Goal: Contribute content: Contribute content

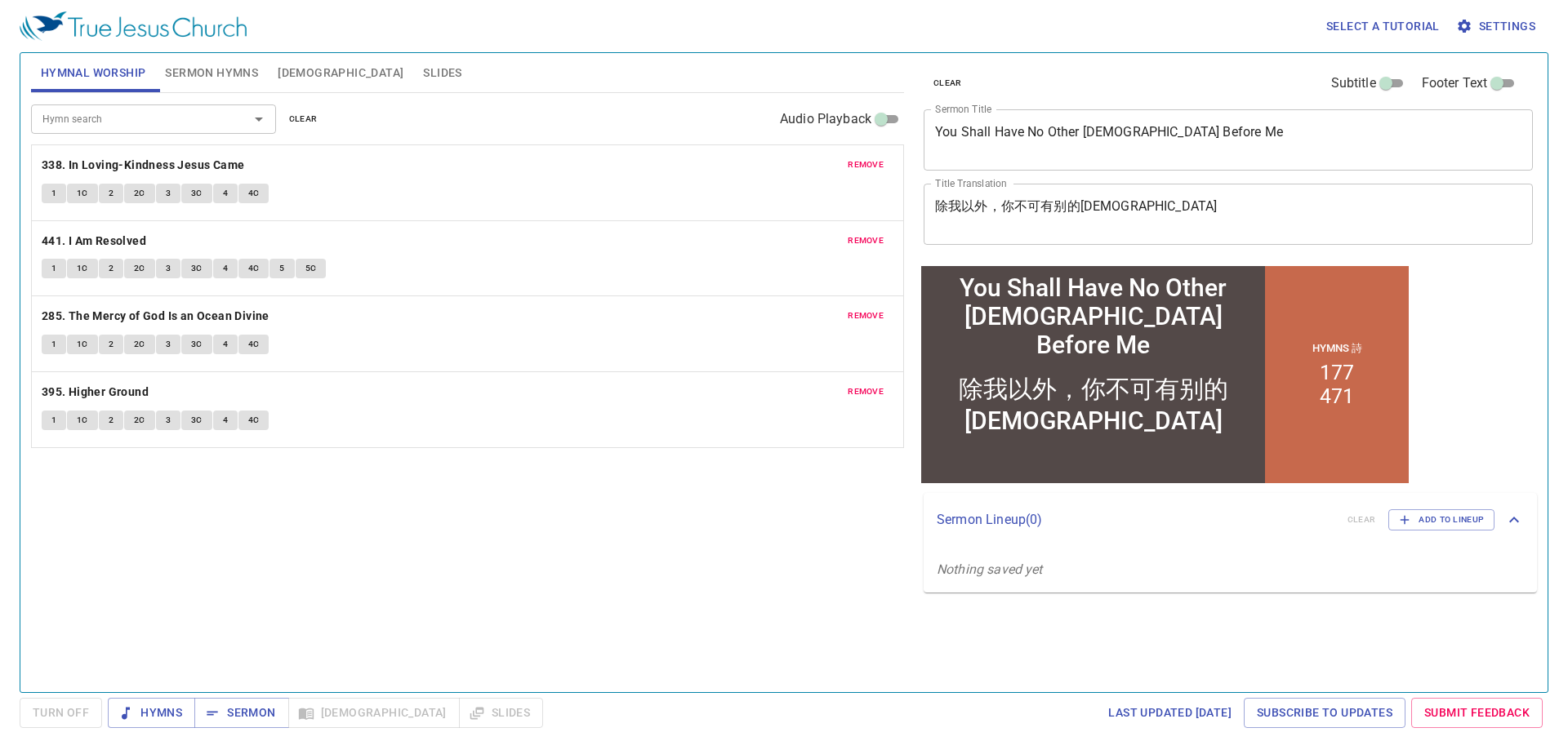
click at [874, 164] on span "remove" at bounding box center [865, 165] width 36 height 15
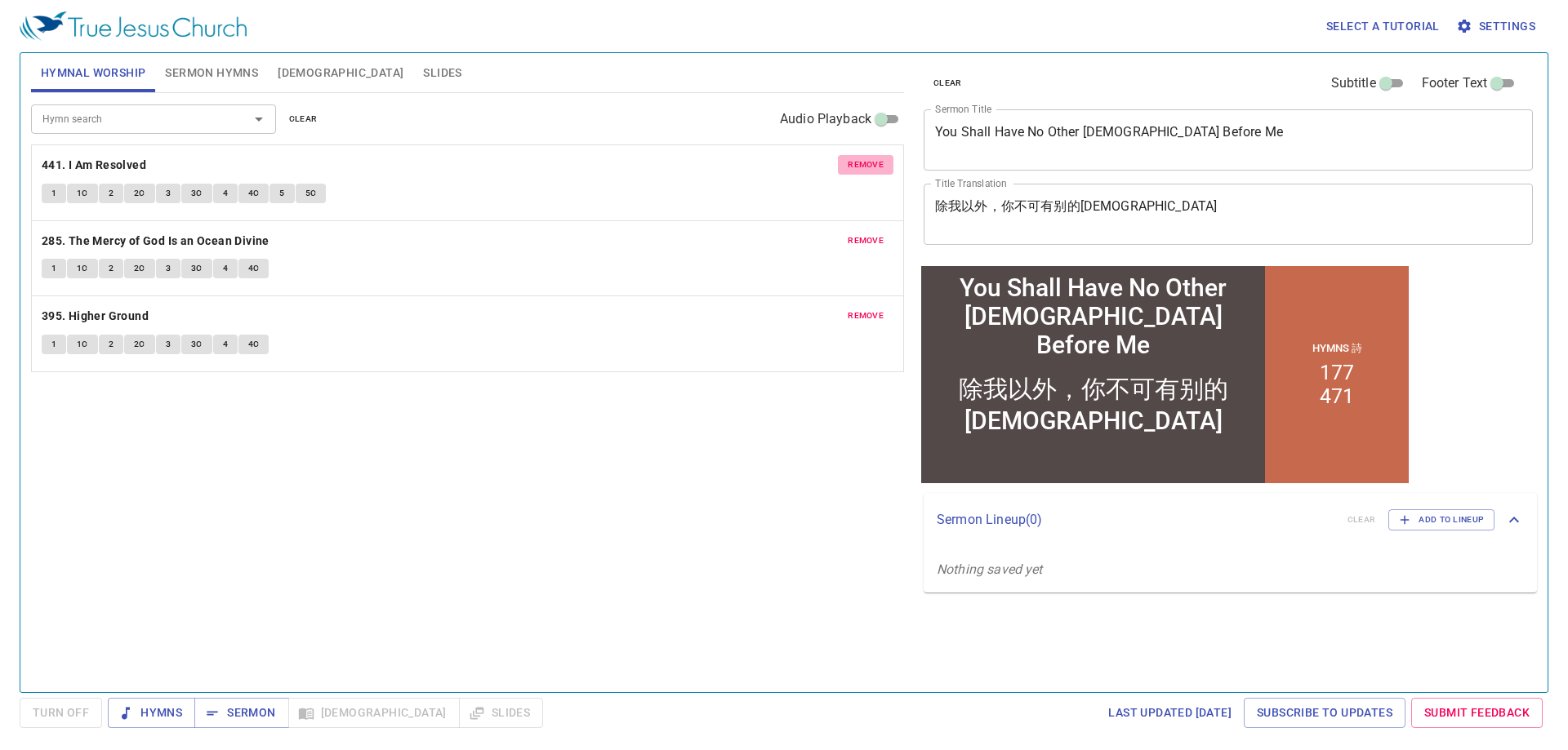
click at [874, 164] on span "remove" at bounding box center [865, 165] width 36 height 15
click at [874, 233] on span "remove" at bounding box center [865, 241] width 36 height 15
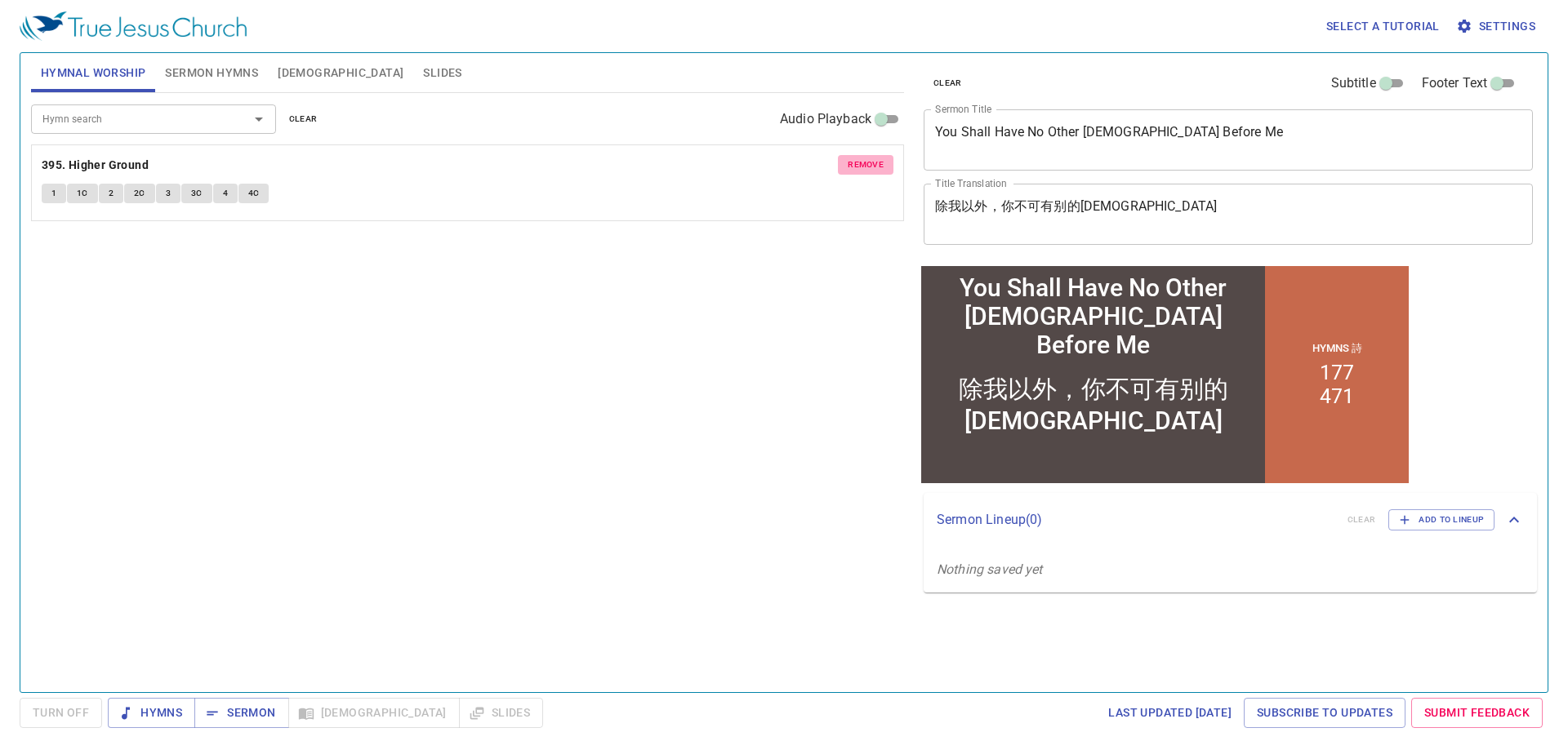
click at [874, 164] on span "remove" at bounding box center [865, 165] width 36 height 15
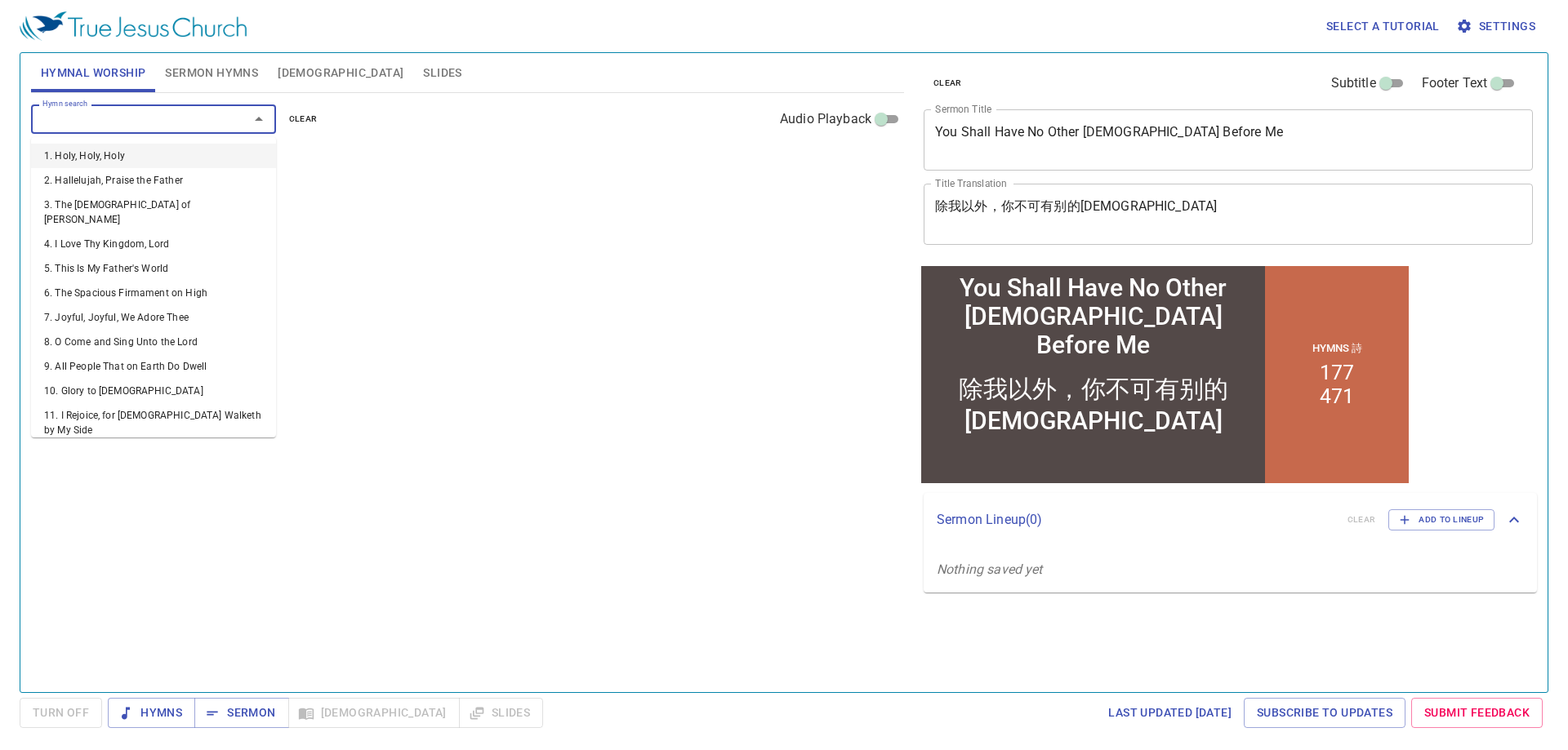
click at [145, 119] on input "Hymn search" at bounding box center [129, 119] width 187 height 19
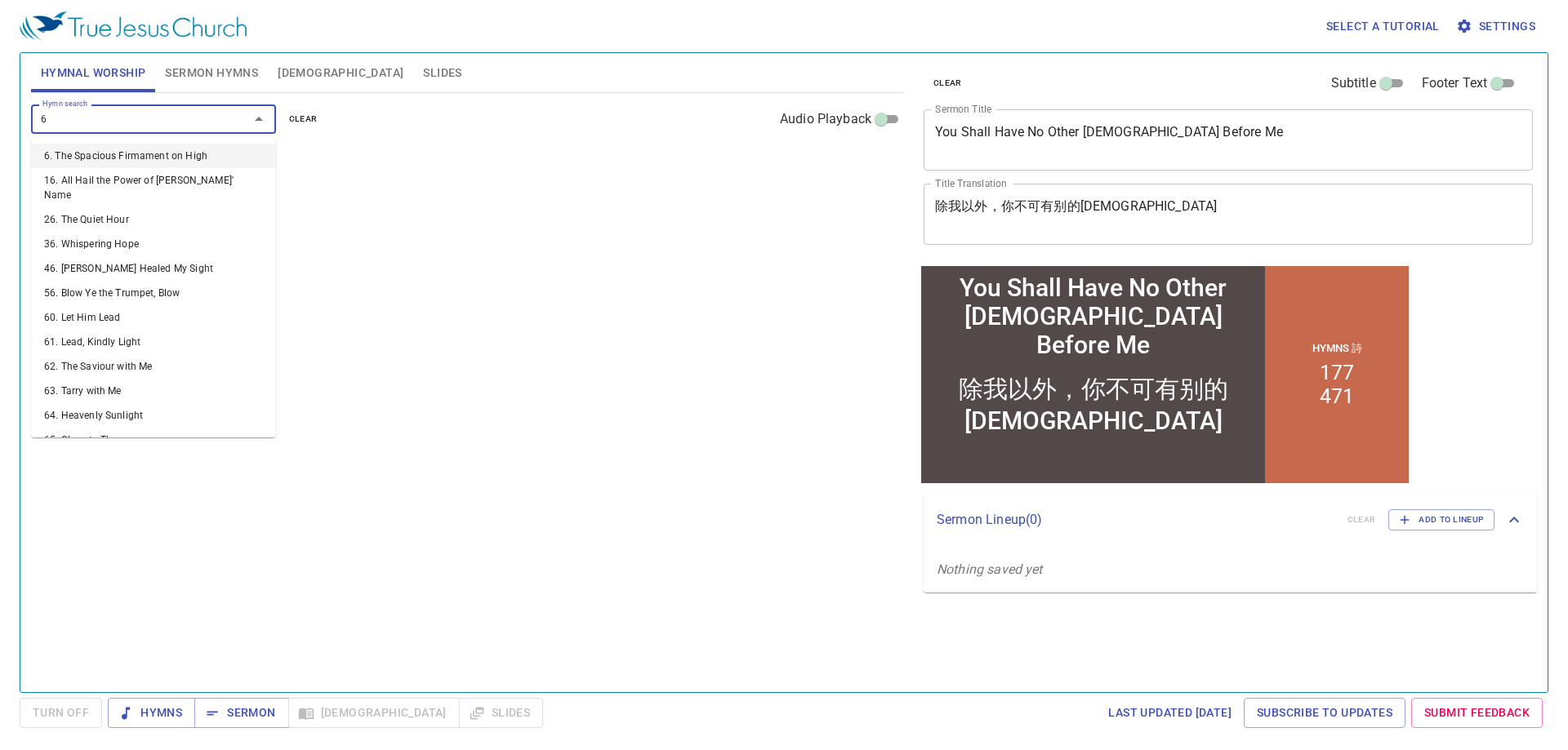
type input "67"
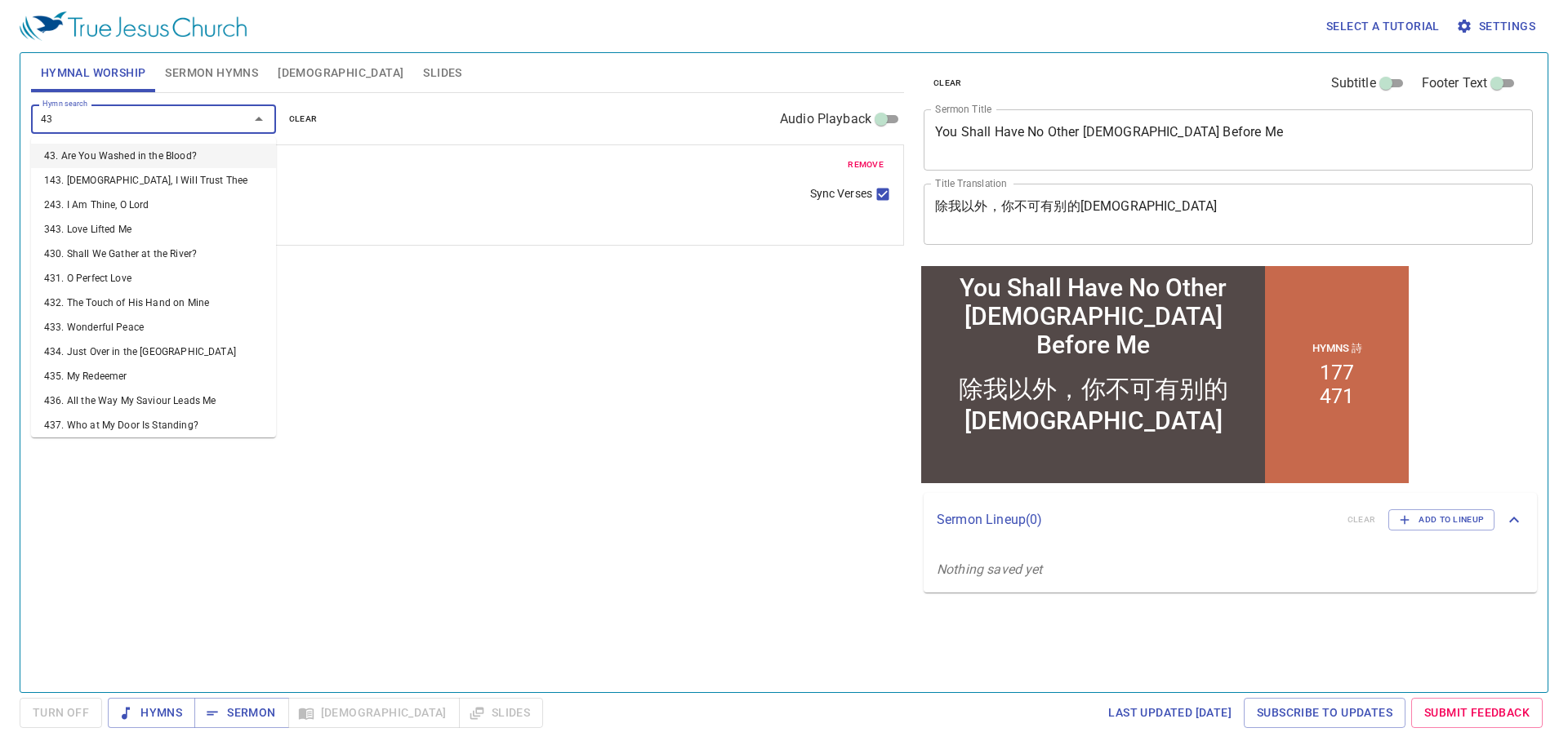
type input "437"
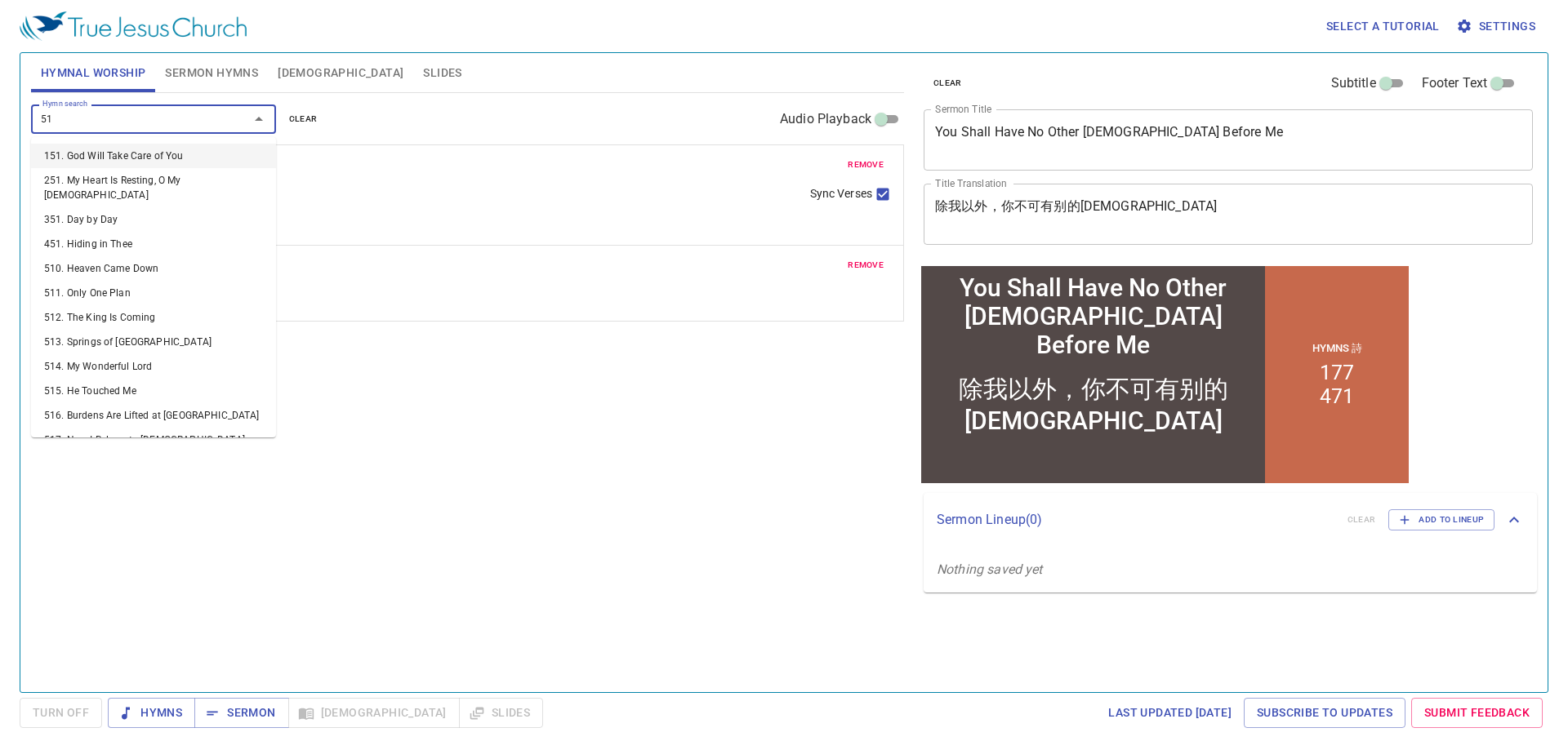
type input "518"
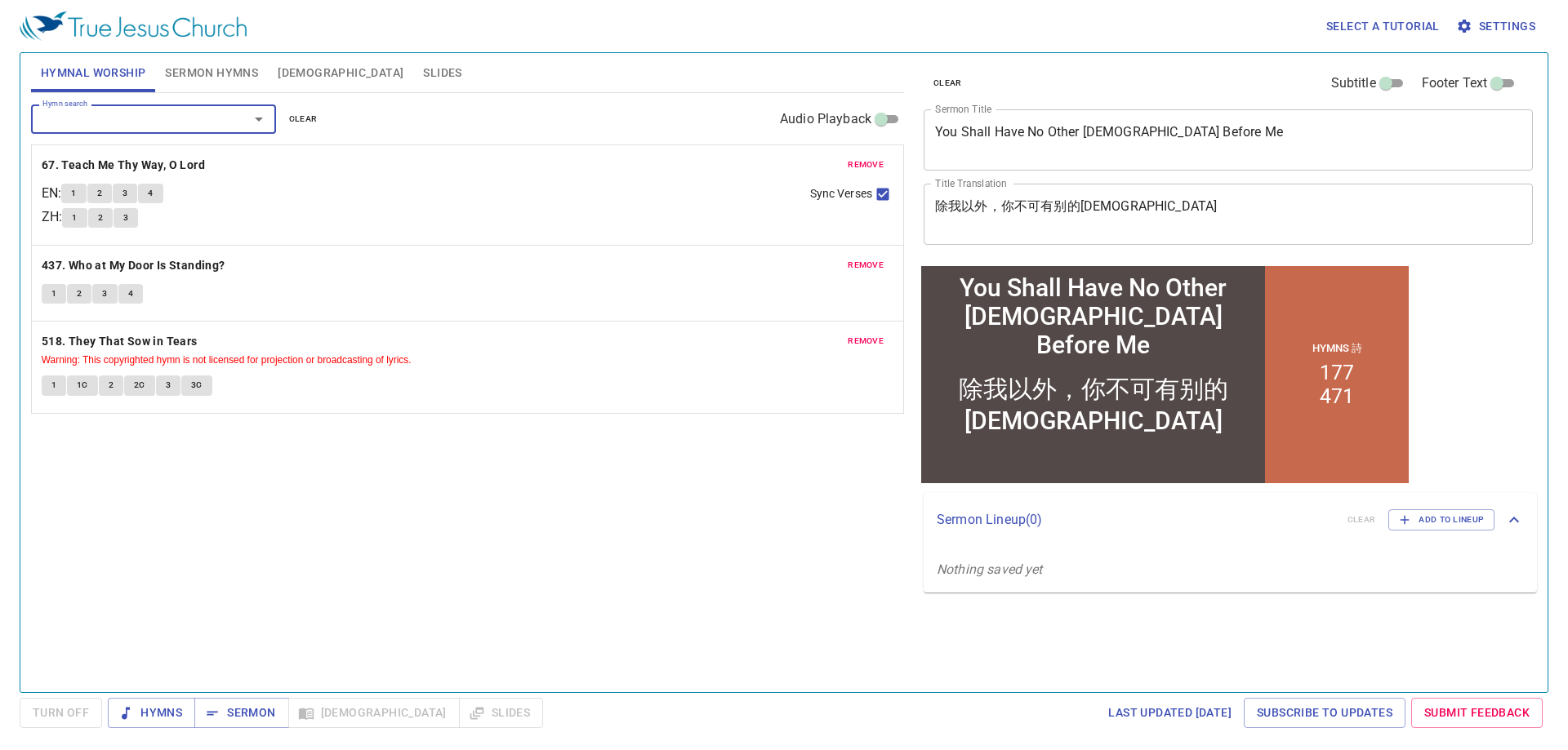
click at [252, 41] on div "Select a tutorial Settings" at bounding box center [780, 26] width 1522 height 52
click at [228, 86] on button "Sermon Hymns" at bounding box center [212, 73] width 112 height 39
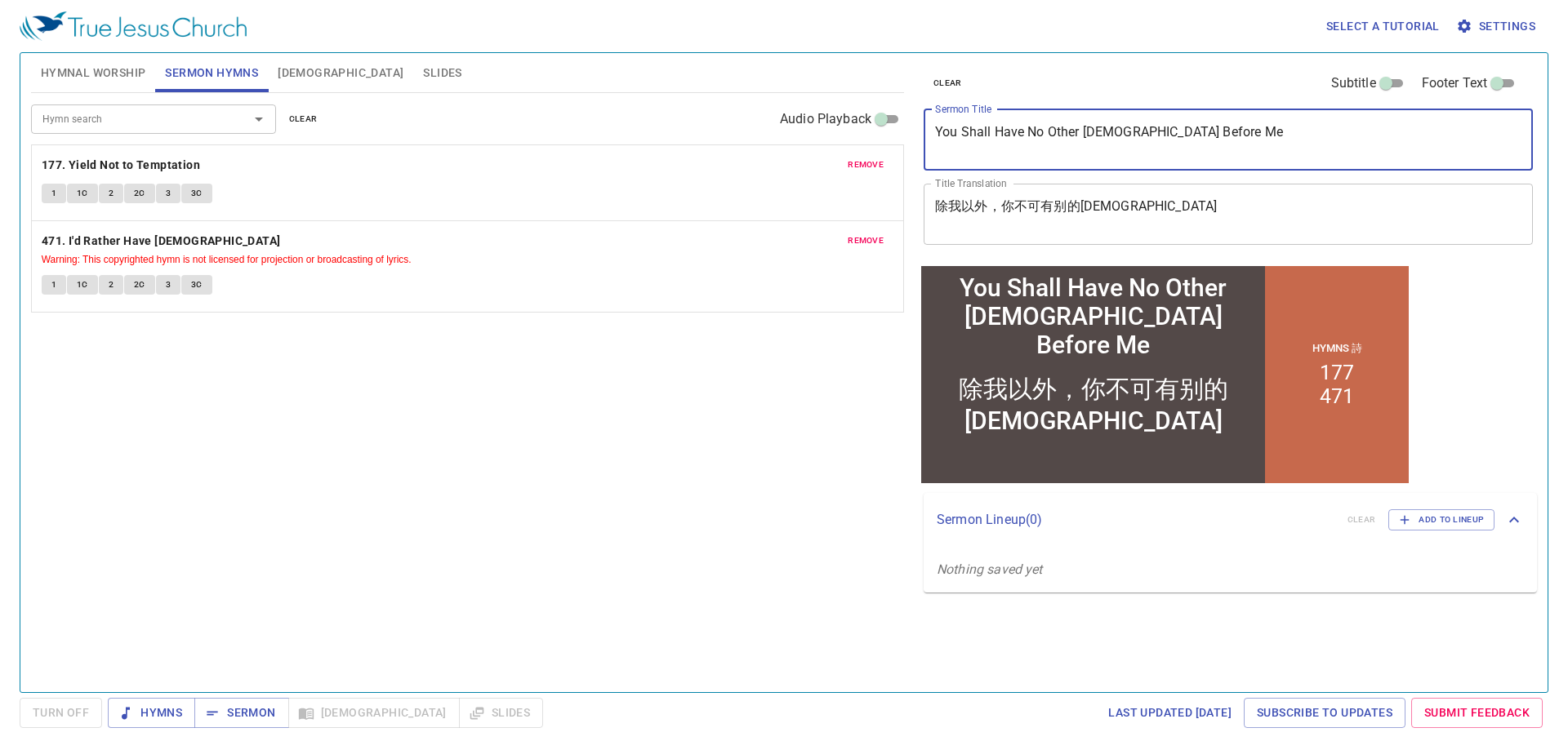
drag, startPoint x: 1232, startPoint y: 146, endPoint x: 841, endPoint y: 140, distance: 391.0
click at [884, 154] on div "Hymnal Worship Sermon Hymns Bible Slides Hymn search Hymn search clear Audio Pl…" at bounding box center [783, 366] width 1518 height 640
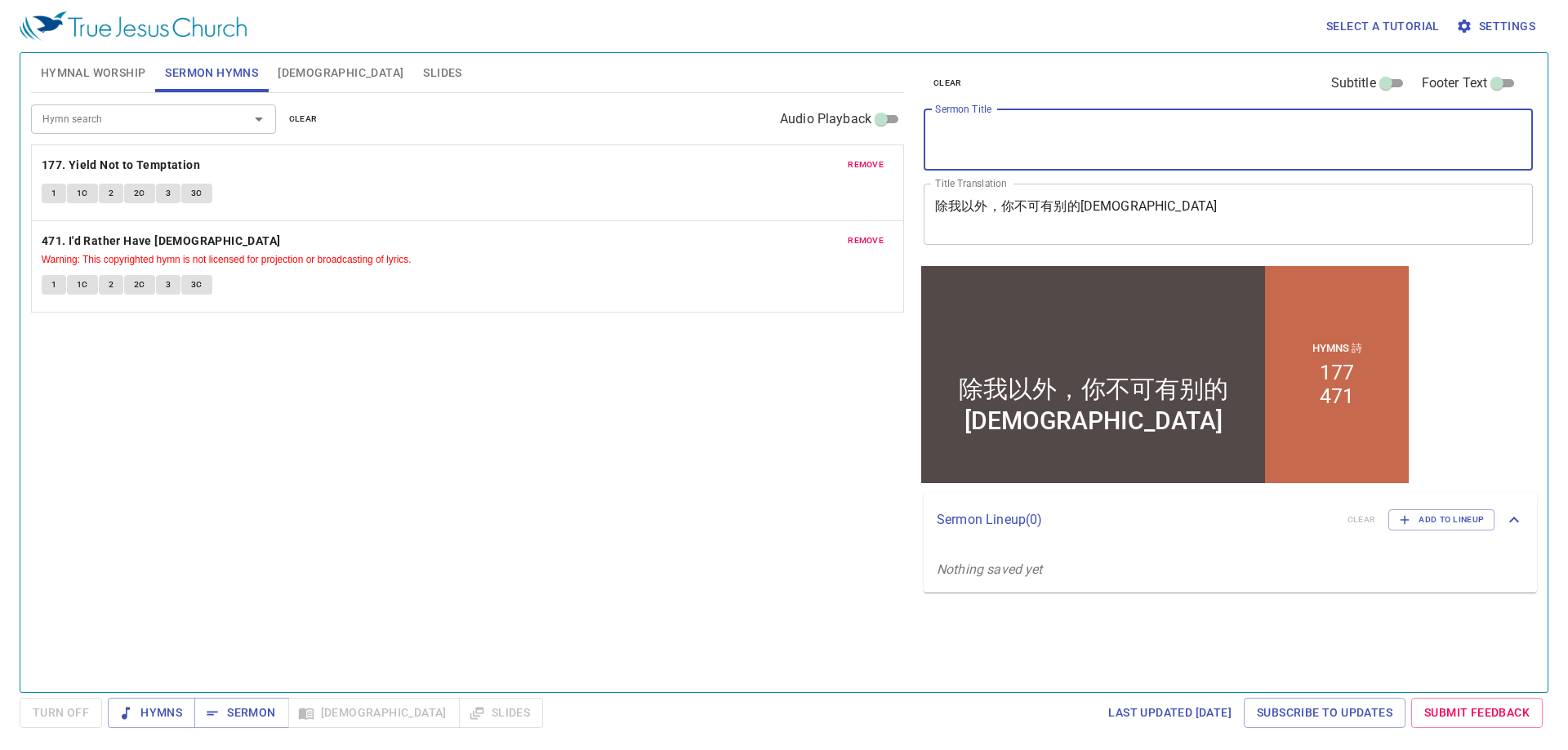
click at [305, 65] on span "[DEMOGRAPHIC_DATA]" at bounding box center [340, 73] width 126 height 21
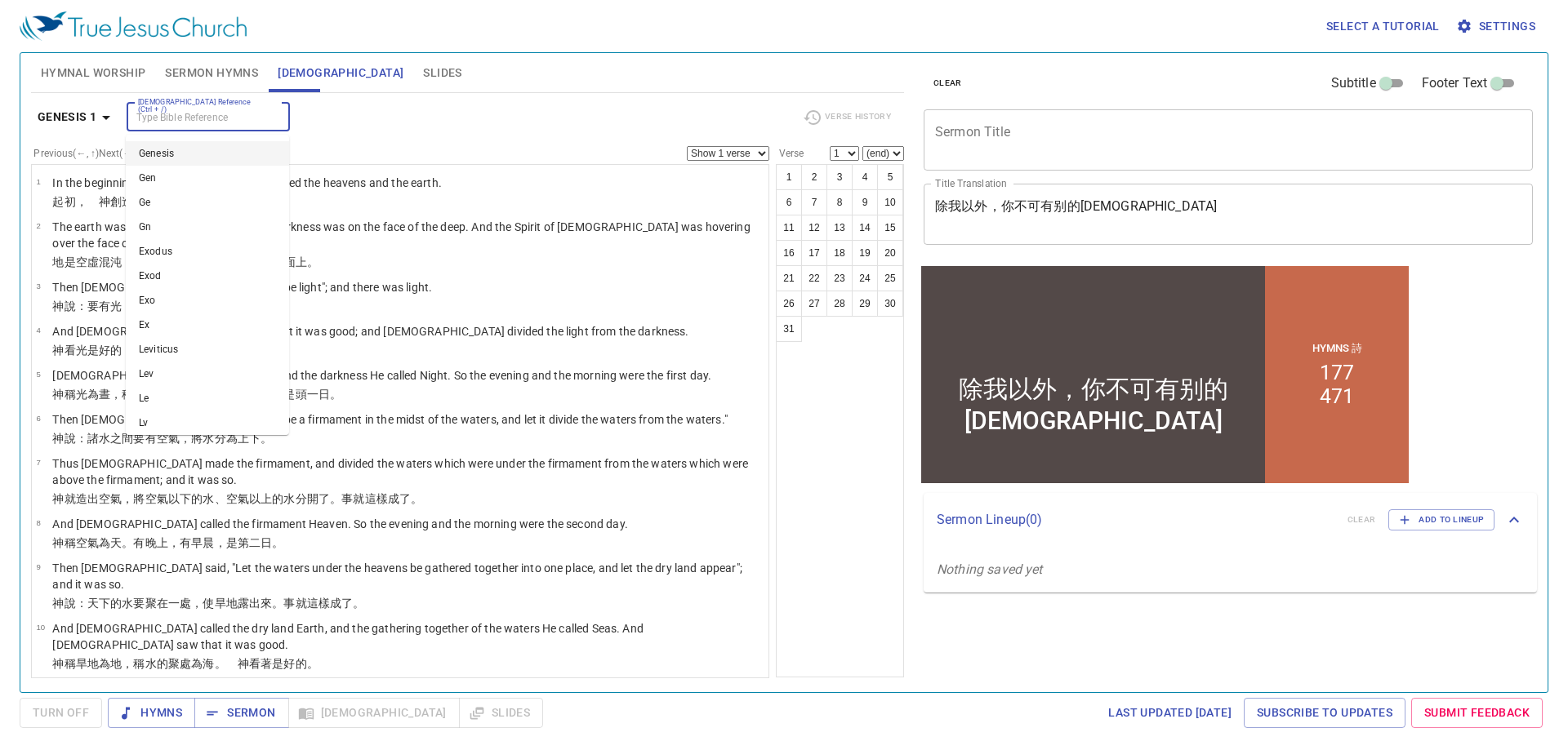
click at [167, 122] on input "[DEMOGRAPHIC_DATA] Reference (Ctrl + /)" at bounding box center [194, 117] width 126 height 19
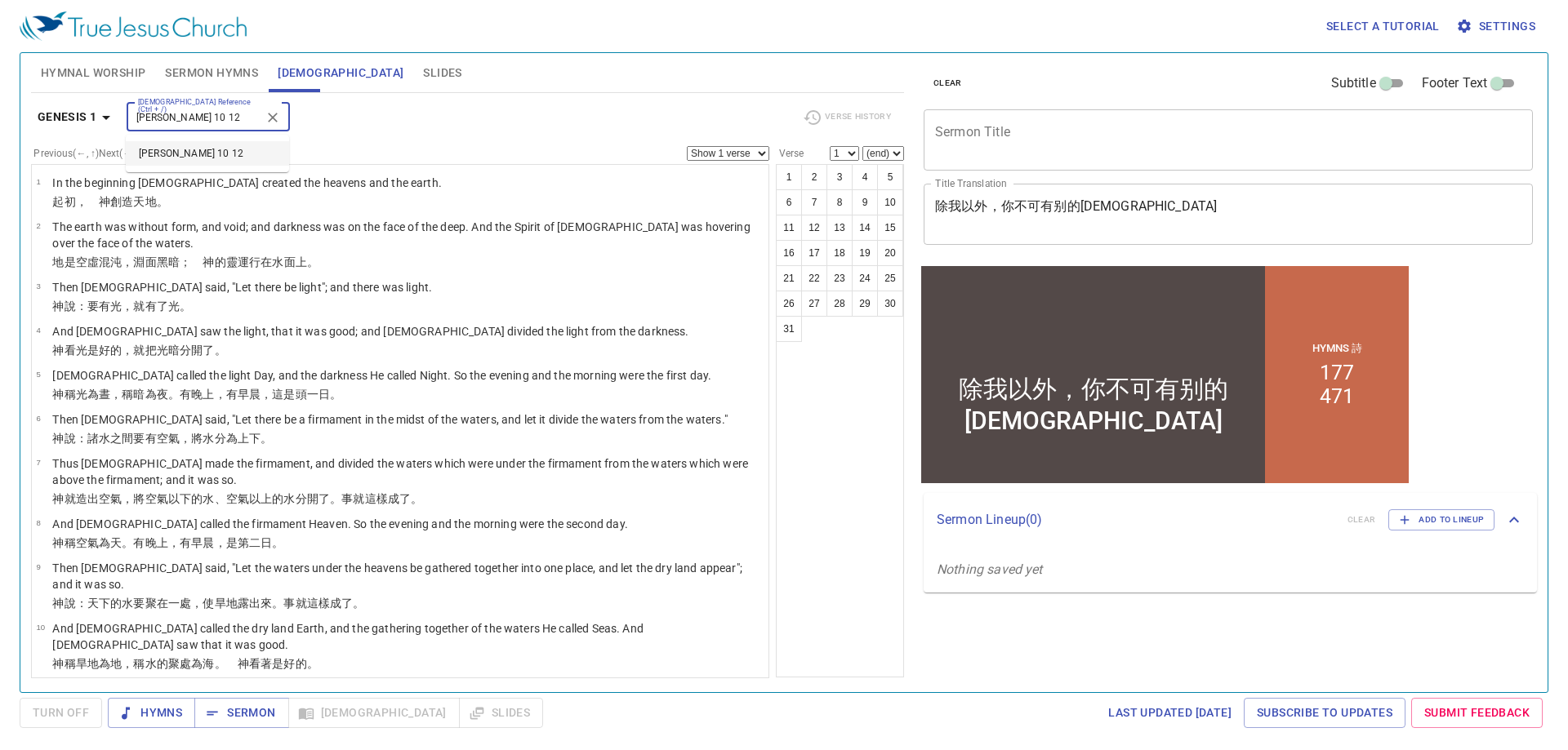
type input "dan 10 12"
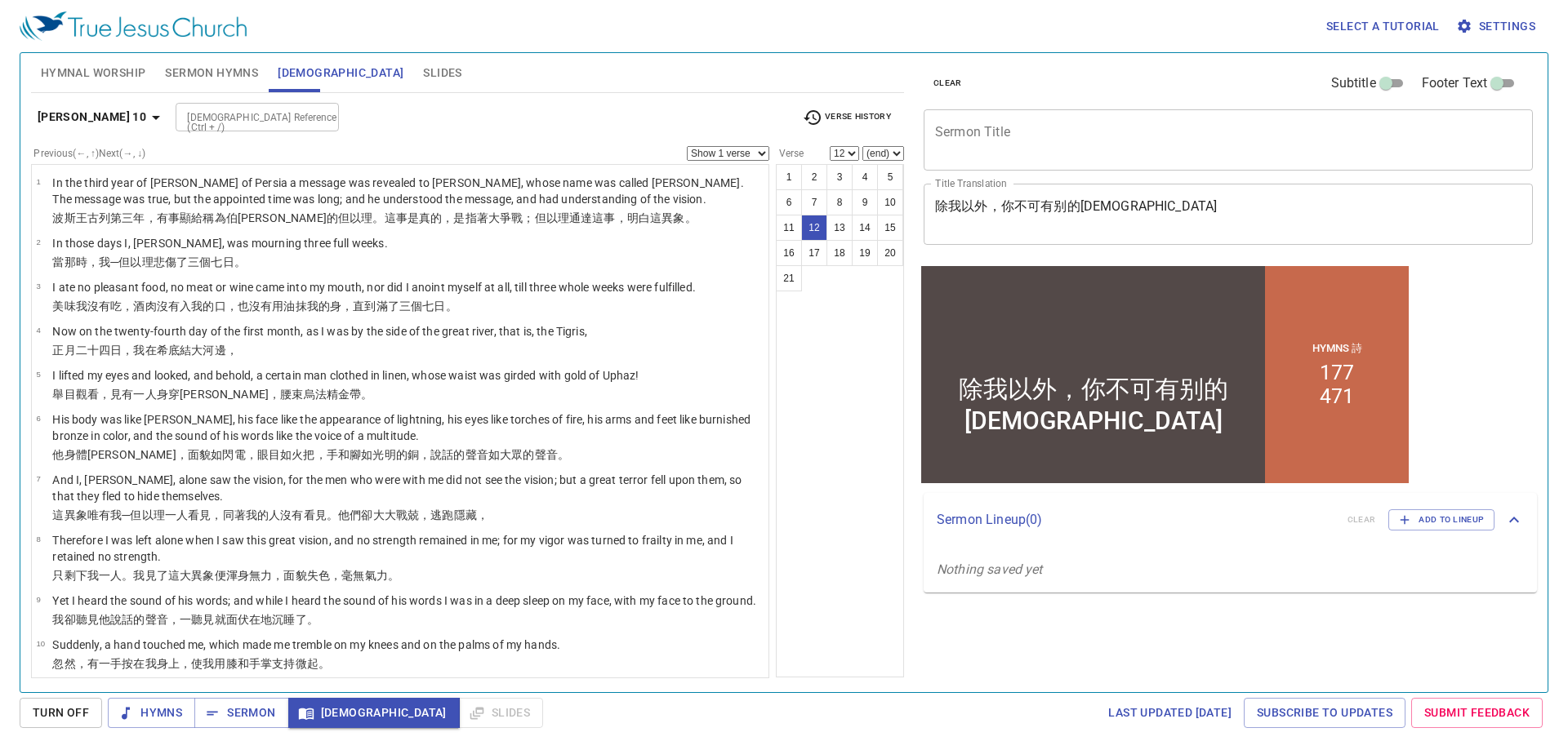
scroll to position [388, 0]
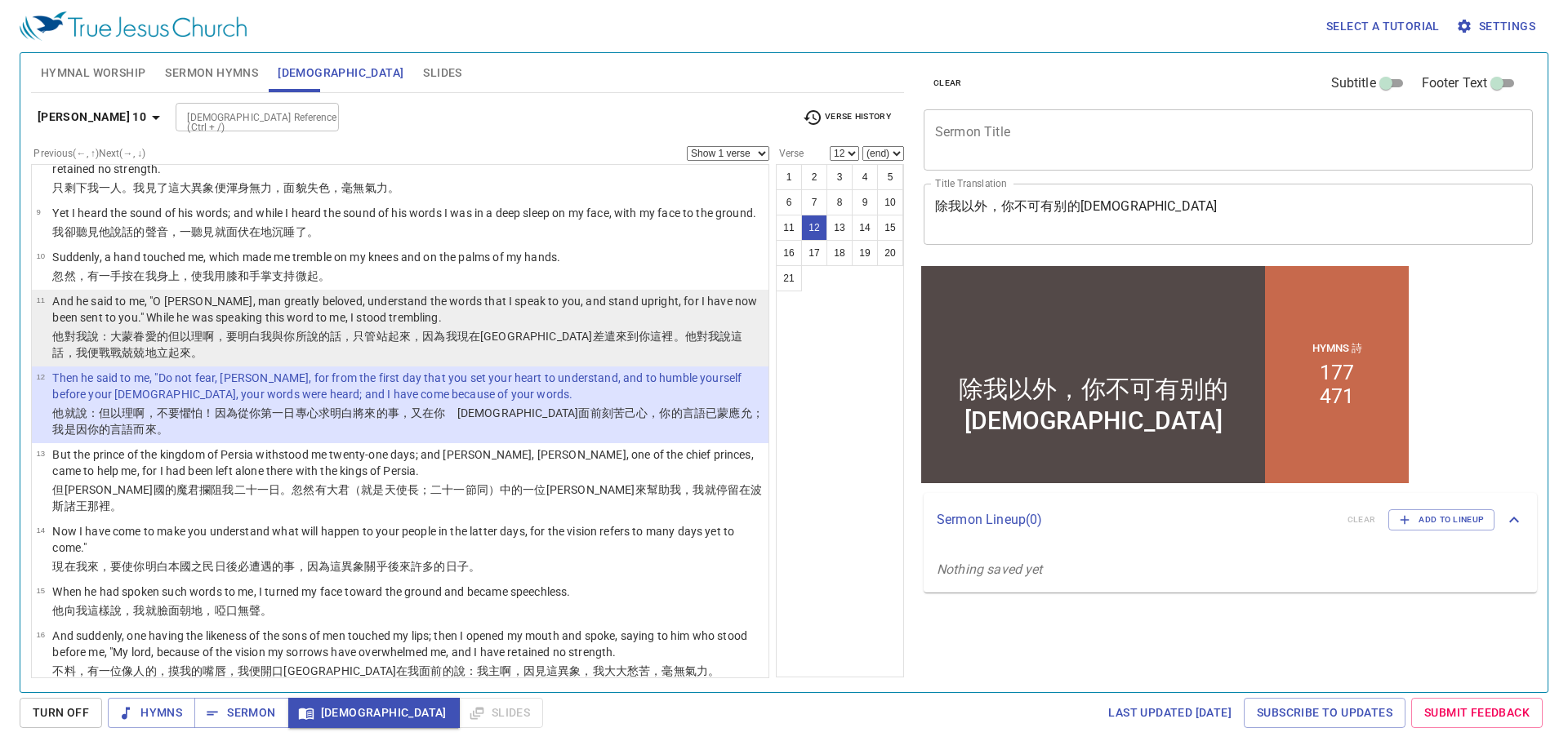
click at [258, 359] on wh1840 "啊，要明白 我與你所說 的話 ，只管站 起來 ，因為我現在奉差遣 來到你這裡。他對我說 這話 ，我便戰戰兢兢地 立 起來。" at bounding box center [397, 344] width 690 height 29
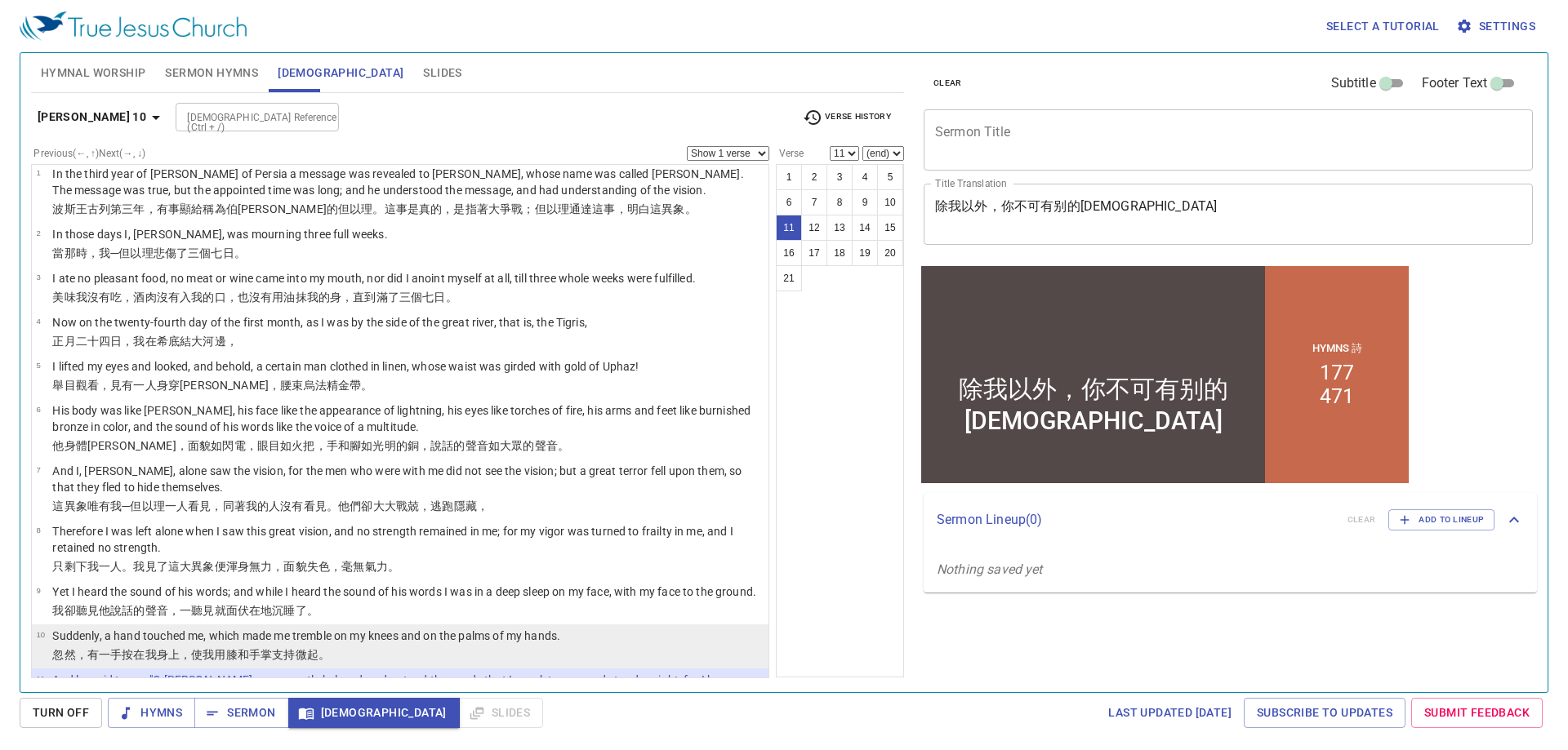
scroll to position [0, 0]
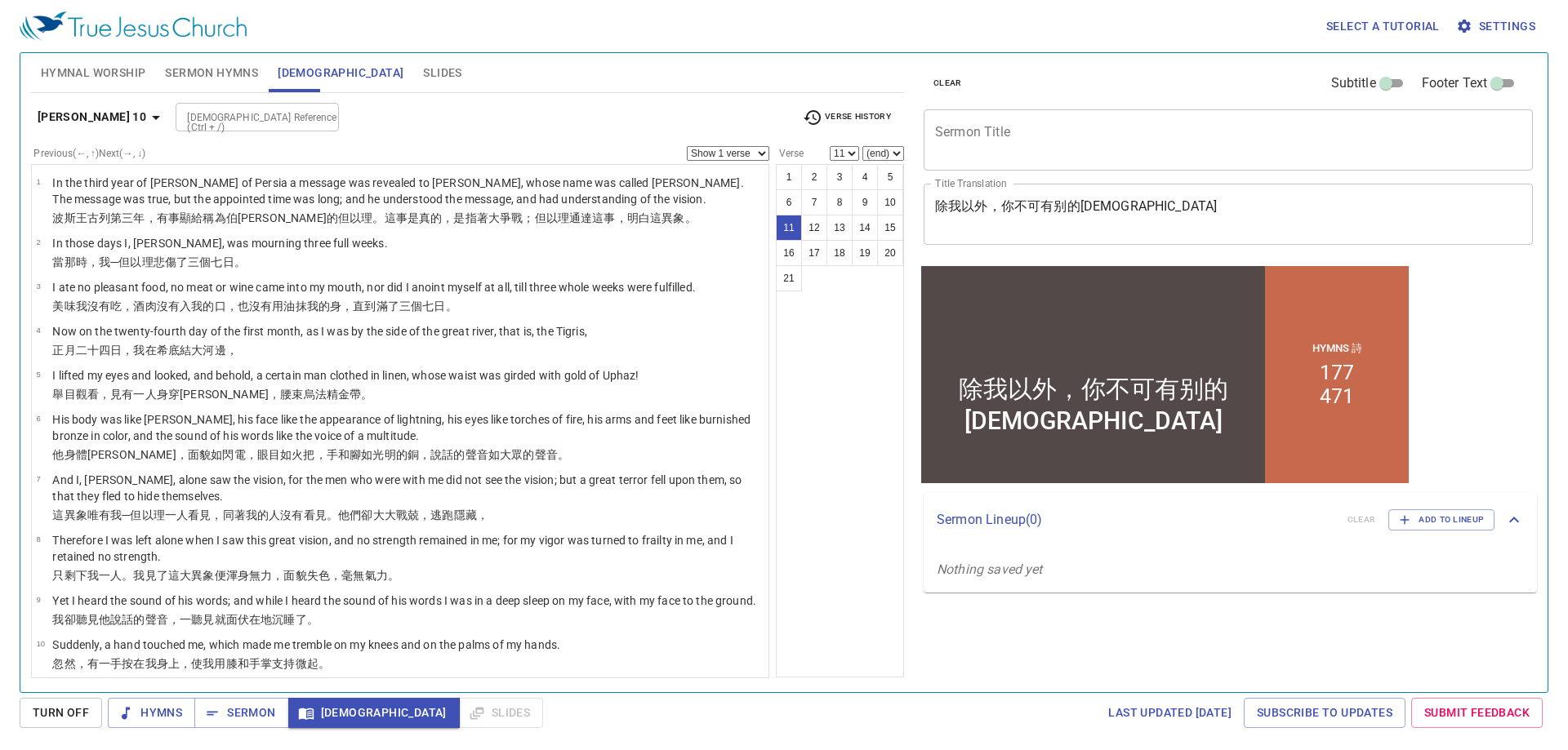
click at [83, 118] on b "Daniel 10" at bounding box center [92, 117] width 109 height 21
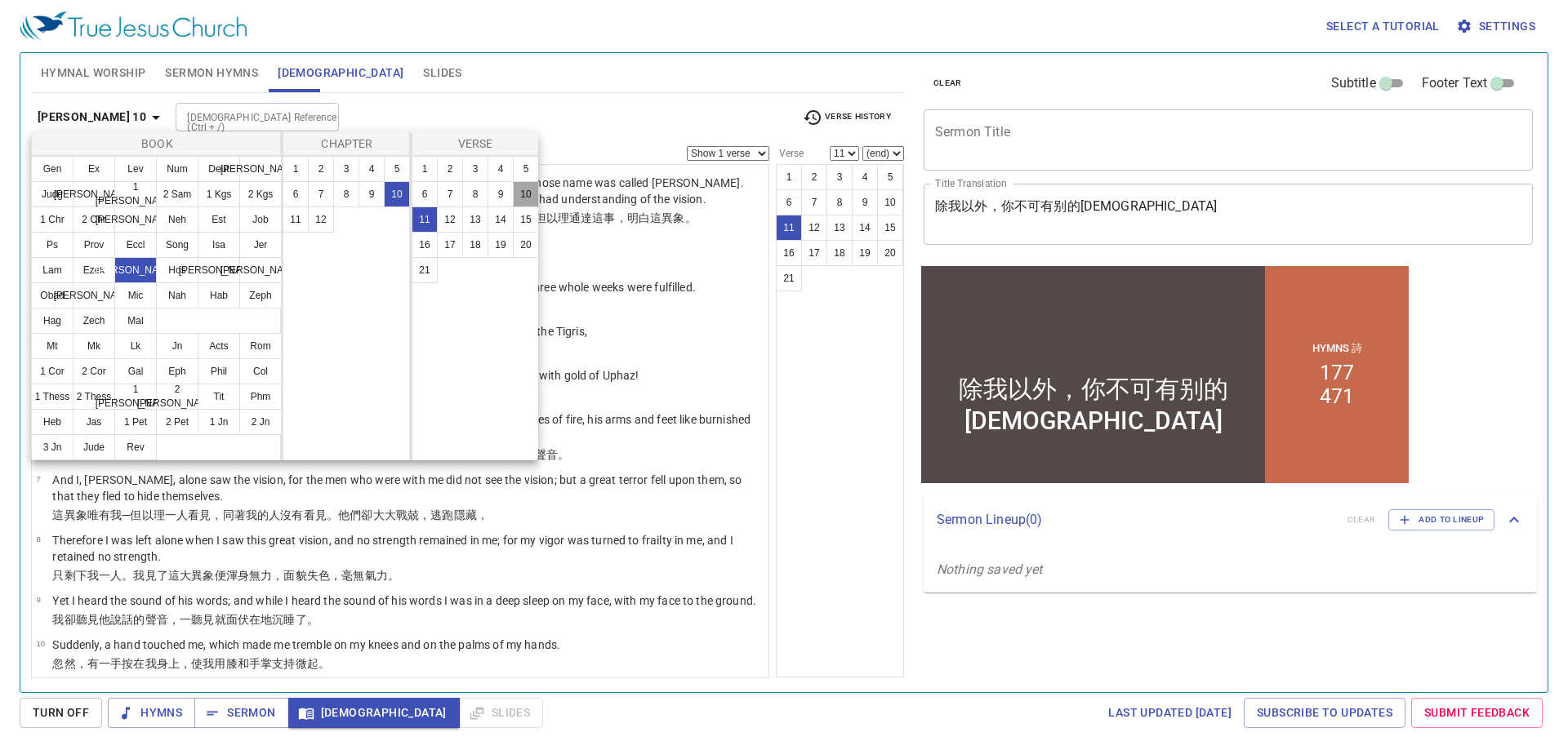
click at [525, 195] on button "10" at bounding box center [525, 195] width 26 height 26
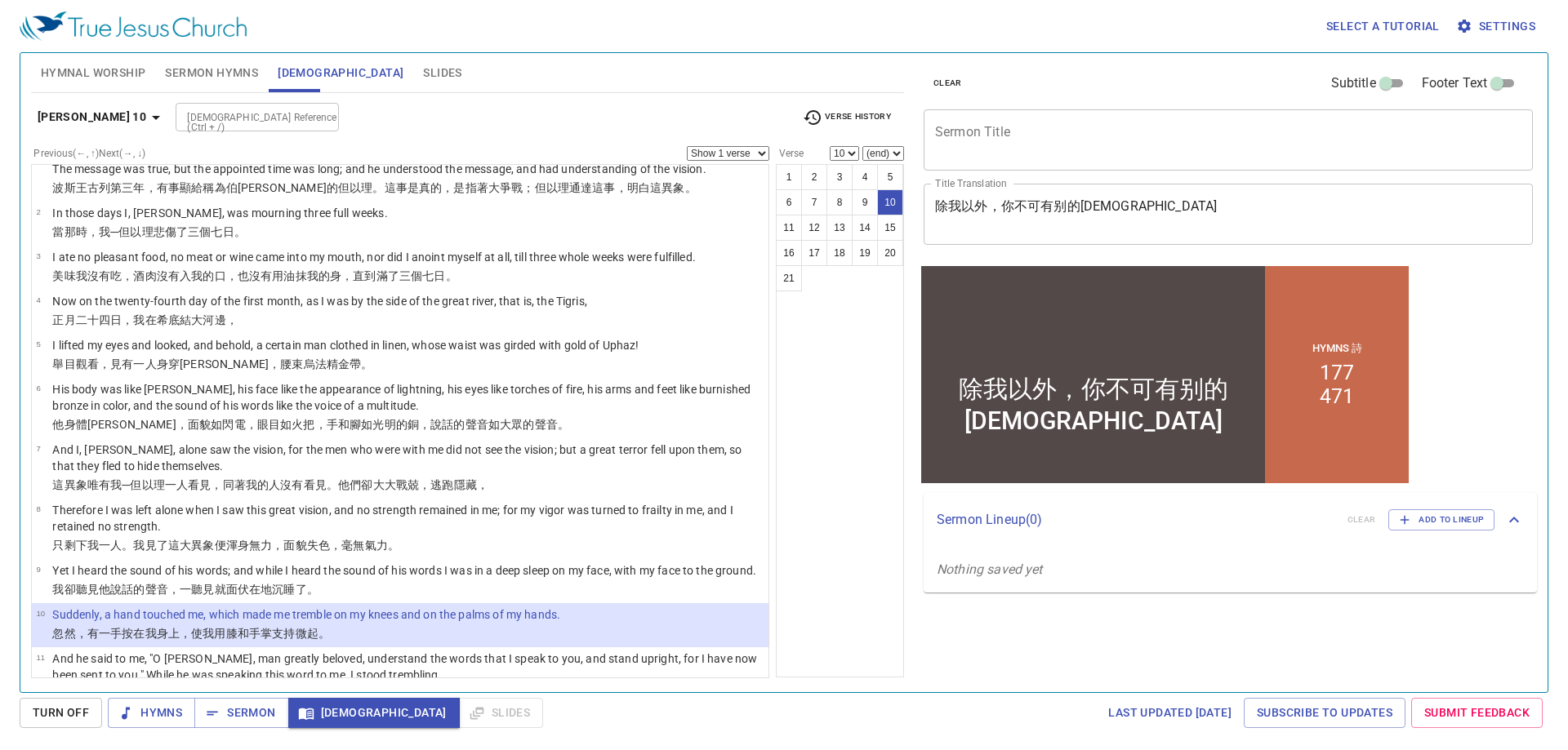
scroll to position [2, 0]
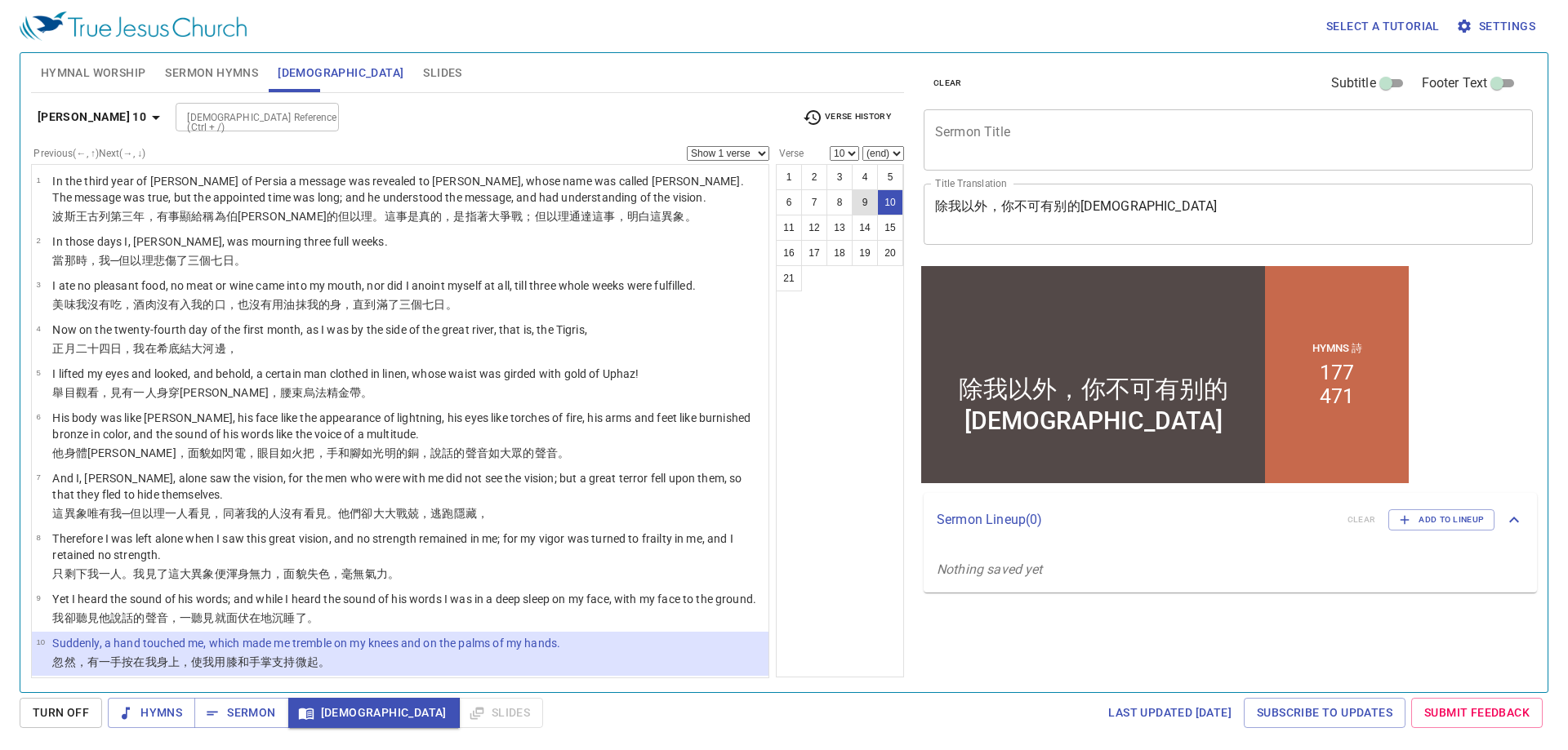
click at [865, 208] on button "9" at bounding box center [865, 202] width 26 height 26
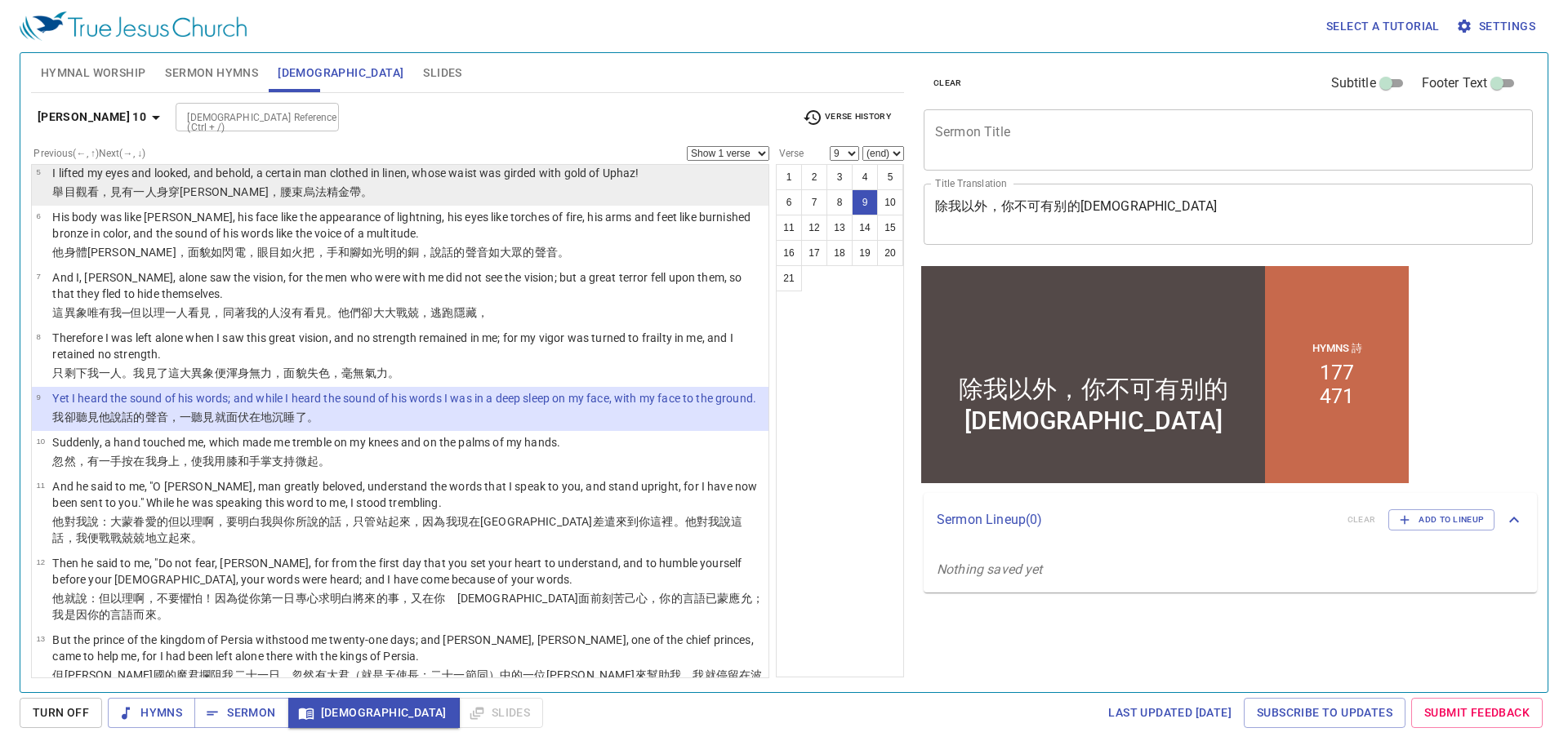
scroll to position [0, 0]
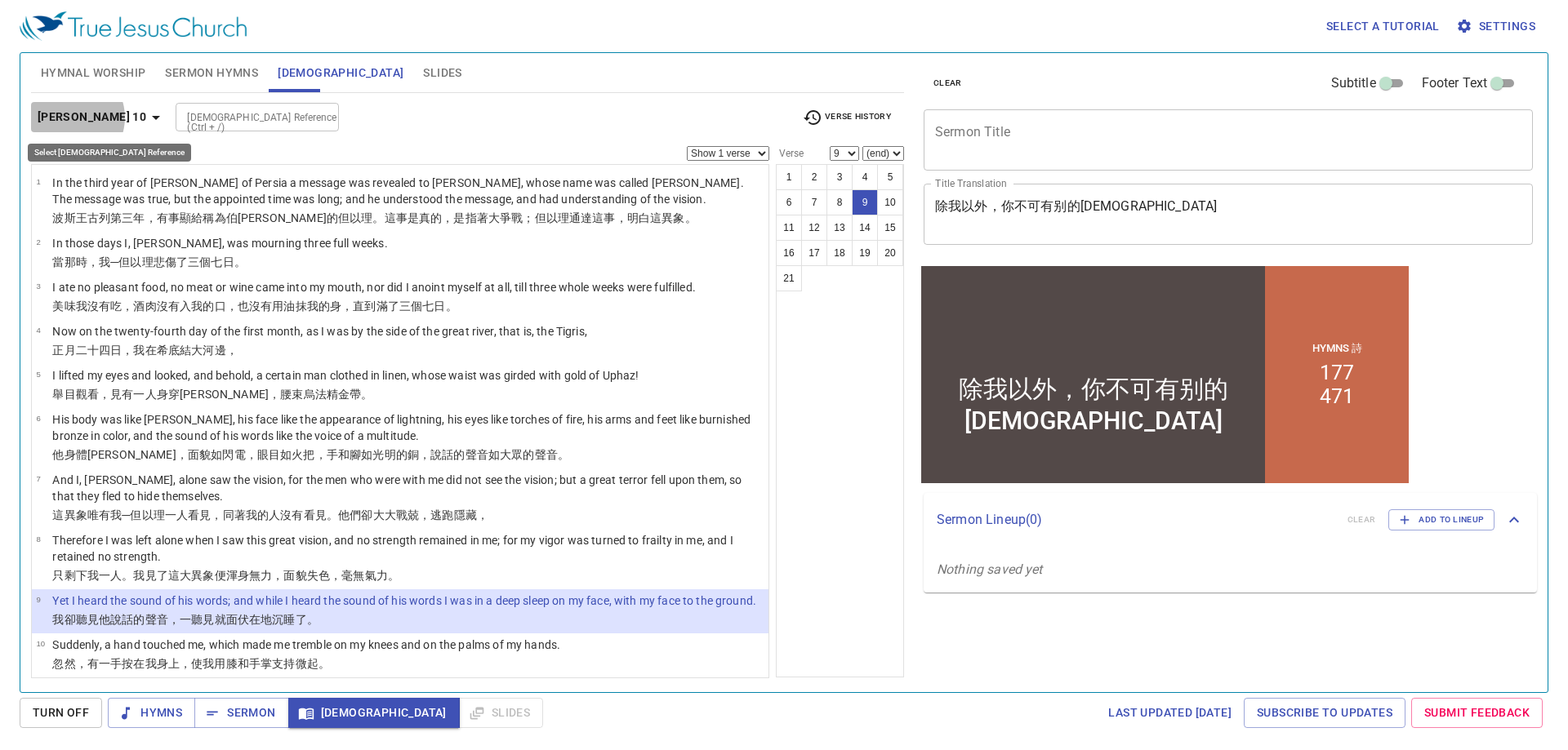
click at [64, 121] on b "Daniel 10" at bounding box center [92, 117] width 109 height 21
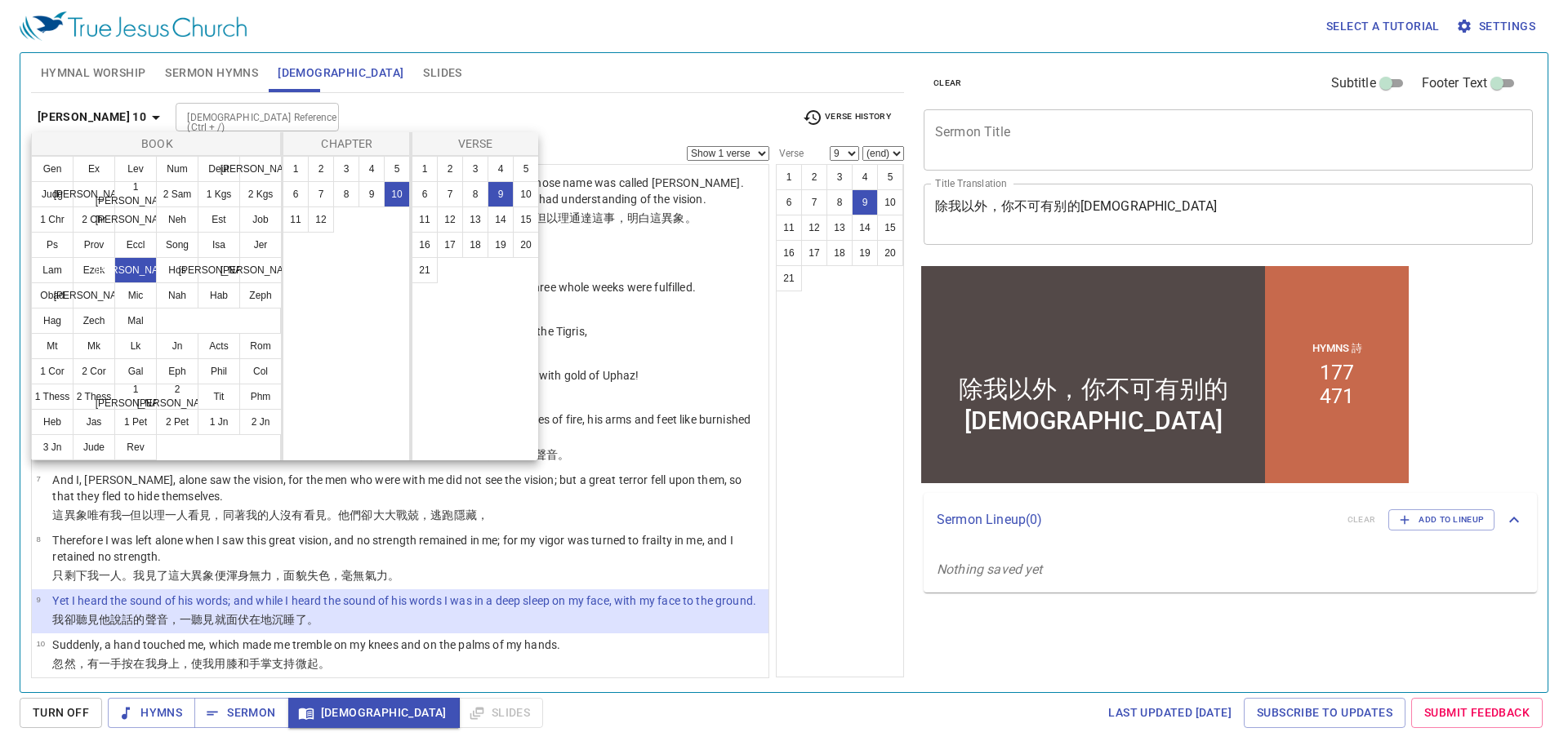
click at [505, 191] on button "9" at bounding box center [500, 195] width 26 height 26
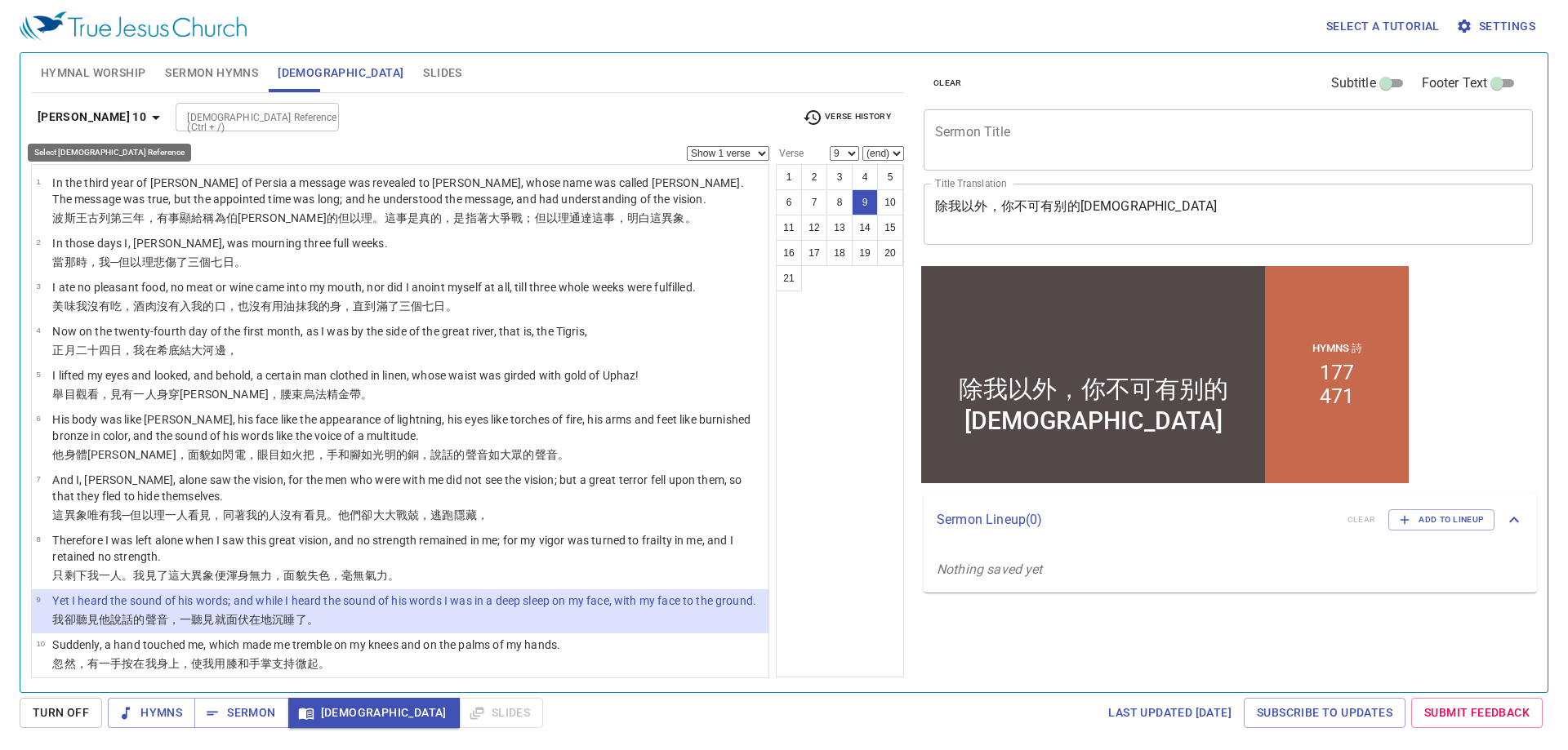
click at [84, 113] on b "Daniel 10" at bounding box center [92, 117] width 109 height 21
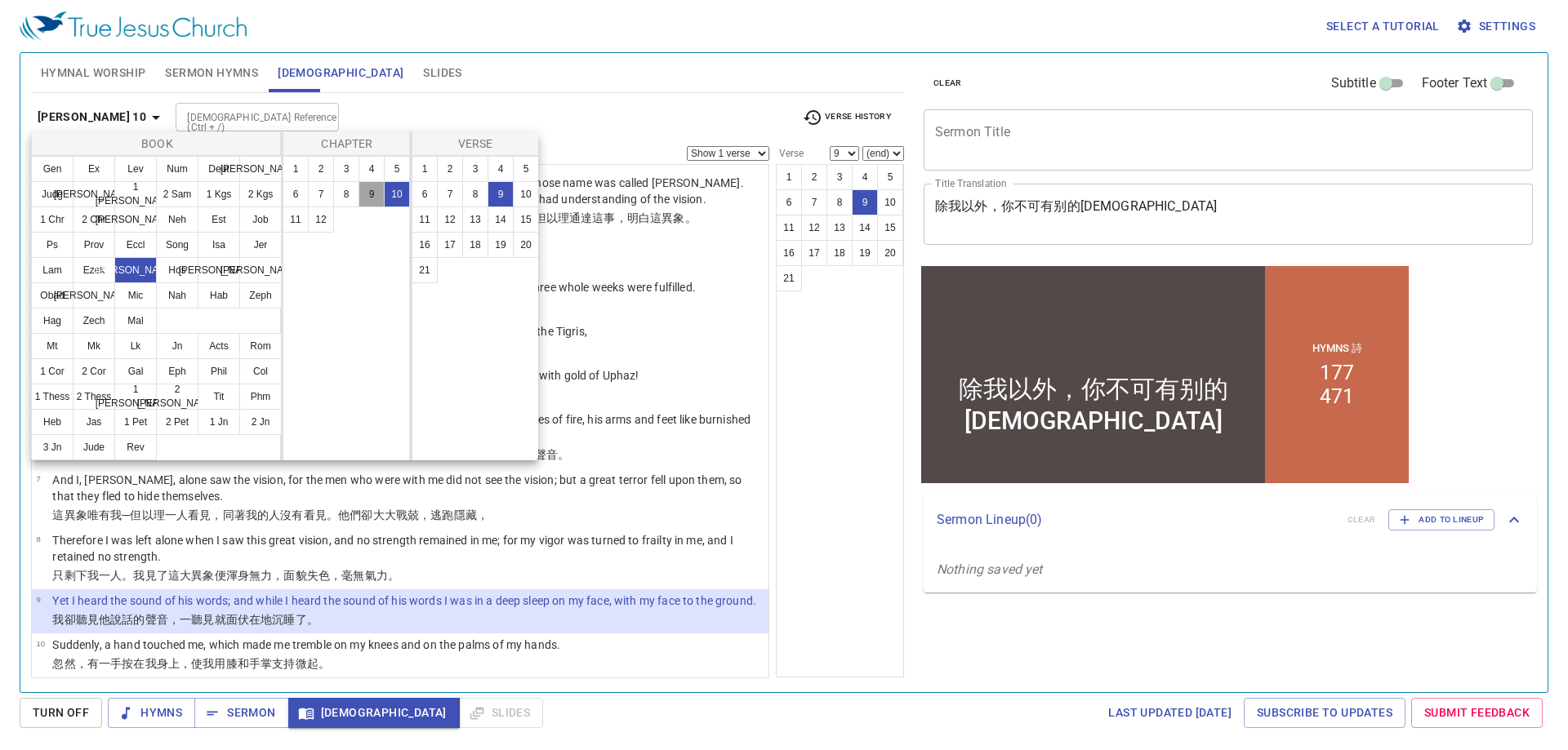
click at [373, 194] on button "9" at bounding box center [372, 195] width 26 height 26
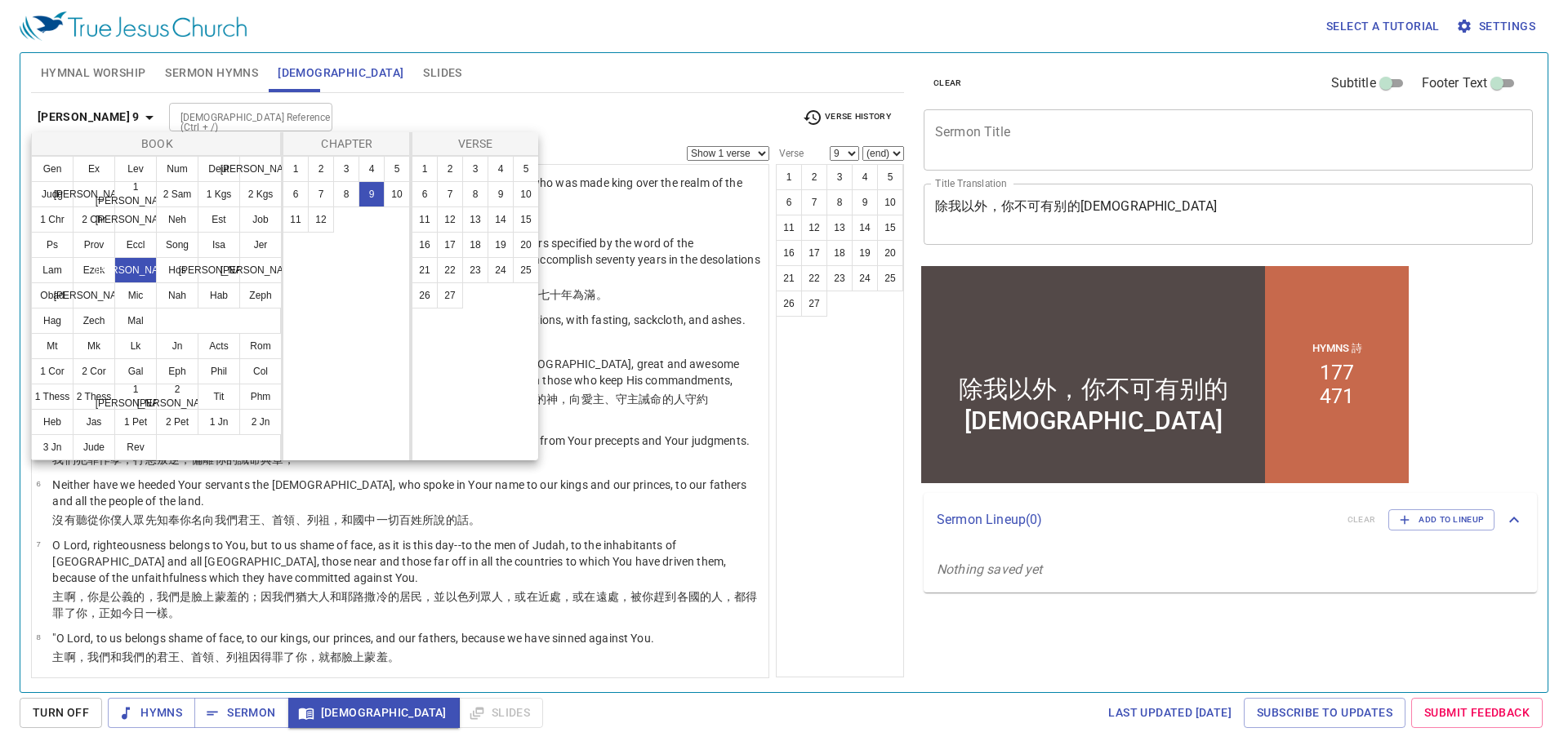
click at [390, 78] on div at bounding box center [784, 375] width 1568 height 750
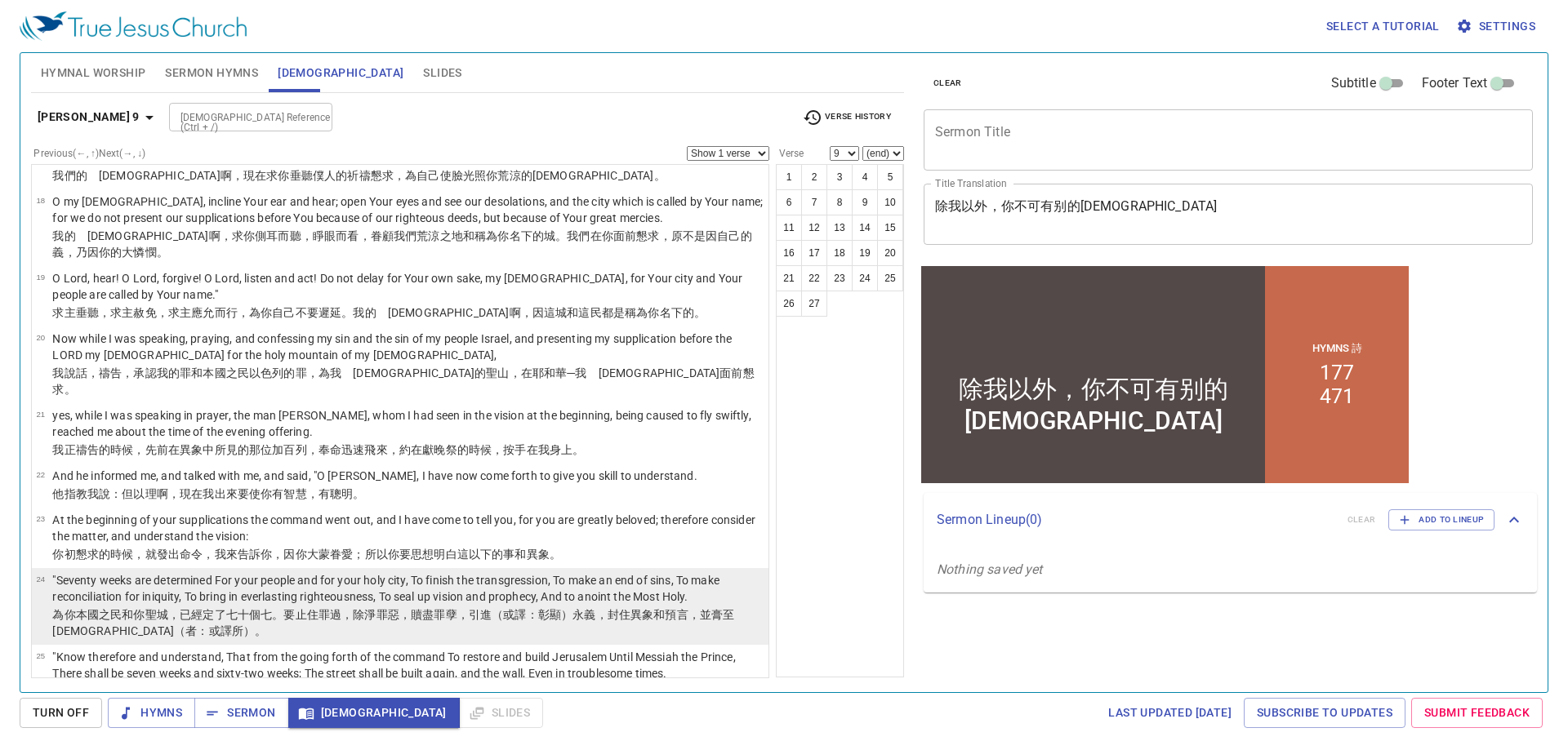
scroll to position [1098, 0]
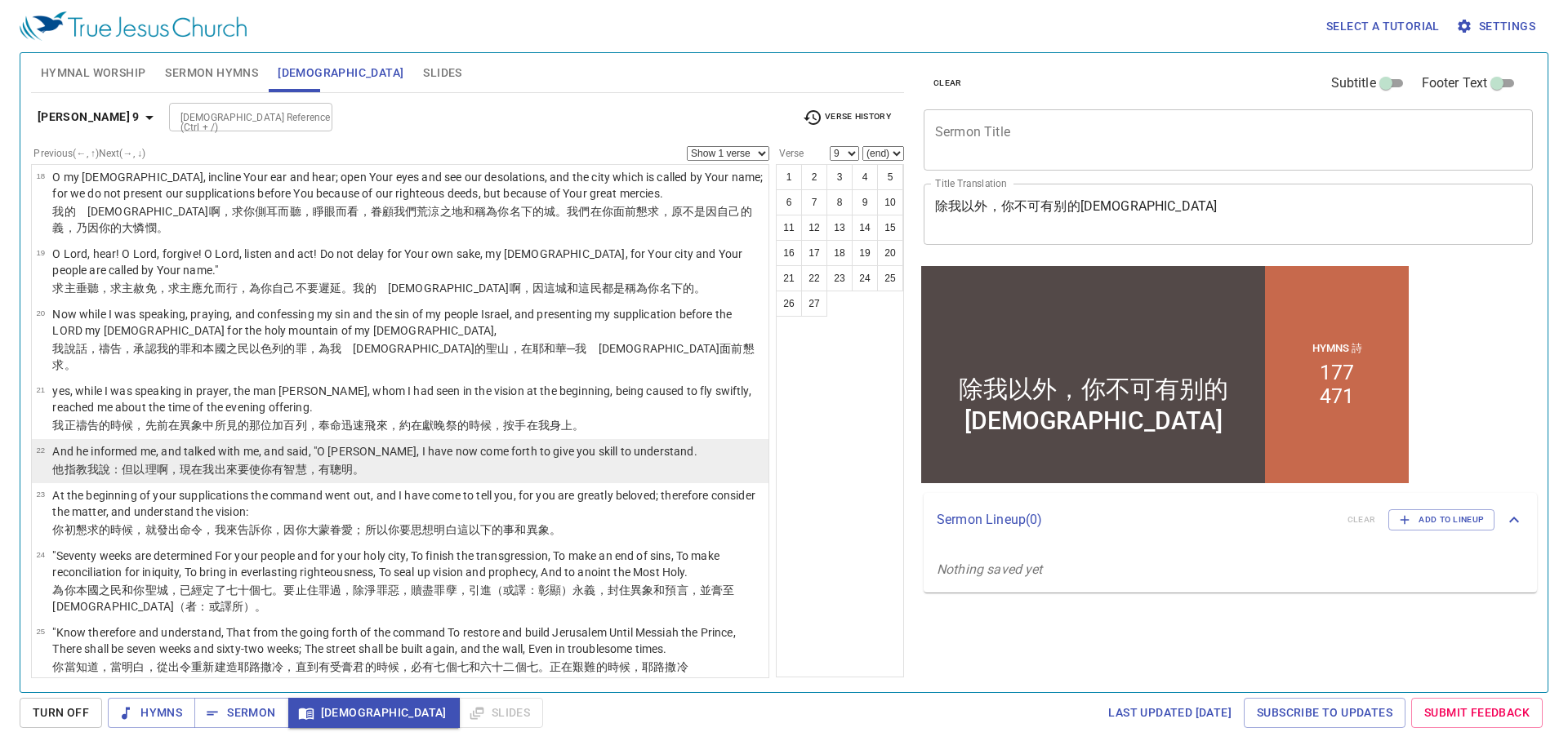
click at [223, 443] on p "And he informed me, and talked with me, and said, "O [PERSON_NAME], I have now …" at bounding box center [375, 450] width 644 height 16
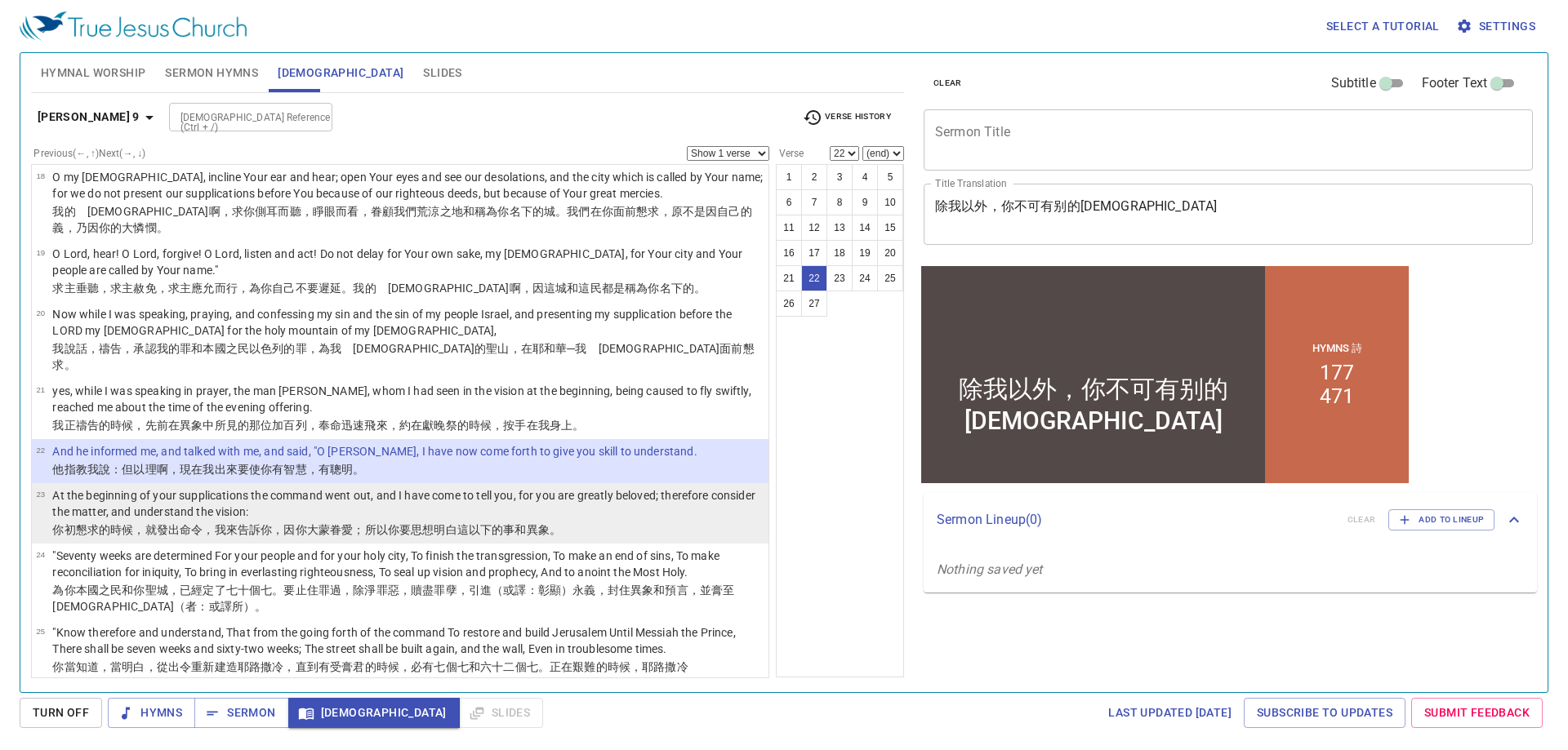
click at [255, 523] on wh935 "告訴 你，因你大蒙眷愛 ；所以你要思想明白 這以下的事 和異象 。" at bounding box center [399, 530] width 323 height 13
select select "23"
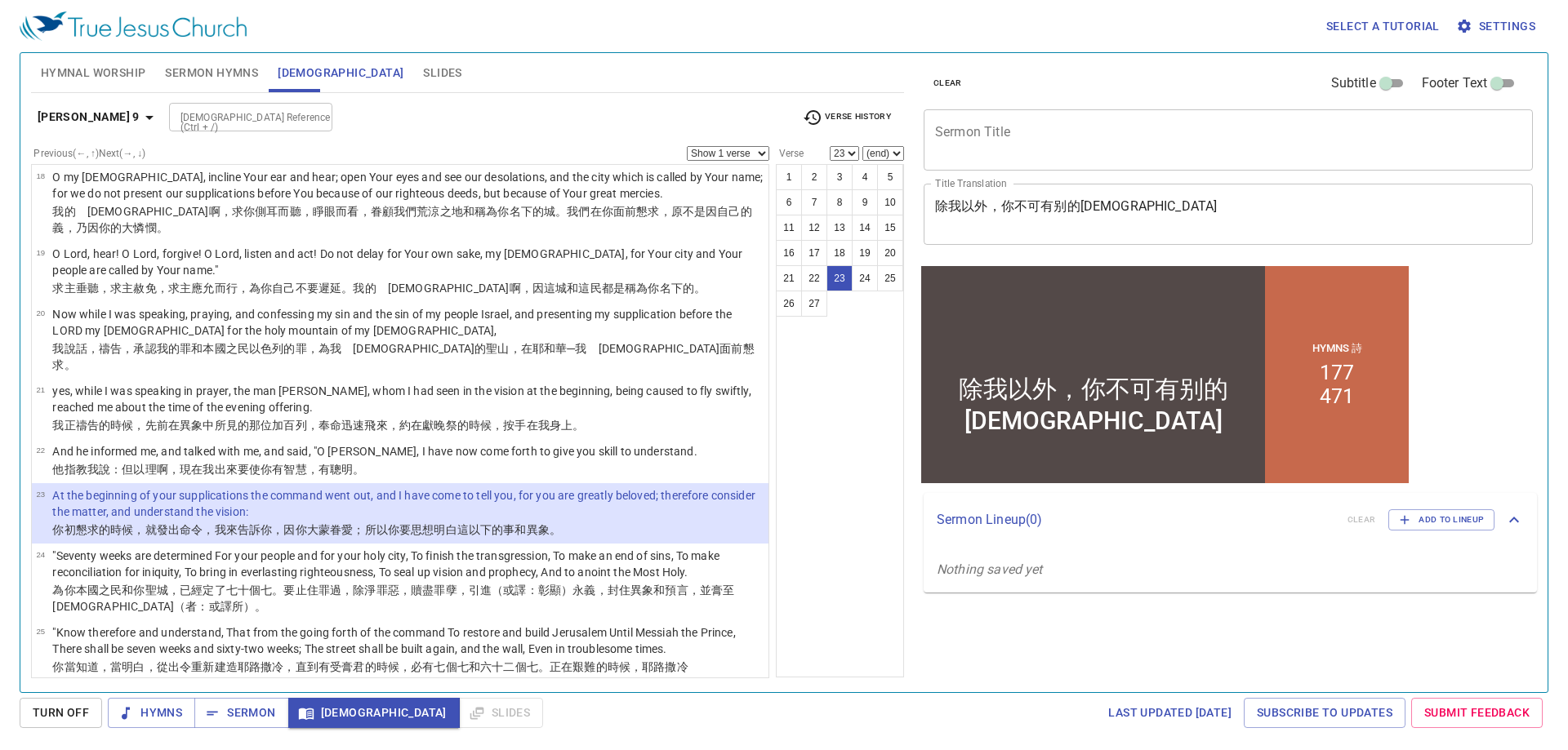
click at [1112, 125] on textarea "Sermon Title" at bounding box center [1228, 140] width 586 height 31
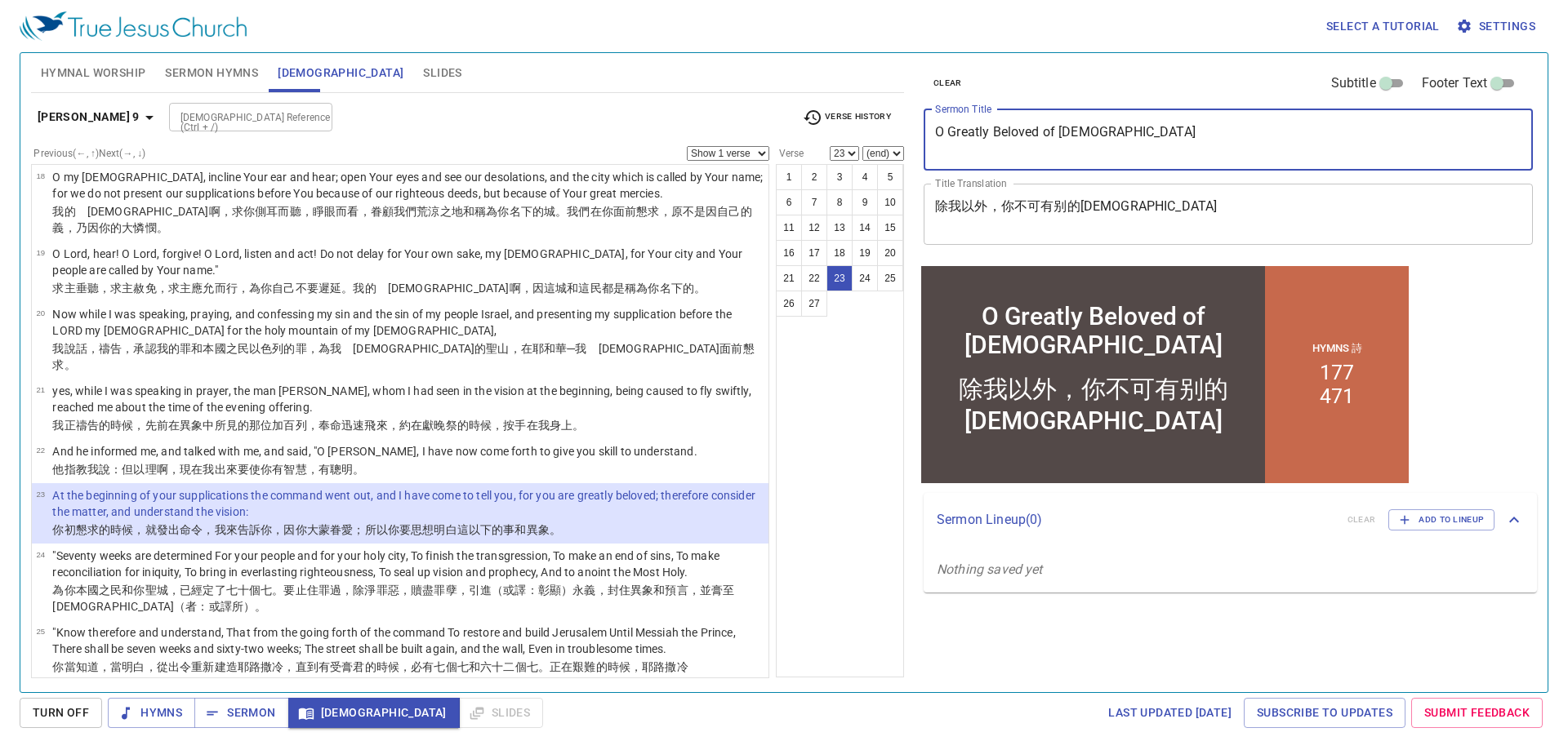
click at [951, 126] on textarea "O Greatly Beloved of God" at bounding box center [1228, 140] width 586 height 31
click at [951, 126] on textarea "O Man Greatly Beloved of God" at bounding box center [1228, 140] width 586 height 31
type textarea "TheMan Greatly Beloved of God"
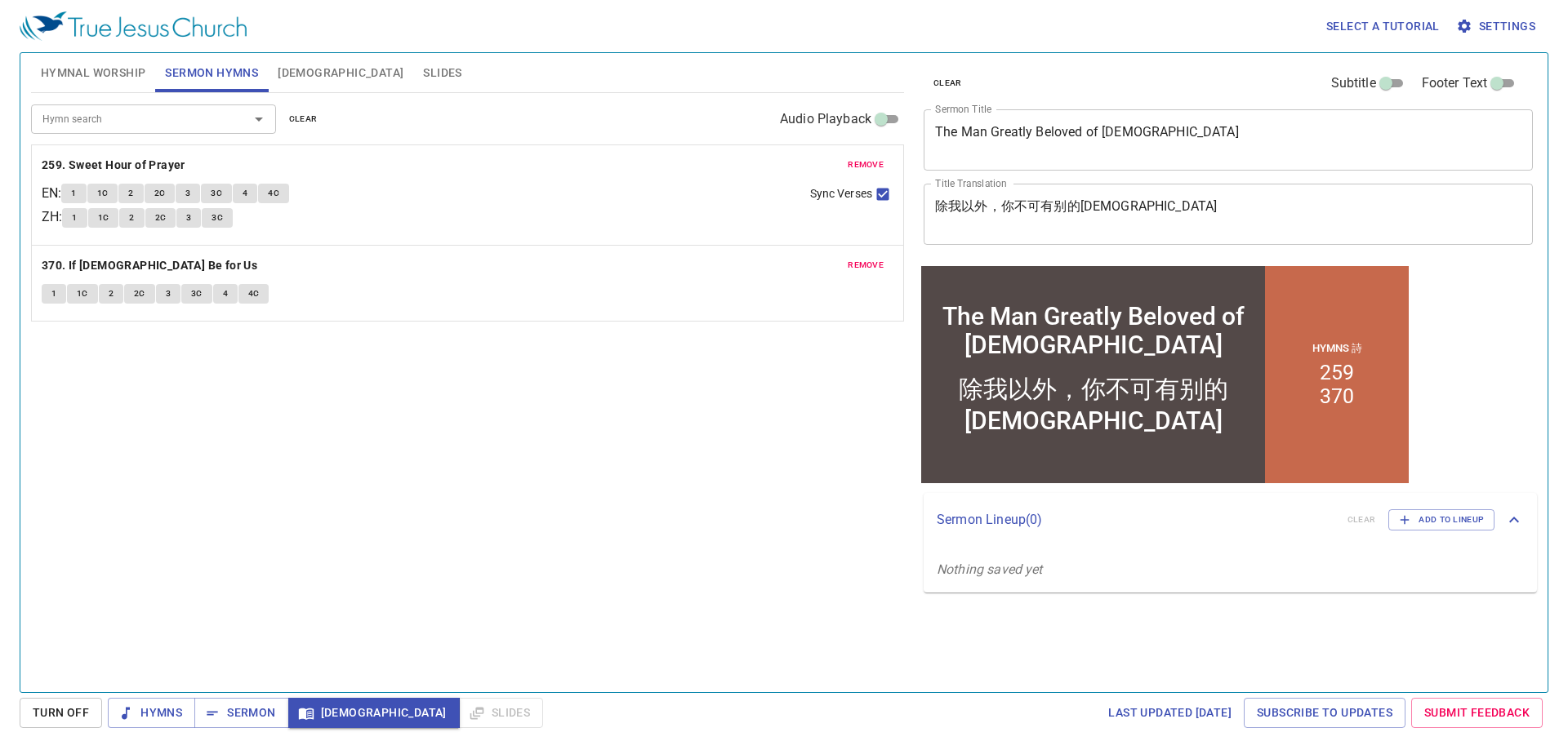
click at [309, 81] on span "[DEMOGRAPHIC_DATA]" at bounding box center [340, 73] width 126 height 21
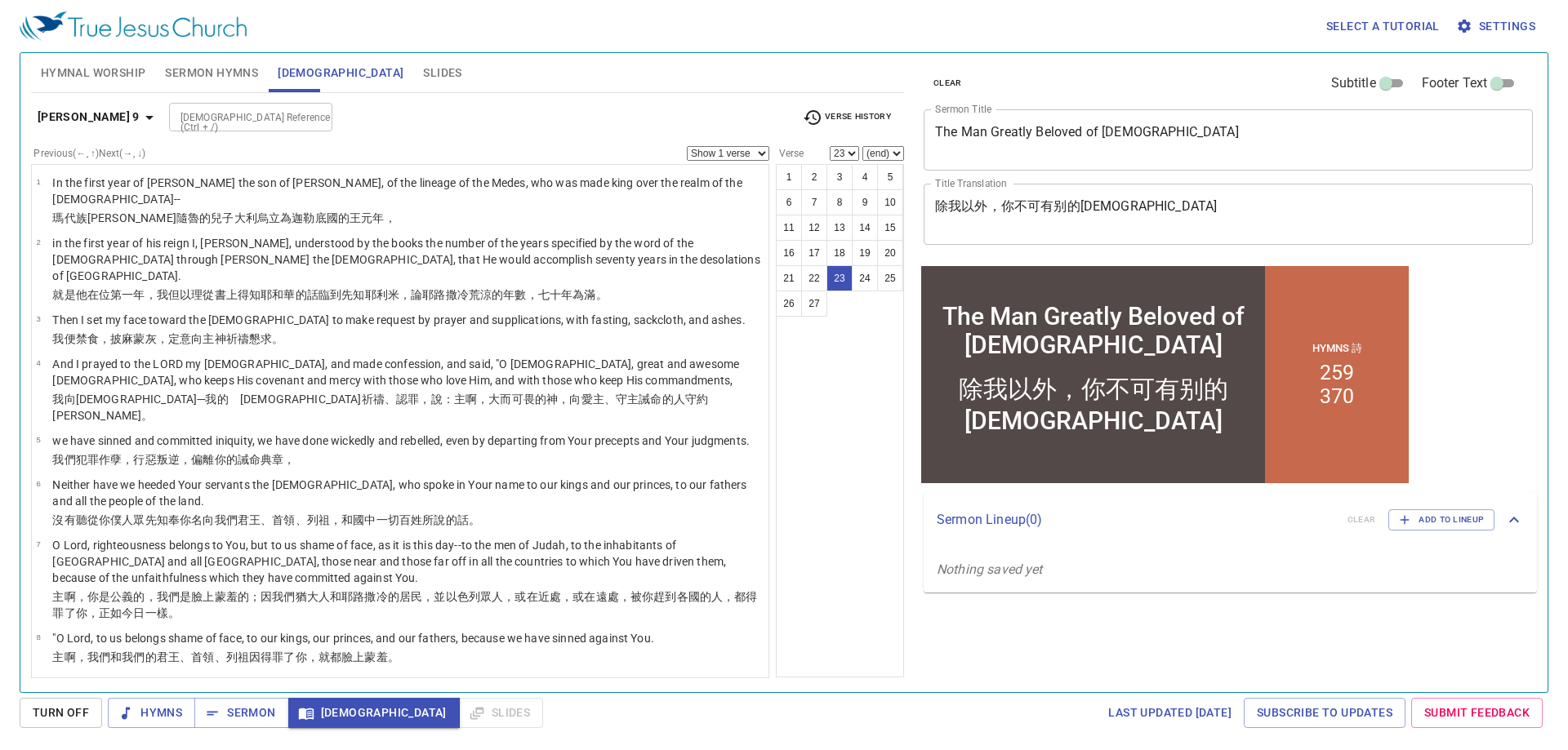
drag, startPoint x: 309, startPoint y: 402, endPoint x: 355, endPoint y: 419, distance: 49.0
drag, startPoint x: 348, startPoint y: 417, endPoint x: 311, endPoint y: 410, distance: 37.7
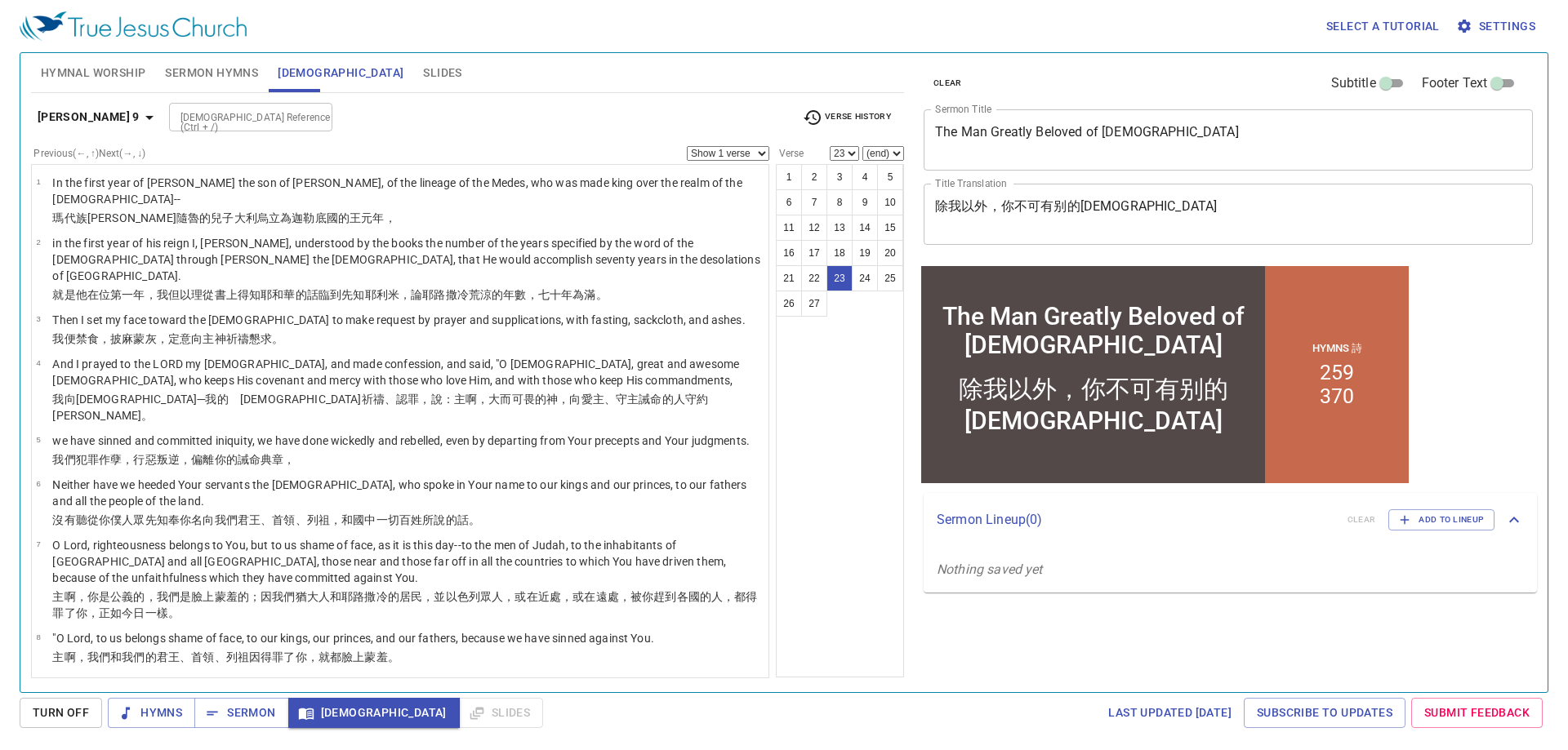
copy wh5046 "大蒙眷愛"
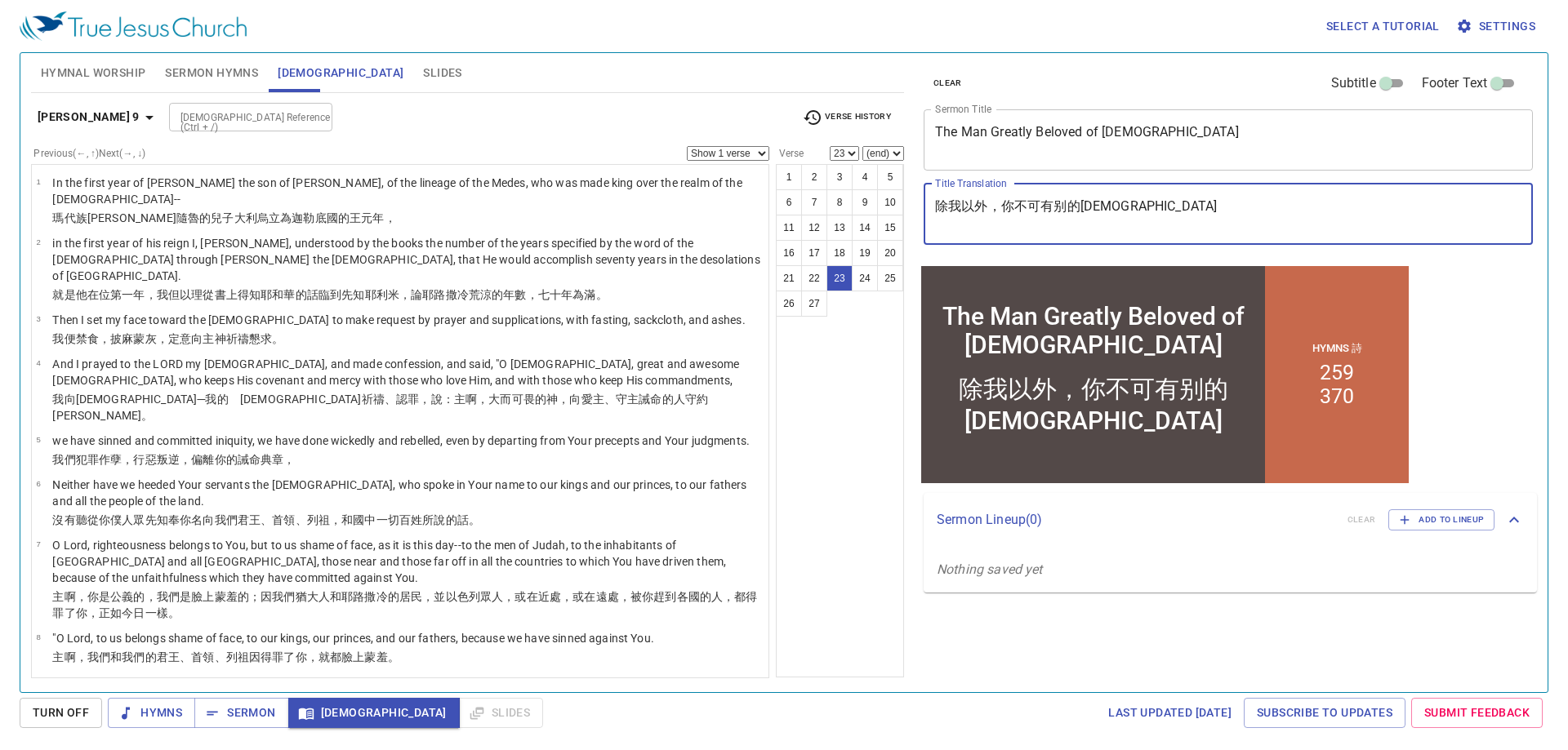
drag, startPoint x: 1140, startPoint y: 210, endPoint x: 937, endPoint y: 219, distance: 203.2
click at [937, 219] on textarea "除我以外，你不可有别的神" at bounding box center [1228, 213] width 586 height 31
paste textarea "大蒙眷愛"
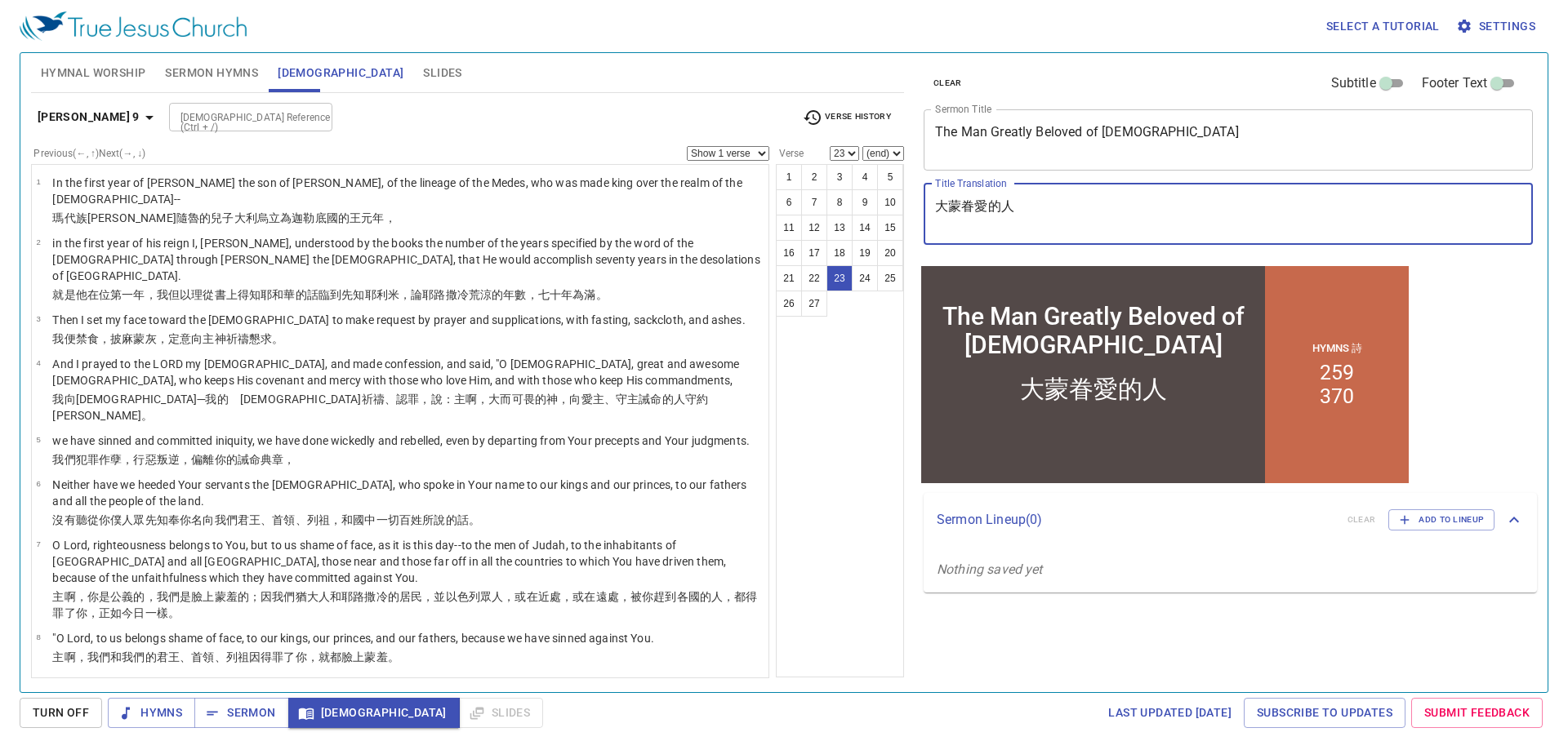
type textarea "大蒙眷愛的人"
click at [79, 76] on span "Hymnal Worship" at bounding box center [94, 73] width 105 height 21
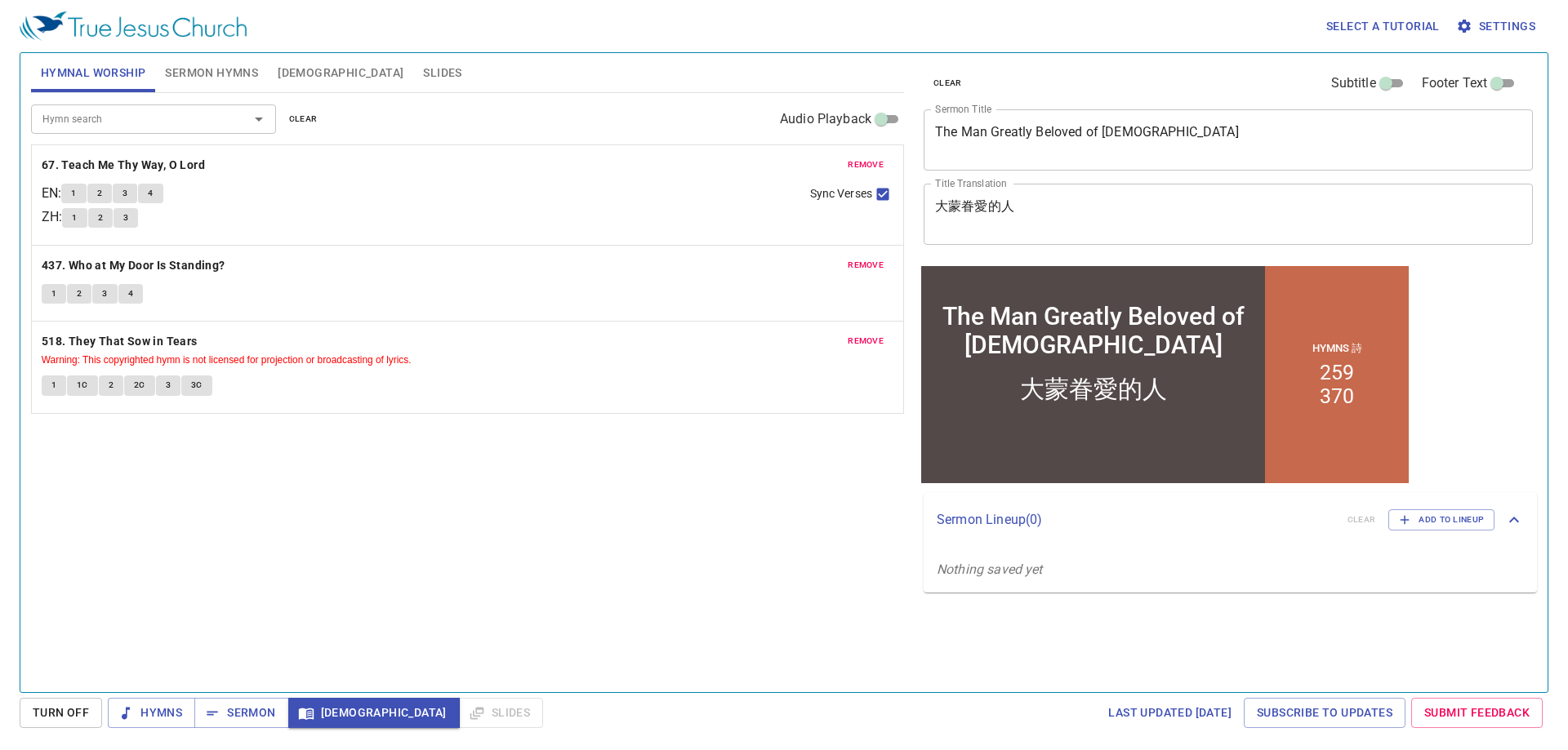
click at [189, 71] on span "Sermon Hymns" at bounding box center [211, 73] width 93 height 21
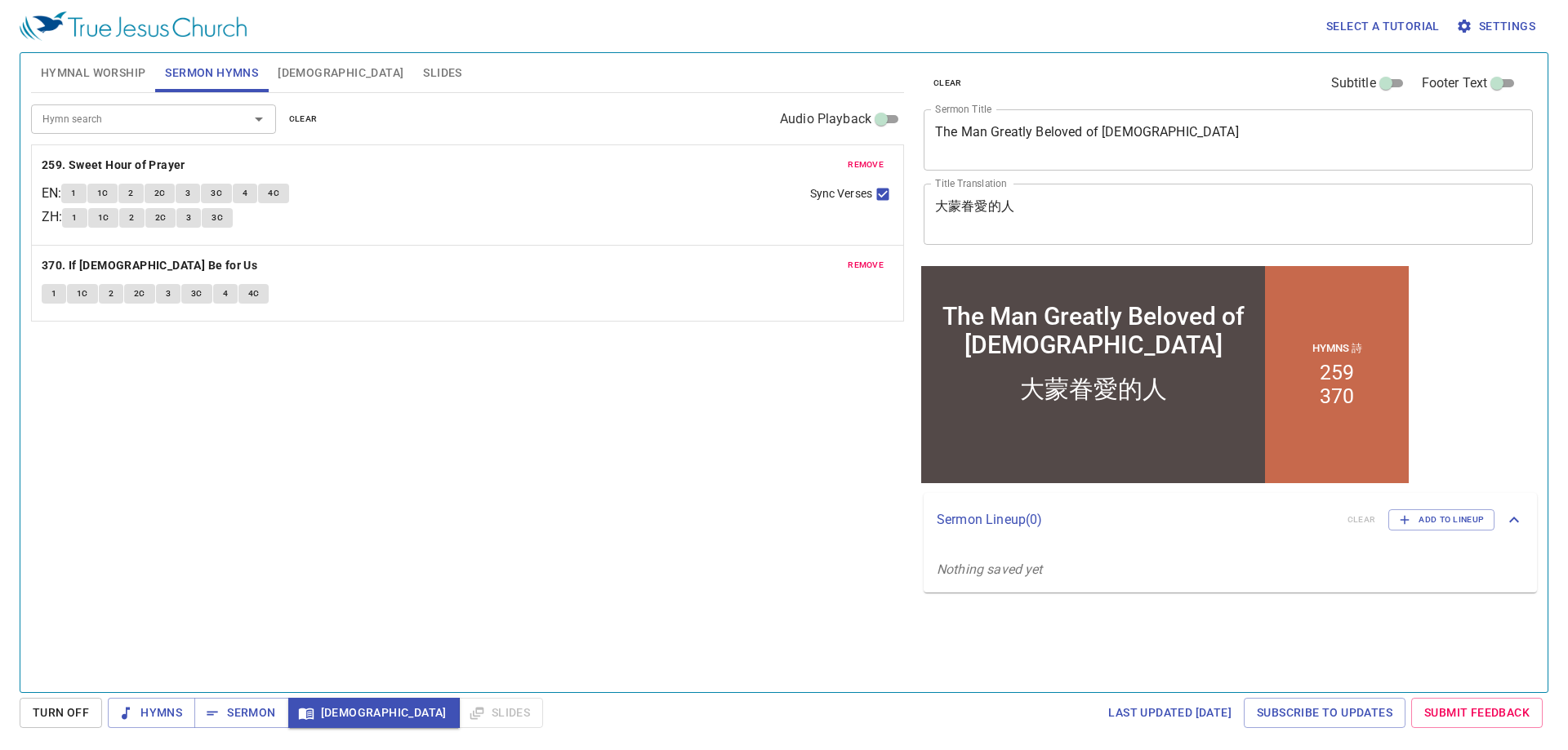
click at [116, 66] on span "Hymnal Worship" at bounding box center [94, 73] width 105 height 21
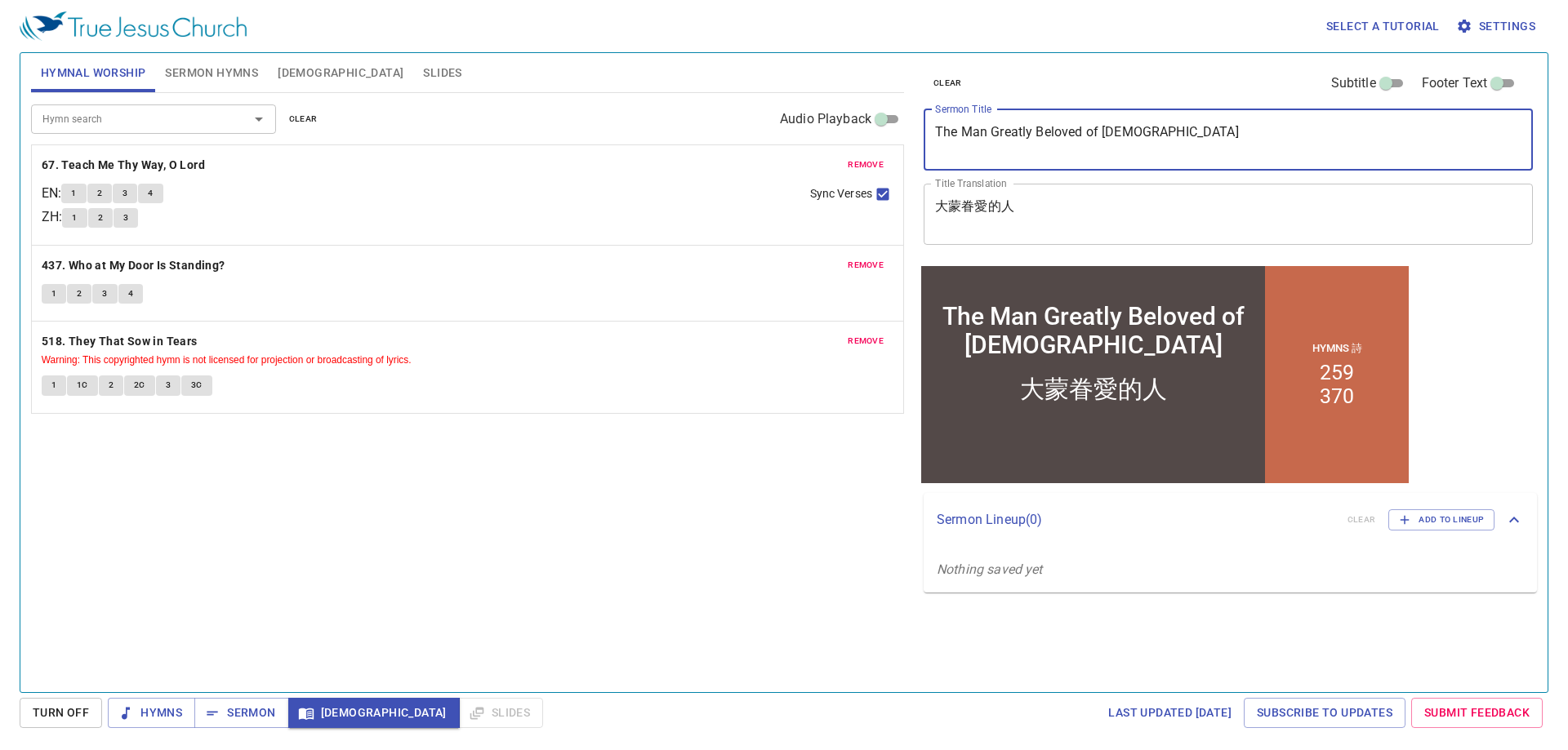
drag, startPoint x: 1181, startPoint y: 143, endPoint x: 795, endPoint y: 125, distance: 386.4
click at [795, 125] on div "Hymnal Worship Sermon Hymns Bible Slides Hymn search Hymn search clear Audio Pl…" at bounding box center [783, 366] width 1518 height 640
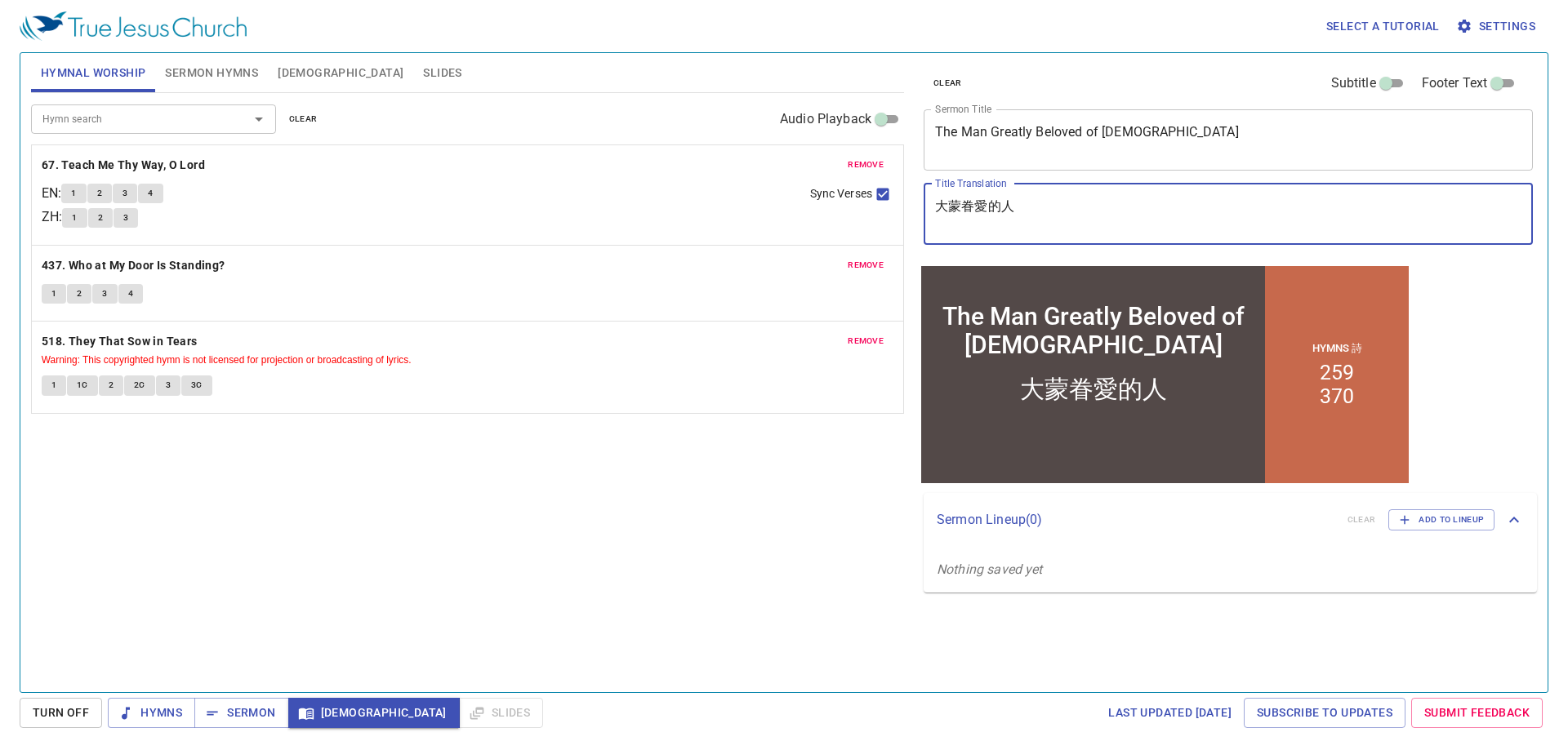
drag, startPoint x: 1077, startPoint y: 217, endPoint x: 796, endPoint y: 179, distance: 283.6
click at [796, 179] on div "Hymnal Worship Sermon Hymns Bible Slides Hymn search Hymn search clear Audio Pl…" at bounding box center [783, 366] width 1518 height 640
click at [169, 722] on span "Hymns" at bounding box center [151, 713] width 61 height 21
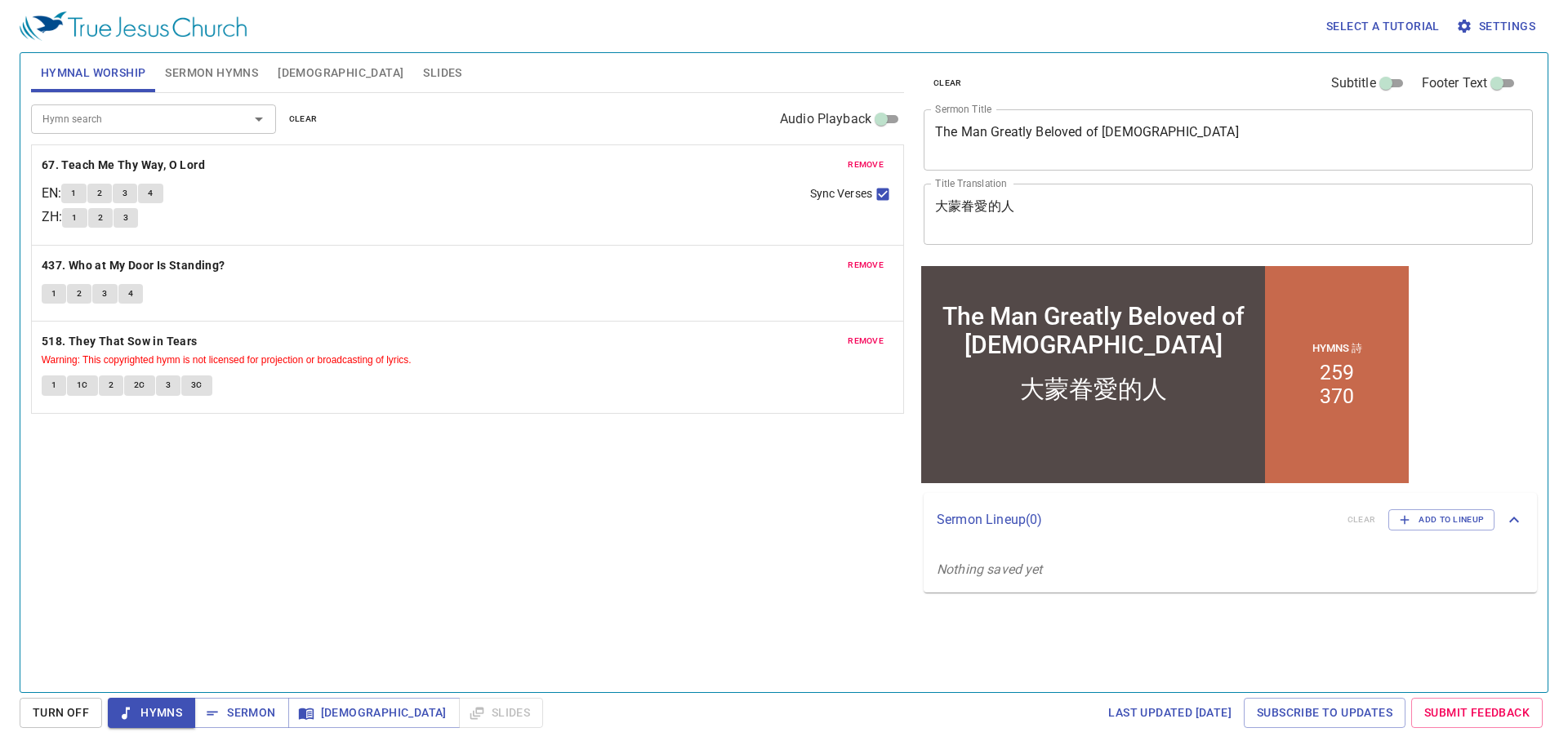
drag, startPoint x: 272, startPoint y: 563, endPoint x: 275, endPoint y: 581, distance: 18.2
click at [272, 563] on div "Hymn search Hymn search clear Audio Playback remove 67. Teach Me Thy Way, O Lor…" at bounding box center [467, 385] width 873 height 585
click at [244, 719] on span "Sermon" at bounding box center [241, 713] width 67 height 21
click at [169, 716] on span "Hymns" at bounding box center [151, 713] width 61 height 21
click at [136, 710] on span "Hymns" at bounding box center [151, 713] width 61 height 21
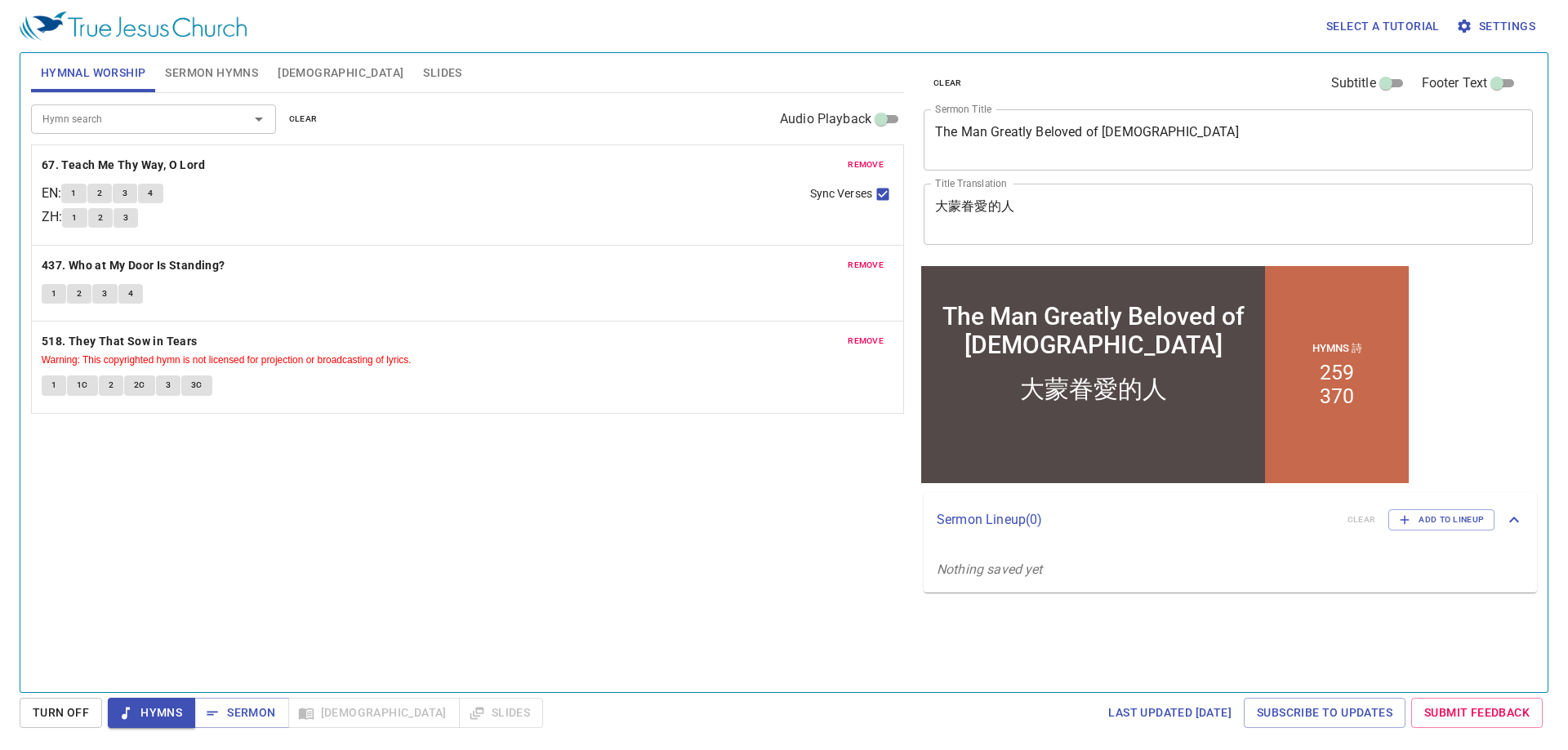
click at [85, 197] on button "1" at bounding box center [73, 193] width 24 height 20
click at [882, 200] on input "Sync Verses" at bounding box center [882, 198] width 22 height 22
checkbox input "false"
click at [161, 194] on button "4" at bounding box center [150, 193] width 24 height 20
click at [111, 264] on b "437. Who at My Door Is Standing?" at bounding box center [133, 266] width 184 height 21
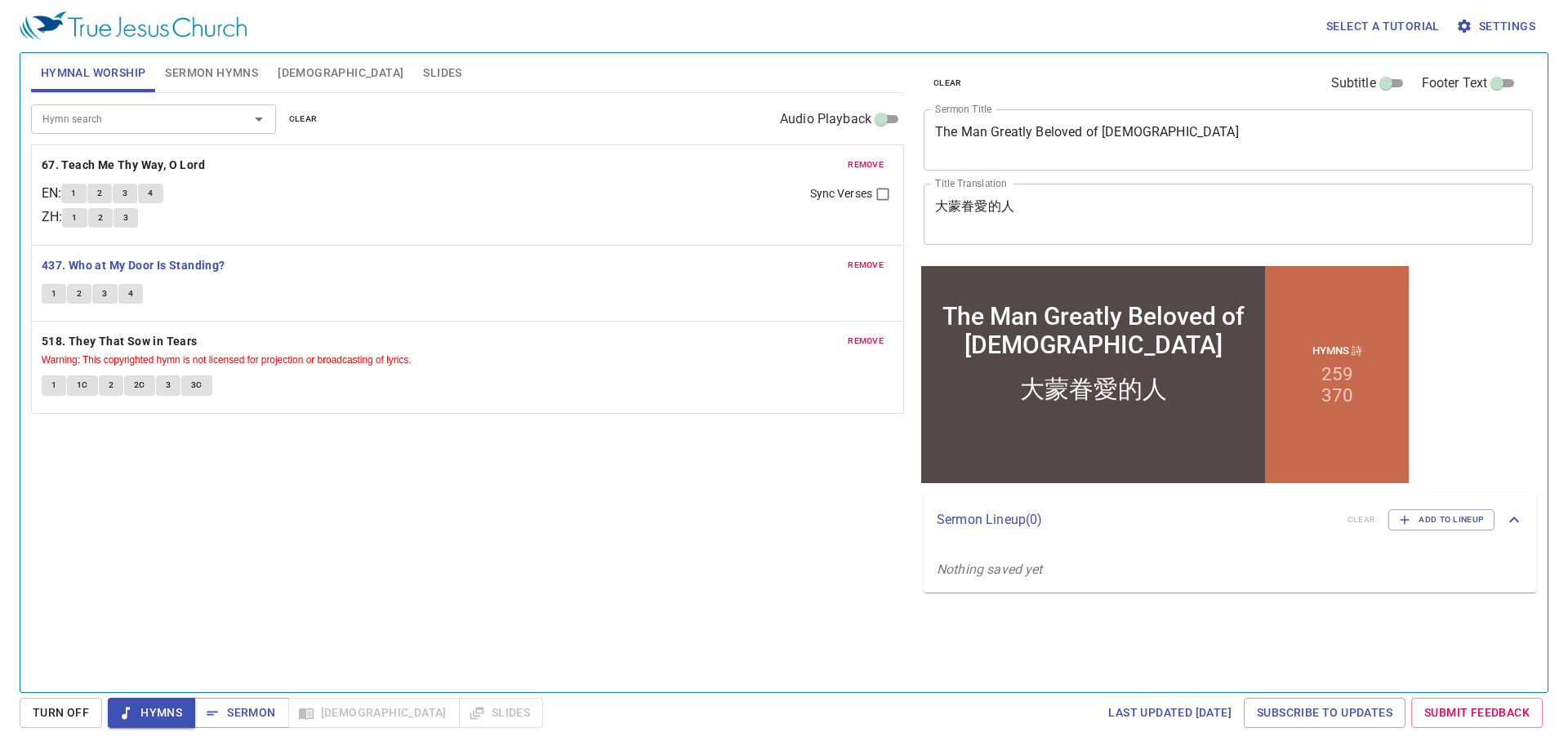
click at [52, 291] on span "1" at bounding box center [53, 294] width 5 height 15
click at [126, 346] on b "518. They That Sow in Tears" at bounding box center [119, 342] width 155 height 21
click at [61, 387] on button "1" at bounding box center [53, 385] width 24 height 20
click at [112, 389] on span "2" at bounding box center [111, 386] width 5 height 15
click at [170, 722] on span "Hymns" at bounding box center [151, 713] width 61 height 21
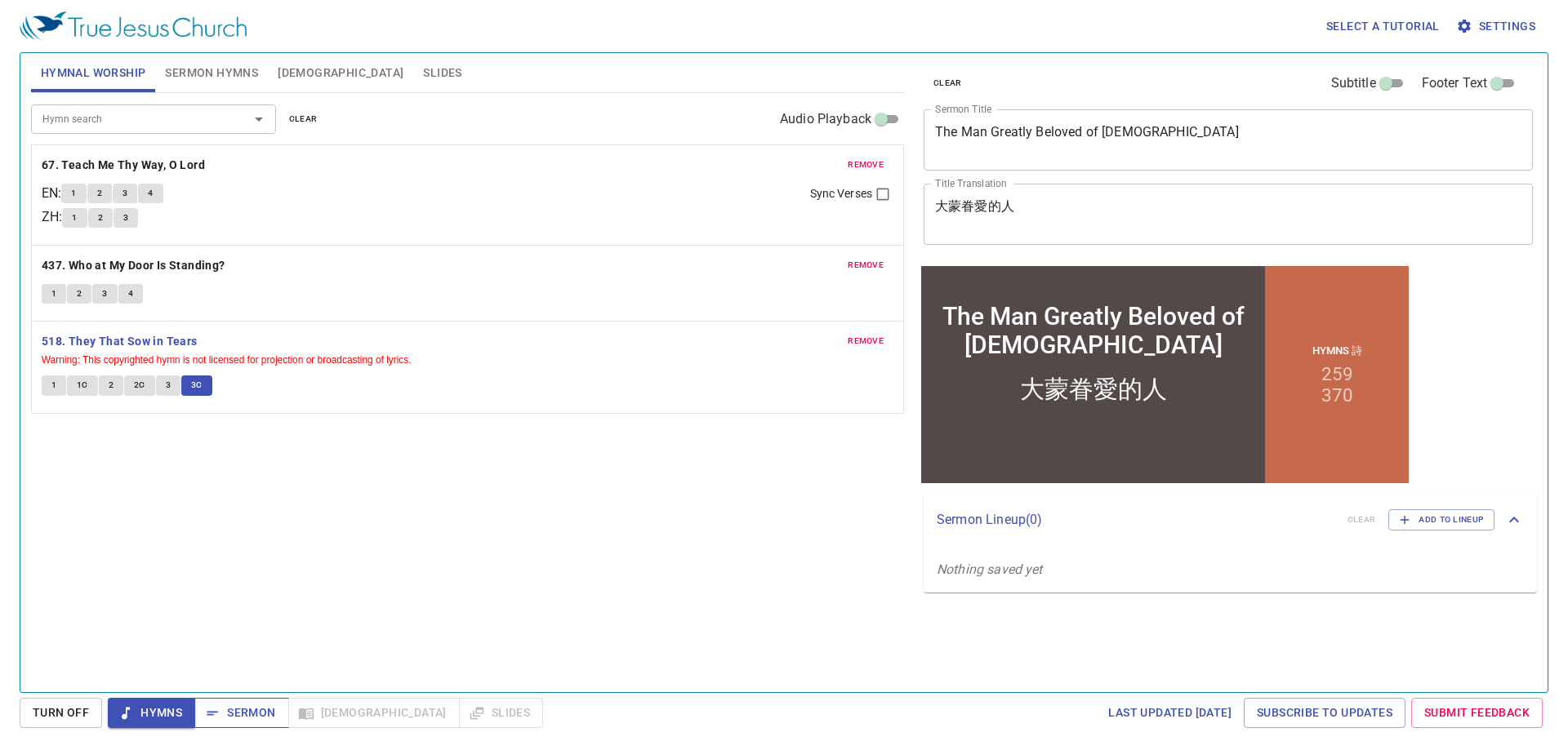
click at [251, 699] on button "Sermon" at bounding box center [241, 713] width 94 height 30
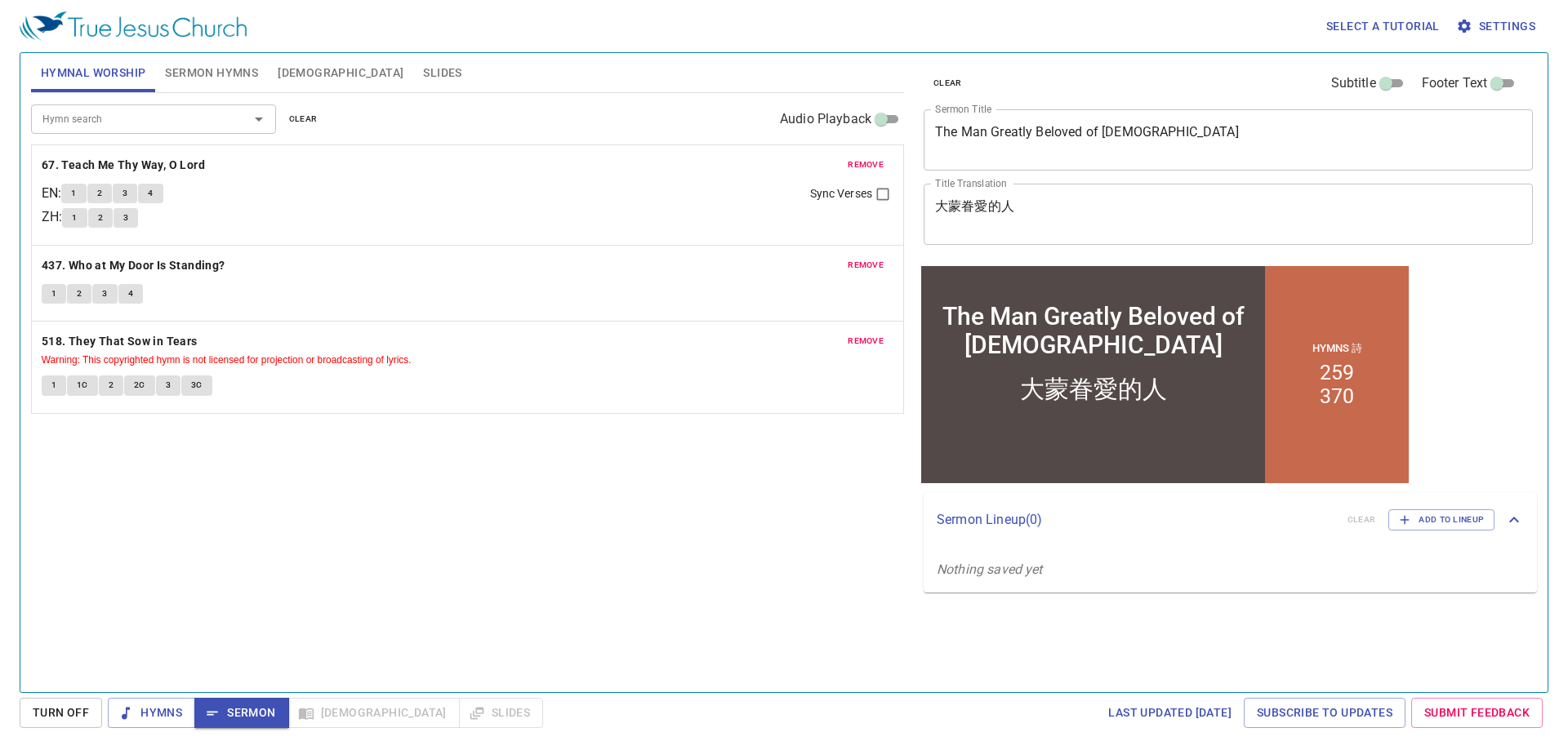
click at [200, 81] on span "Sermon Hymns" at bounding box center [211, 73] width 93 height 21
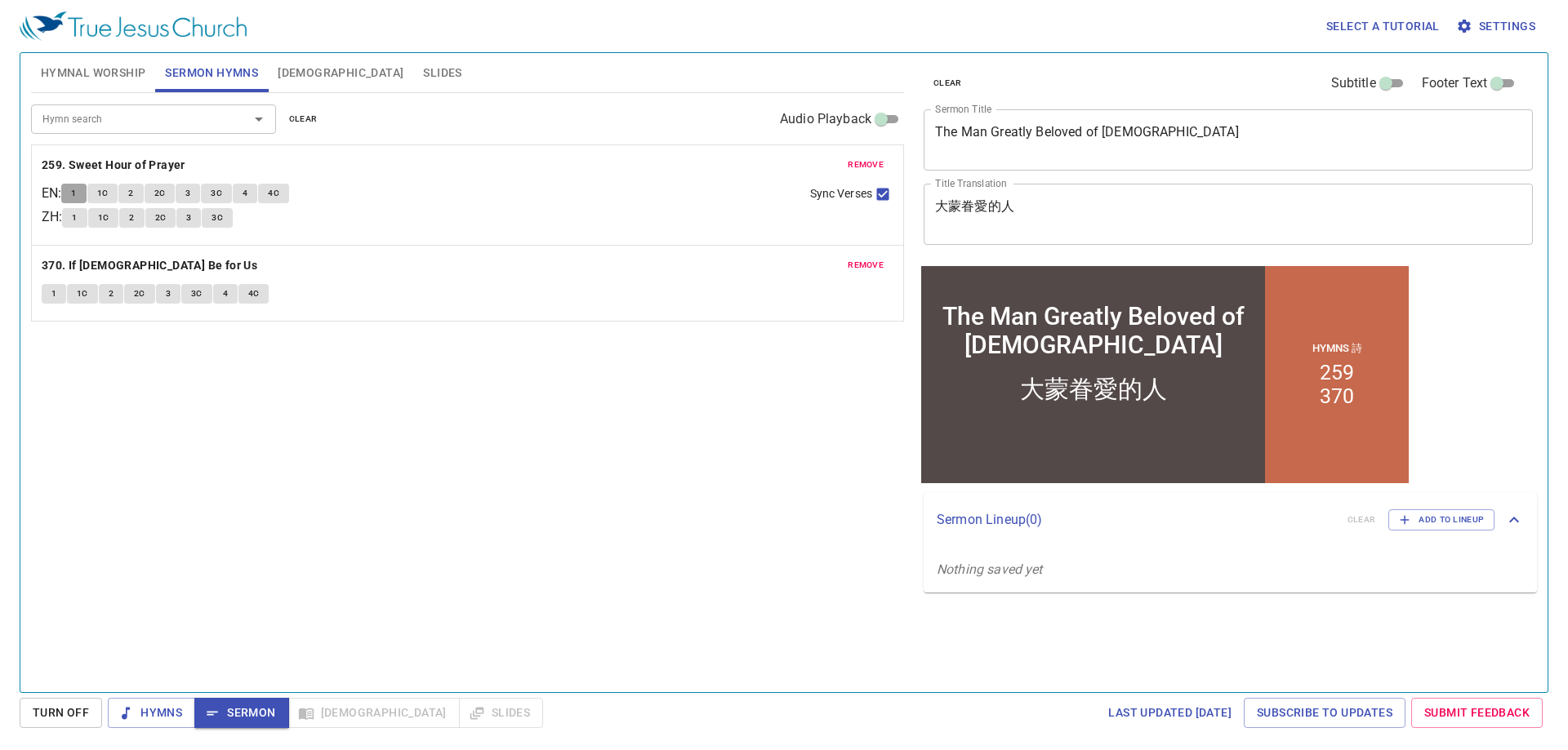
click at [76, 187] on span "1" at bounding box center [73, 194] width 5 height 15
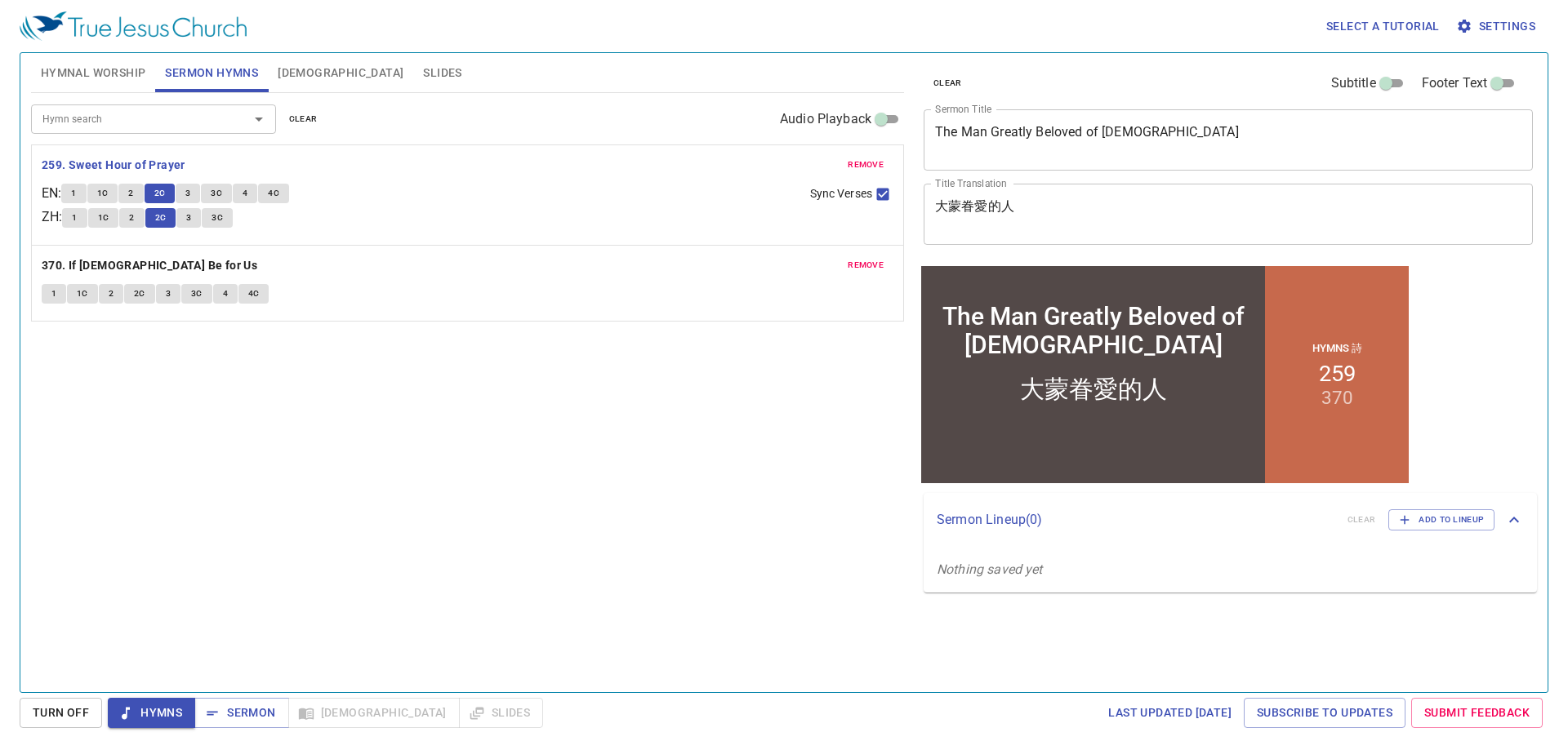
click at [212, 395] on div "Hymn search Hymn search clear Audio Playback remove 259. Sweet Hour of Prayer E…" at bounding box center [467, 385] width 873 height 585
click at [190, 189] on span "3" at bounding box center [187, 194] width 5 height 15
click at [258, 185] on button "4" at bounding box center [244, 193] width 24 height 20
click at [279, 186] on span "4C" at bounding box center [274, 194] width 11 height 15
click at [239, 714] on span "Sermon" at bounding box center [241, 713] width 67 height 21
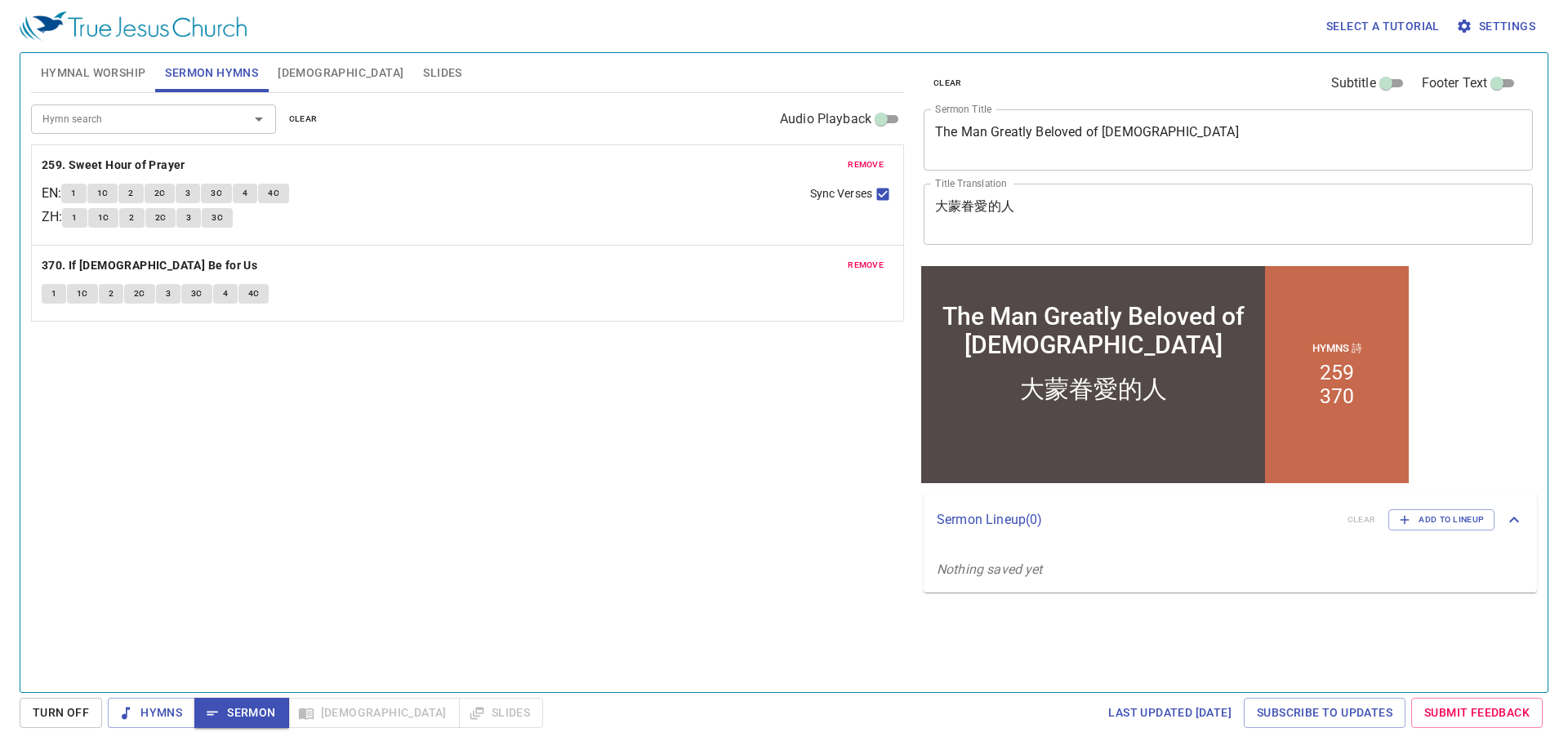
click at [269, 66] on button "[DEMOGRAPHIC_DATA]" at bounding box center [340, 73] width 145 height 39
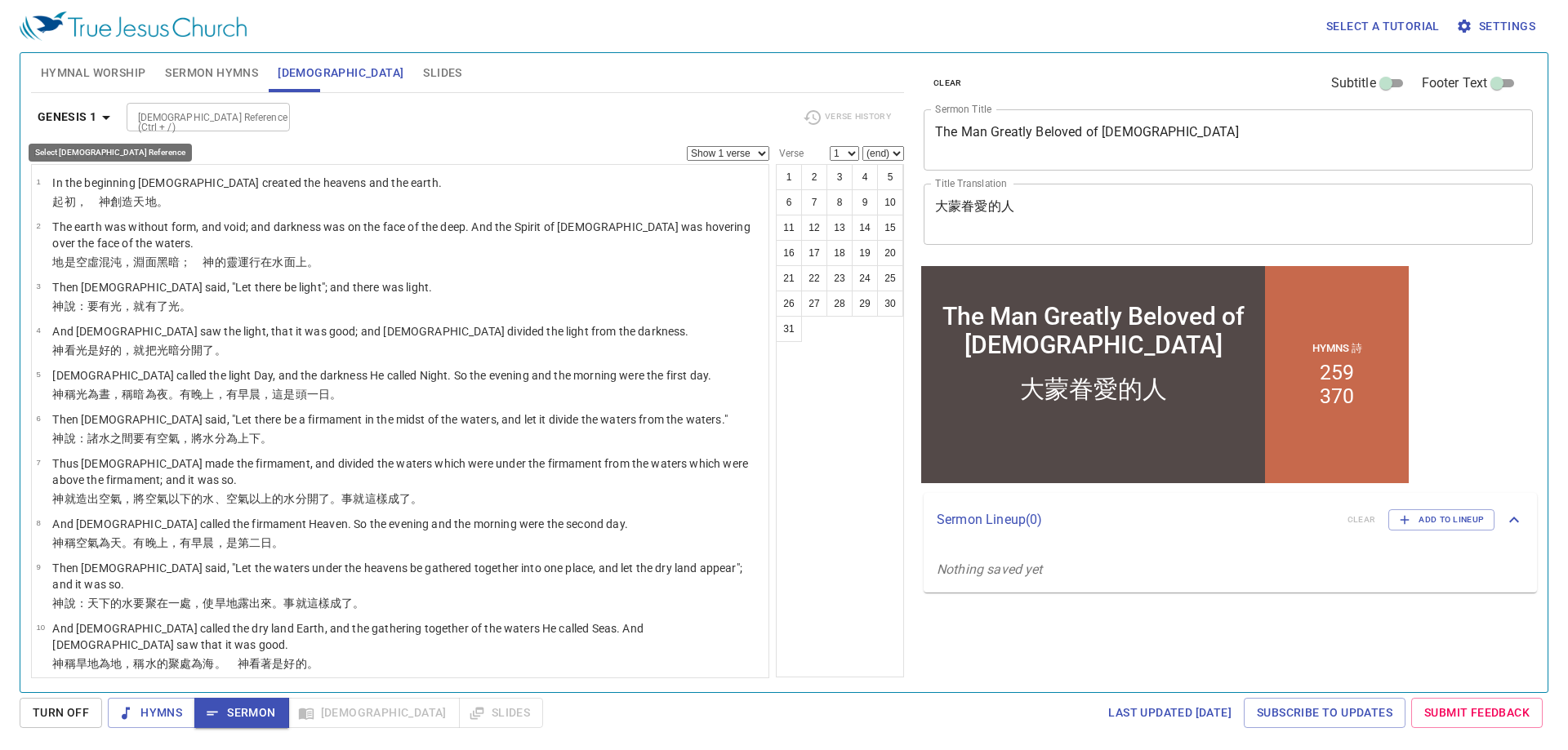
click at [94, 121] on b "Genesis 1" at bounding box center [67, 117] width 60 height 21
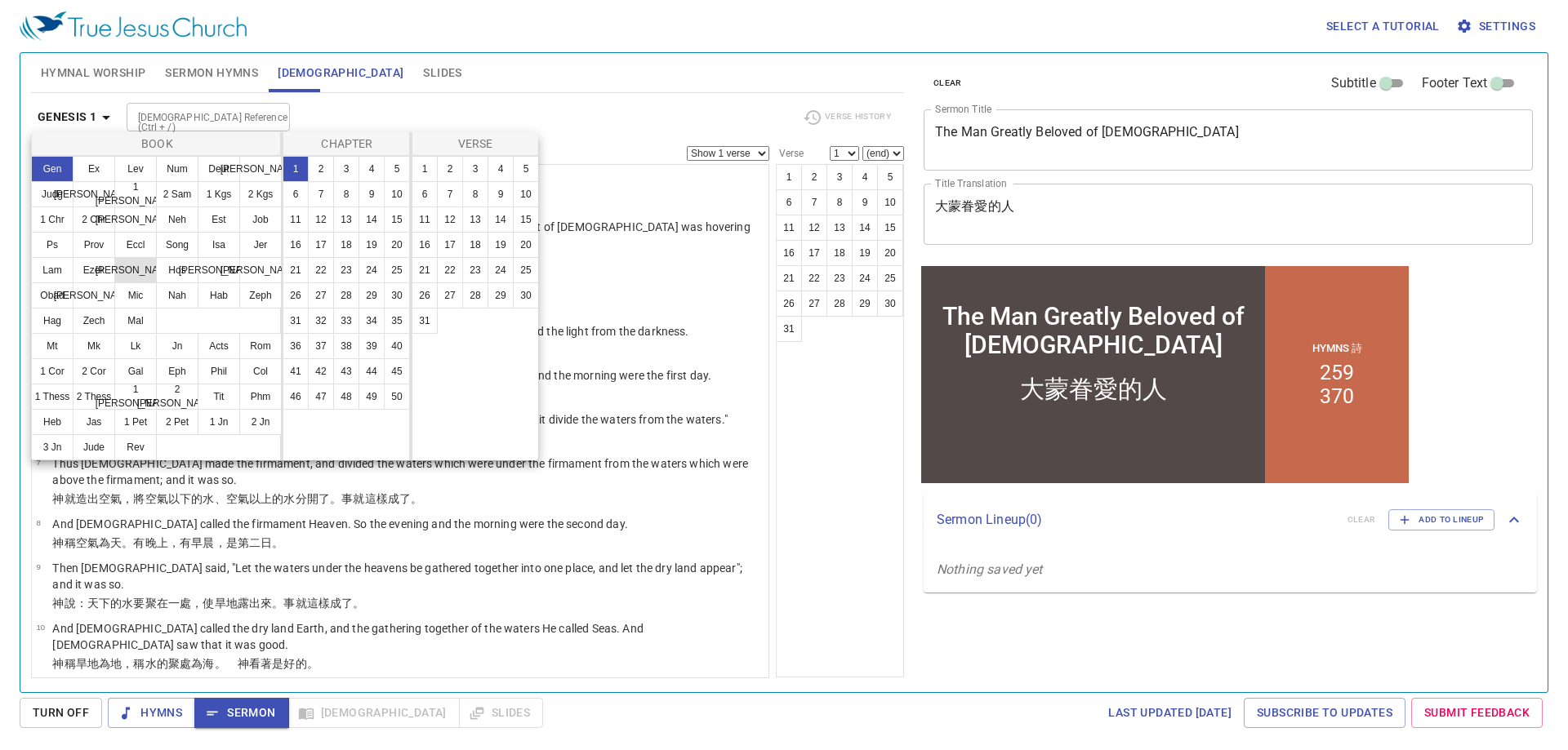
click at [131, 264] on button "Dan" at bounding box center [135, 271] width 42 height 26
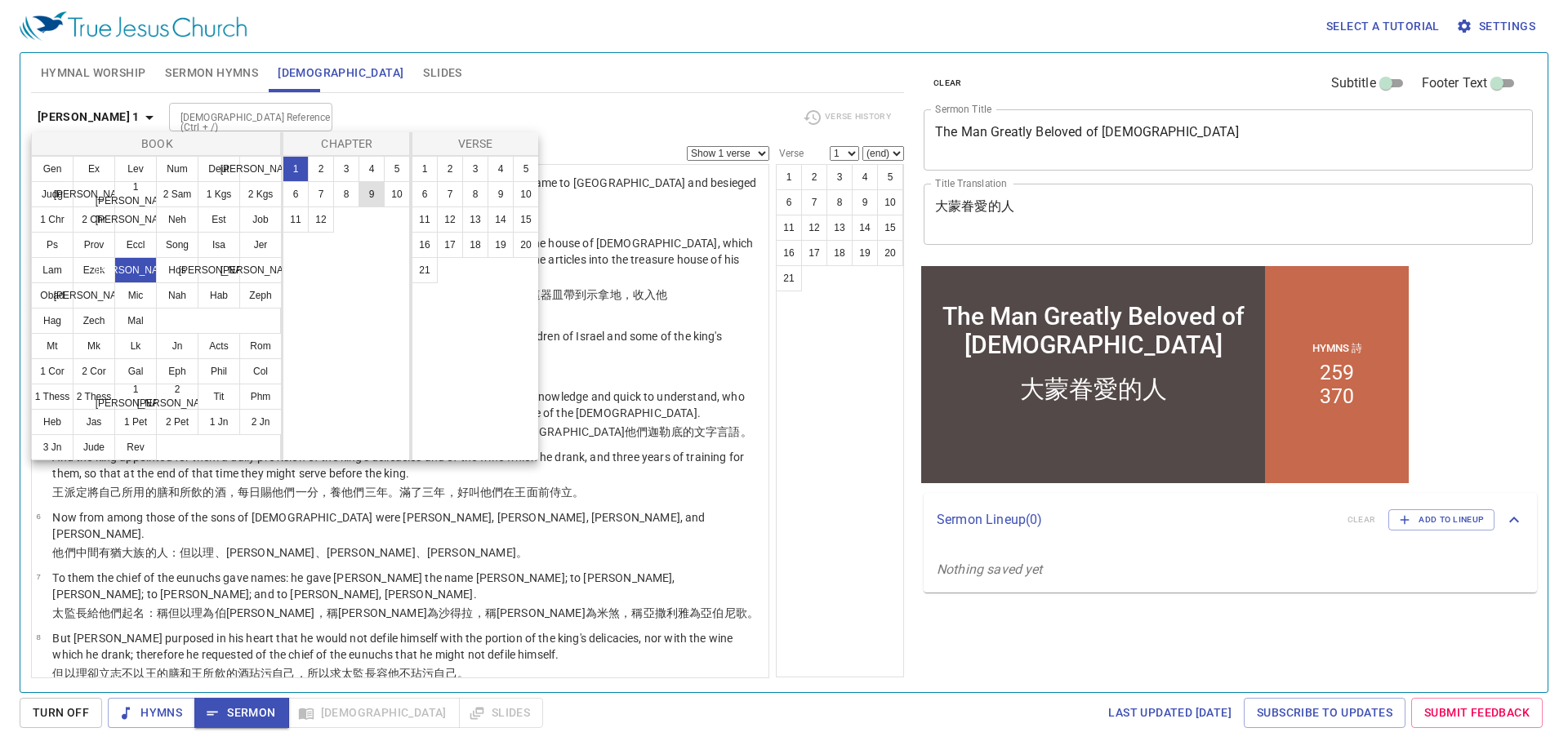
click at [378, 197] on button "9" at bounding box center [372, 195] width 26 height 26
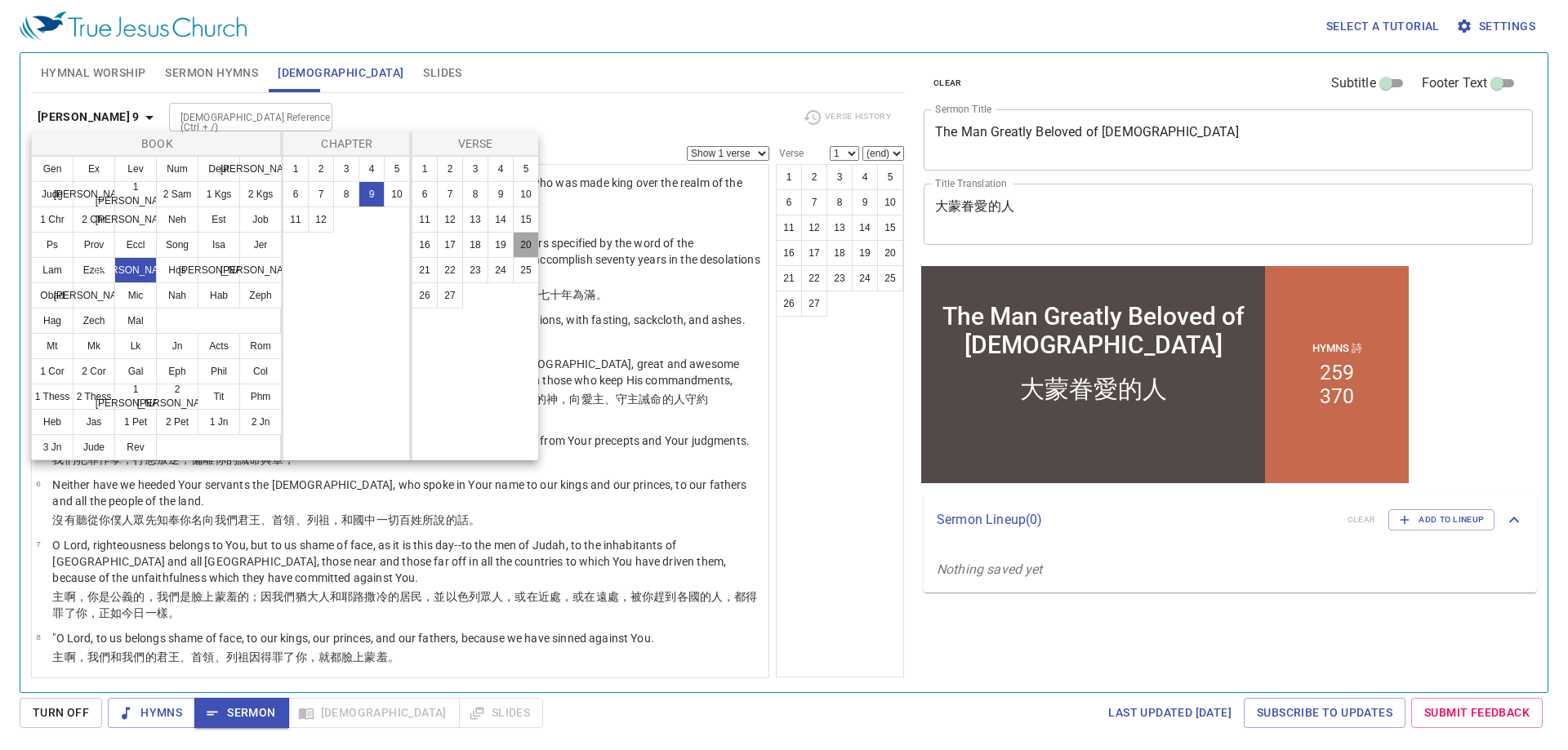
click at [517, 245] on button "20" at bounding box center [525, 245] width 26 height 26
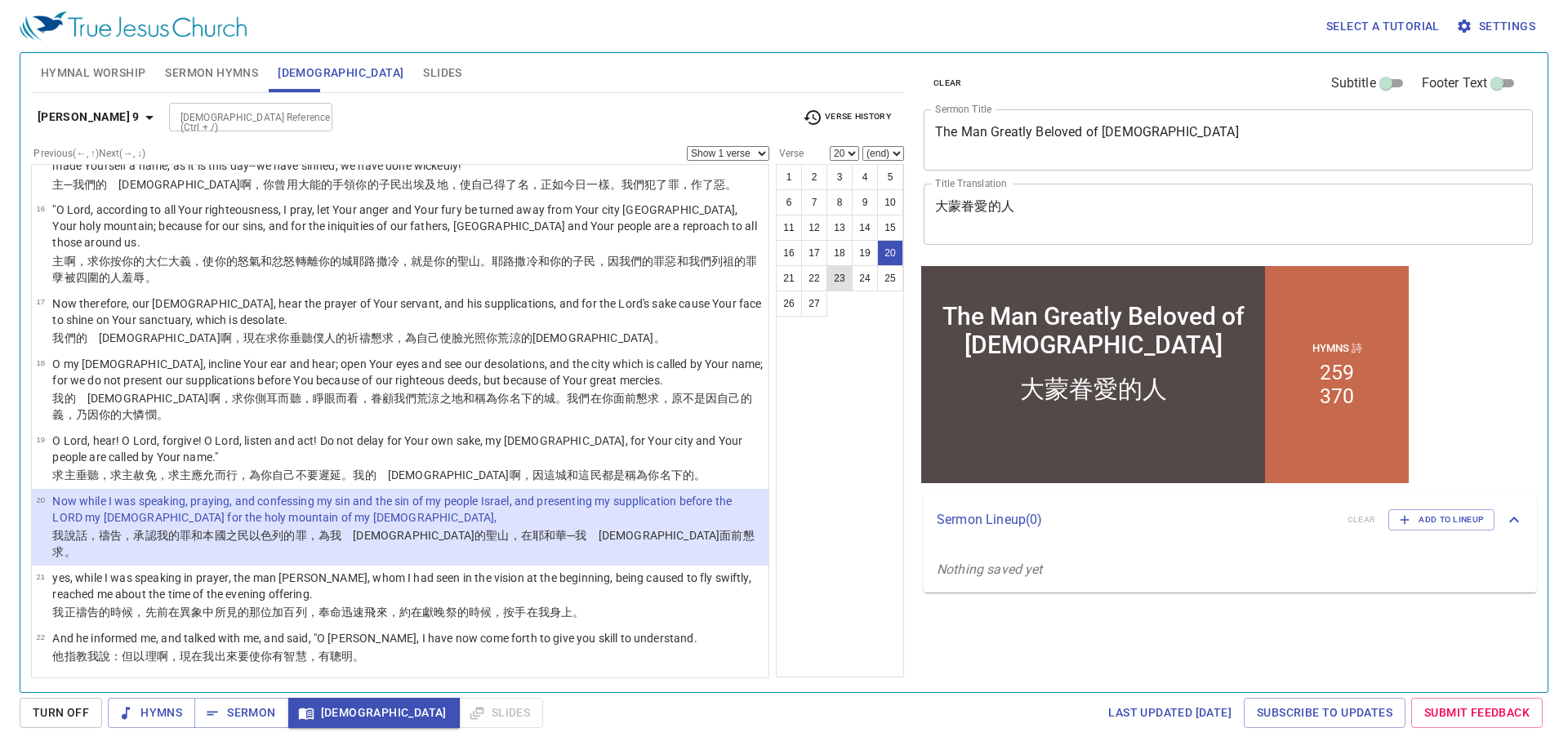
click at [843, 286] on button "23" at bounding box center [839, 278] width 26 height 26
select select "23"
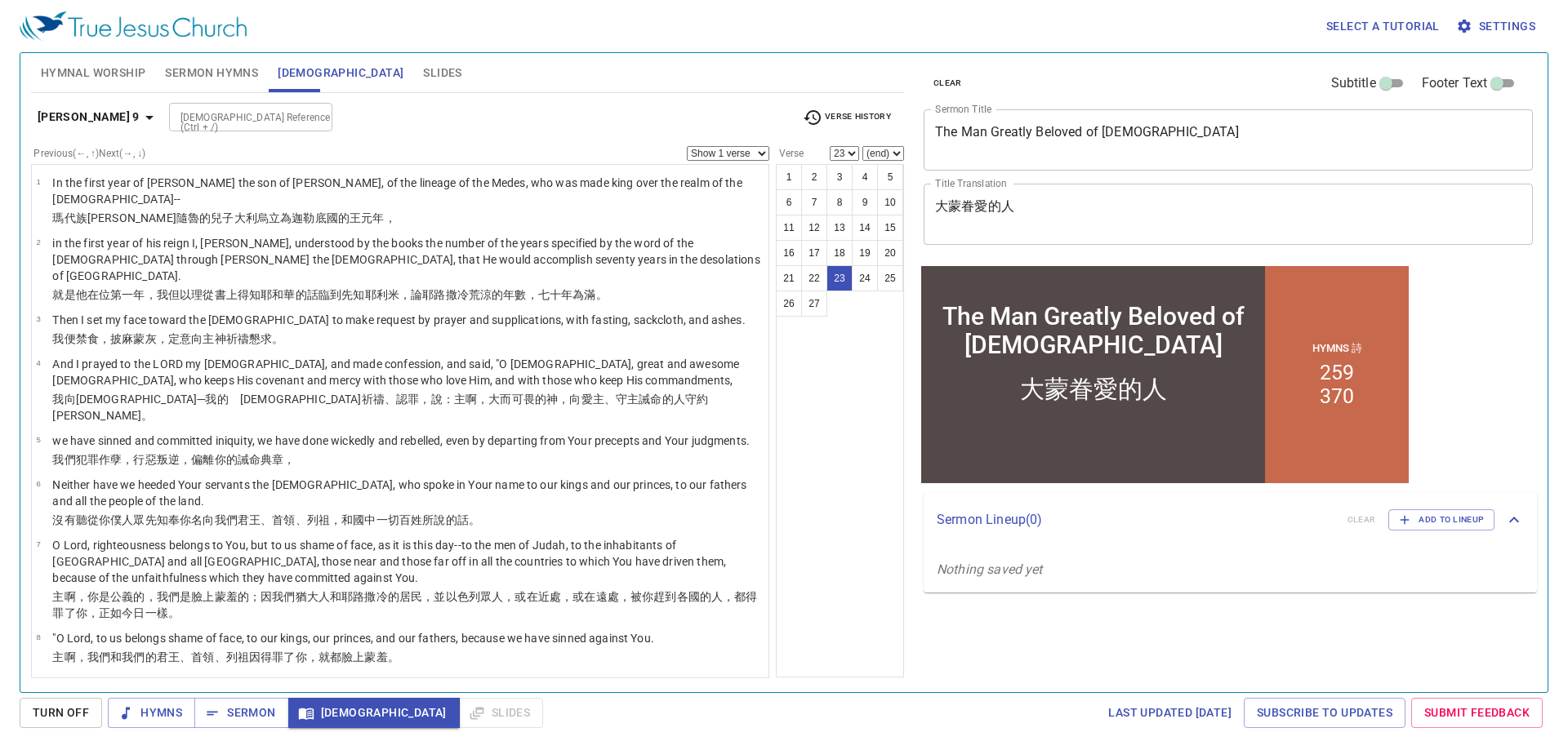
scroll to position [912, 0]
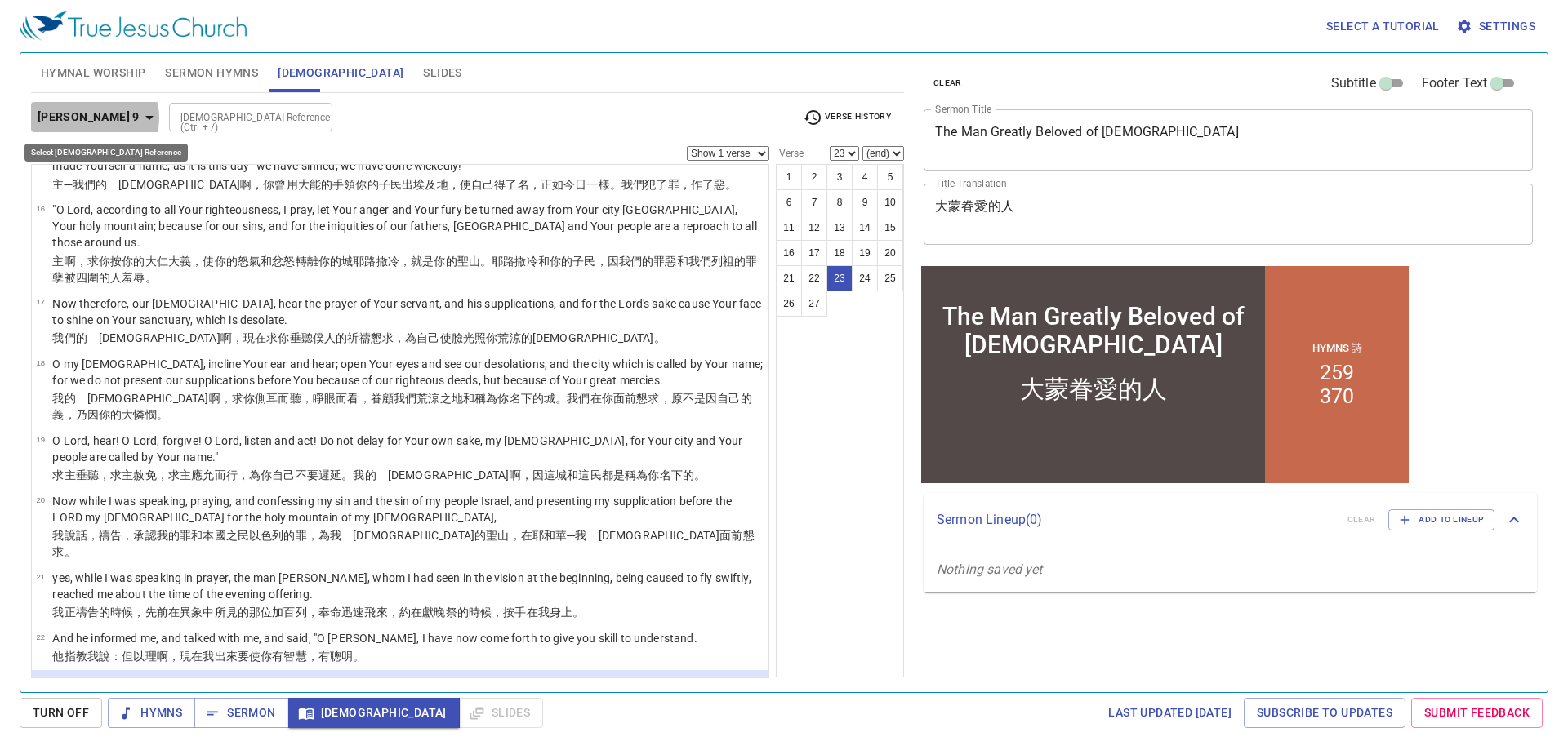
click at [140, 118] on icon "button" at bounding box center [149, 117] width 20 height 20
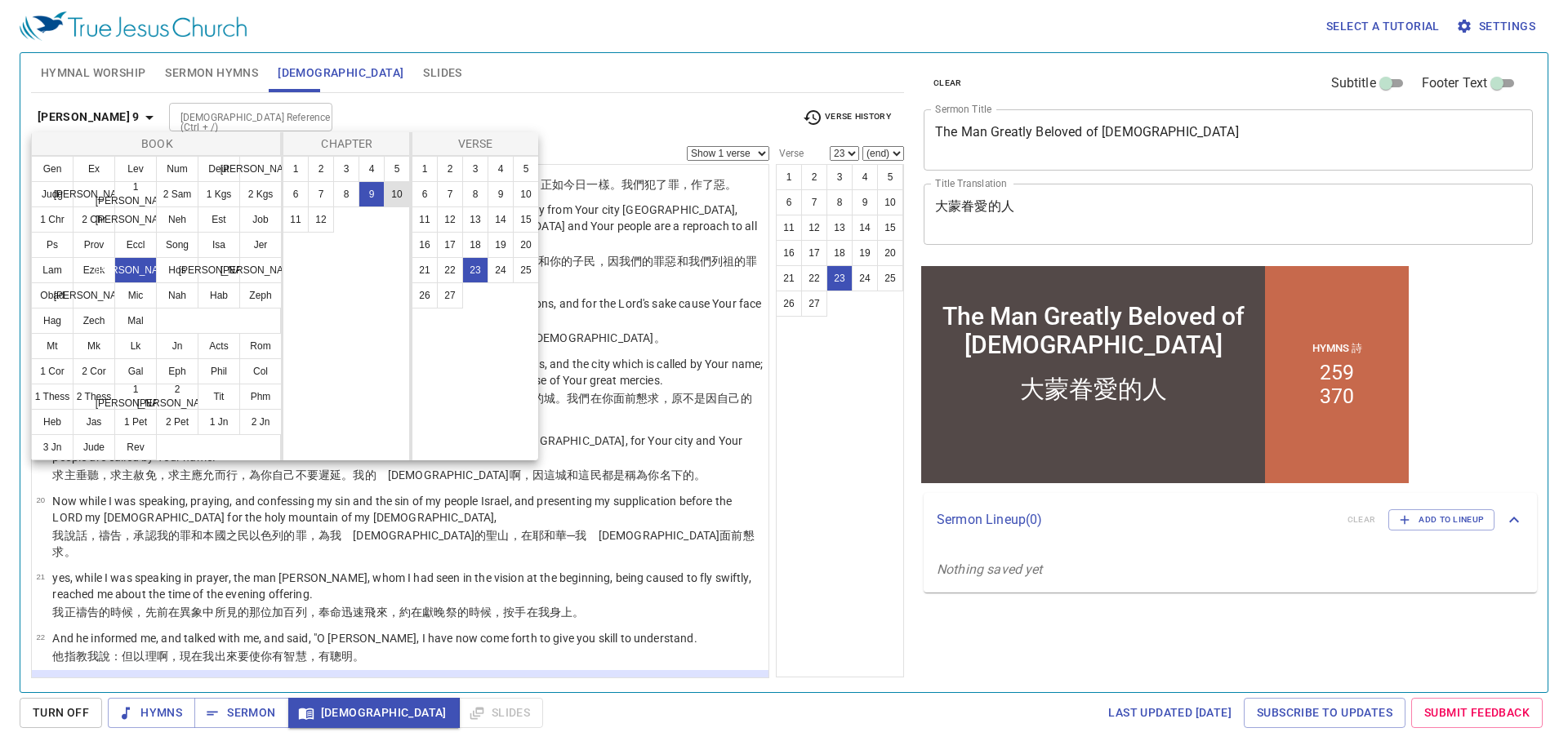
click at [398, 200] on button "10" at bounding box center [397, 195] width 26 height 26
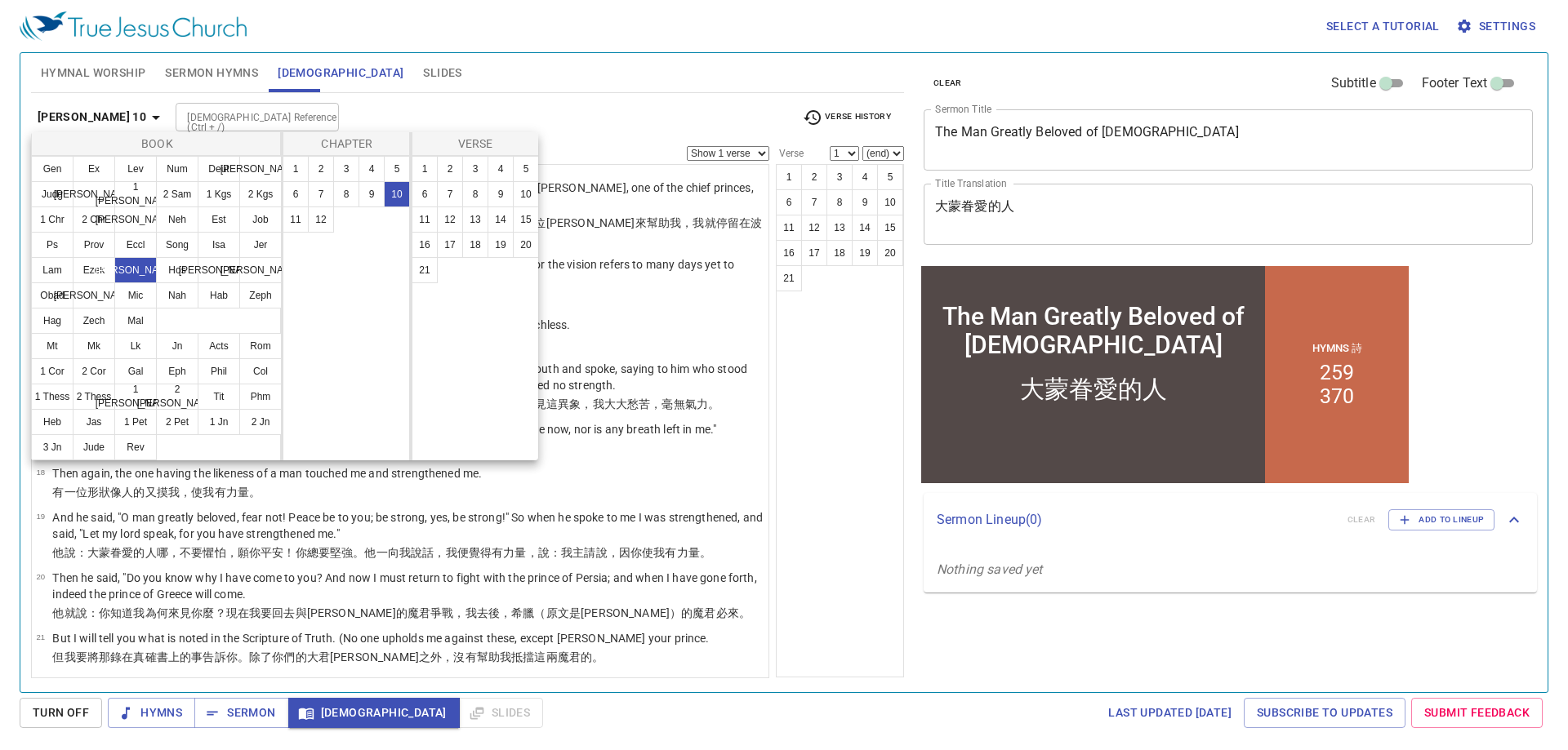
scroll to position [0, 0]
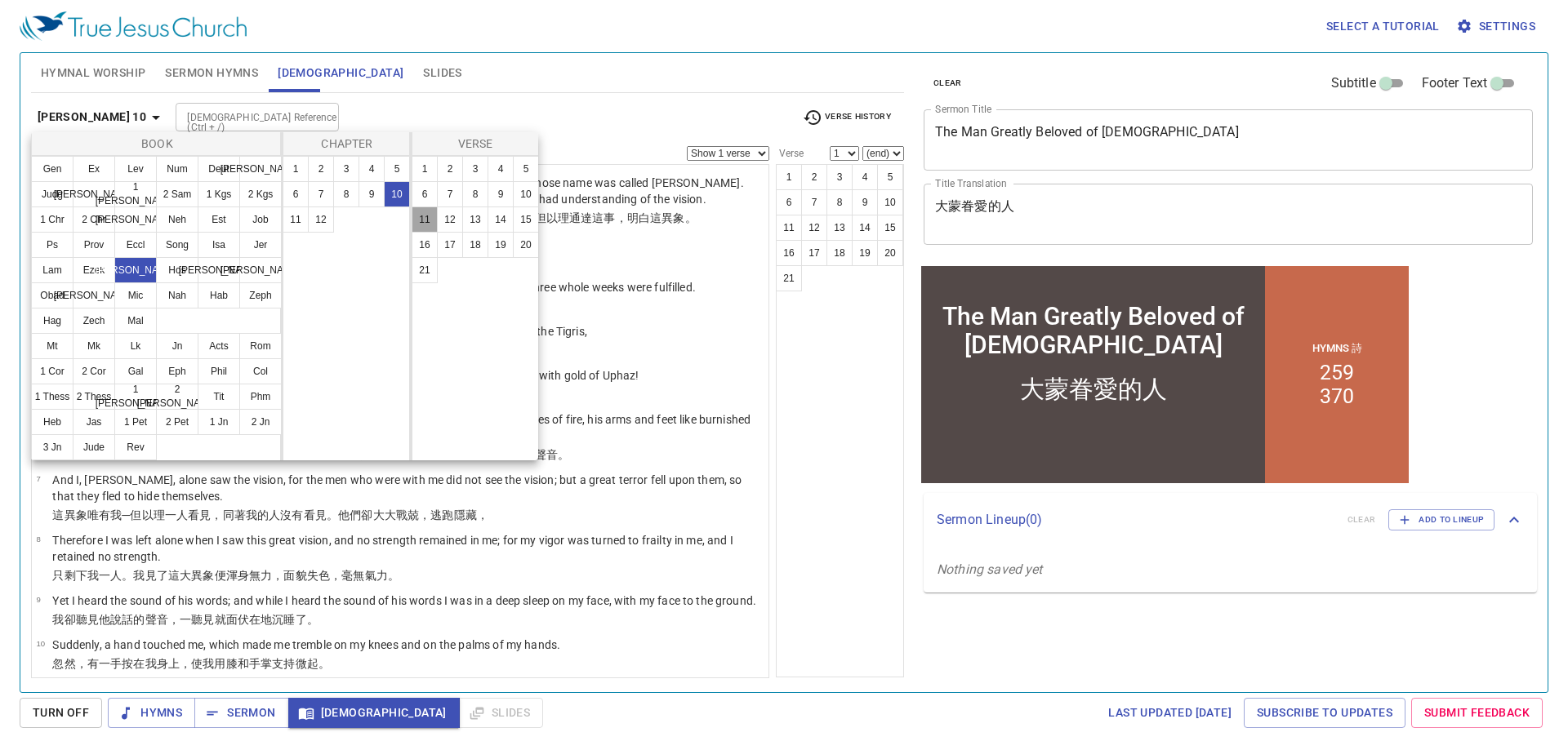
click at [420, 216] on button "11" at bounding box center [424, 220] width 26 height 26
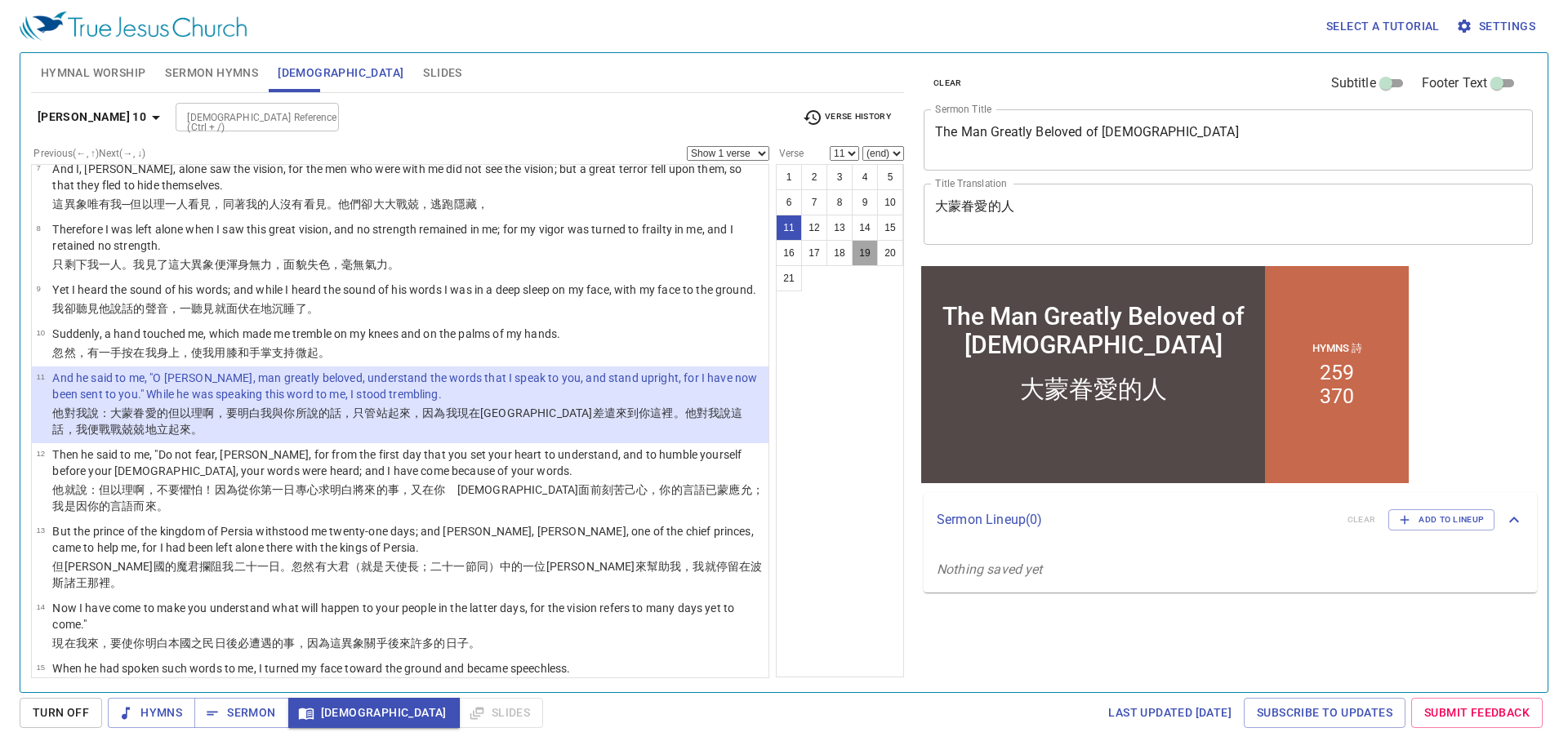
click at [866, 257] on button "19" at bounding box center [865, 253] width 26 height 26
select select "19"
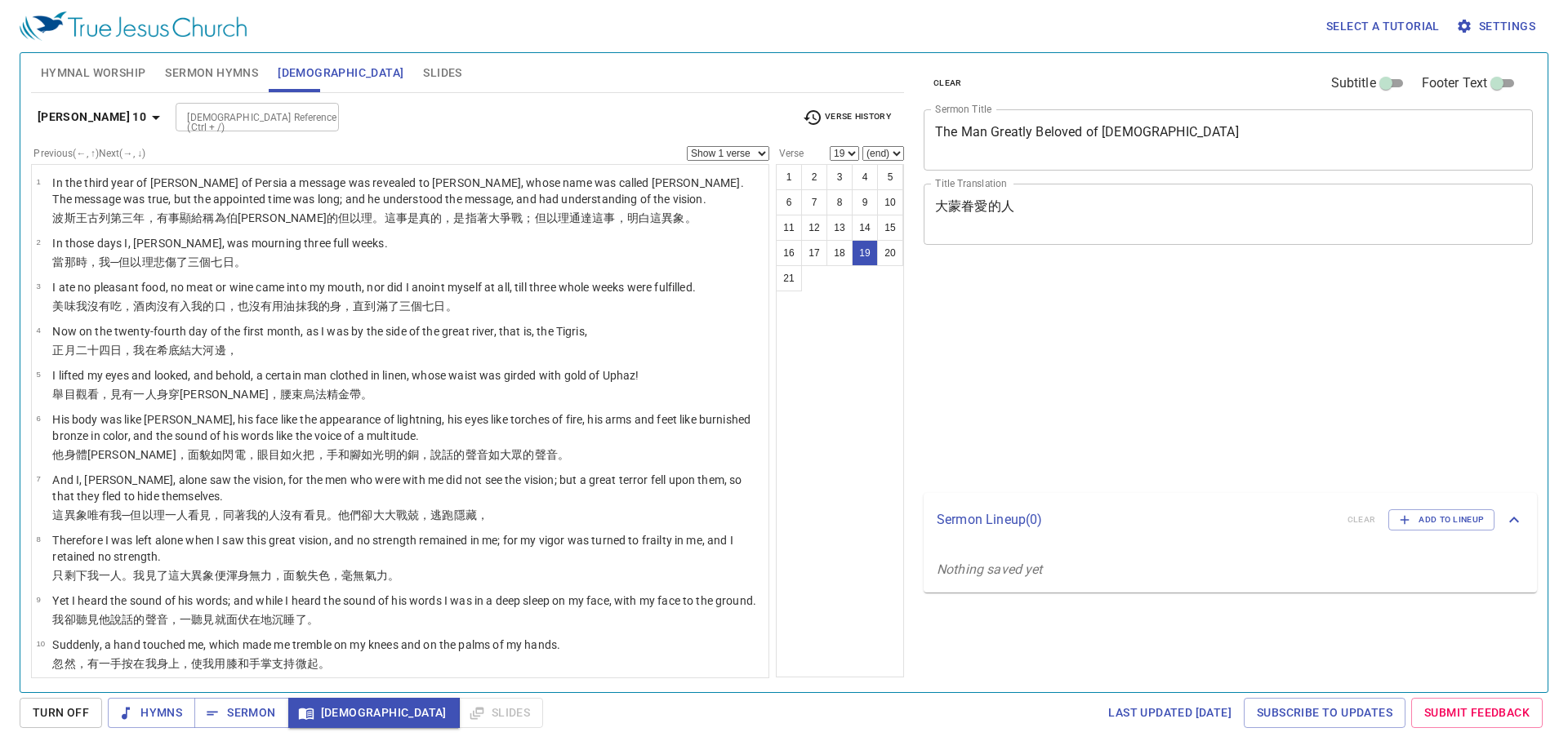
select select "19"
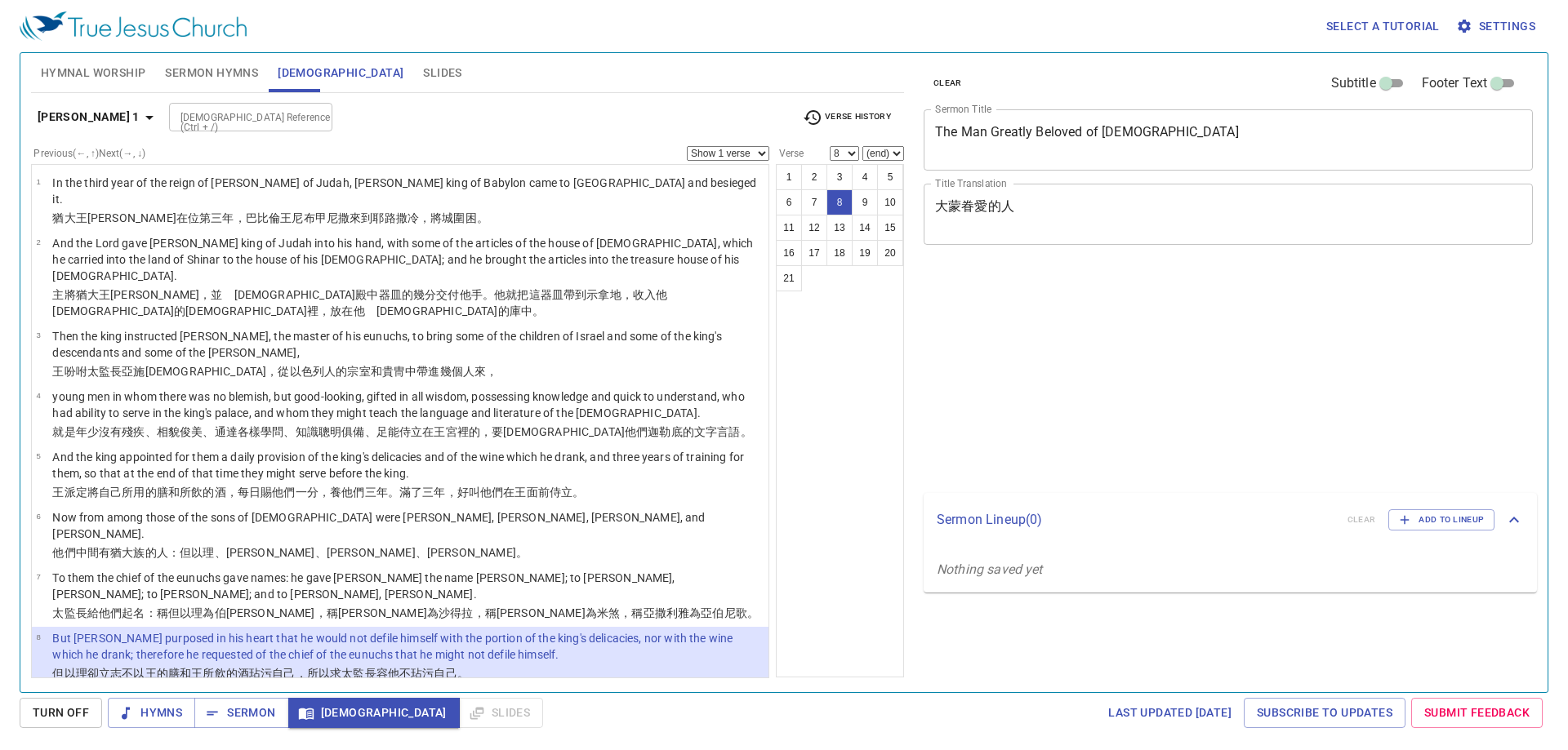
select select "8"
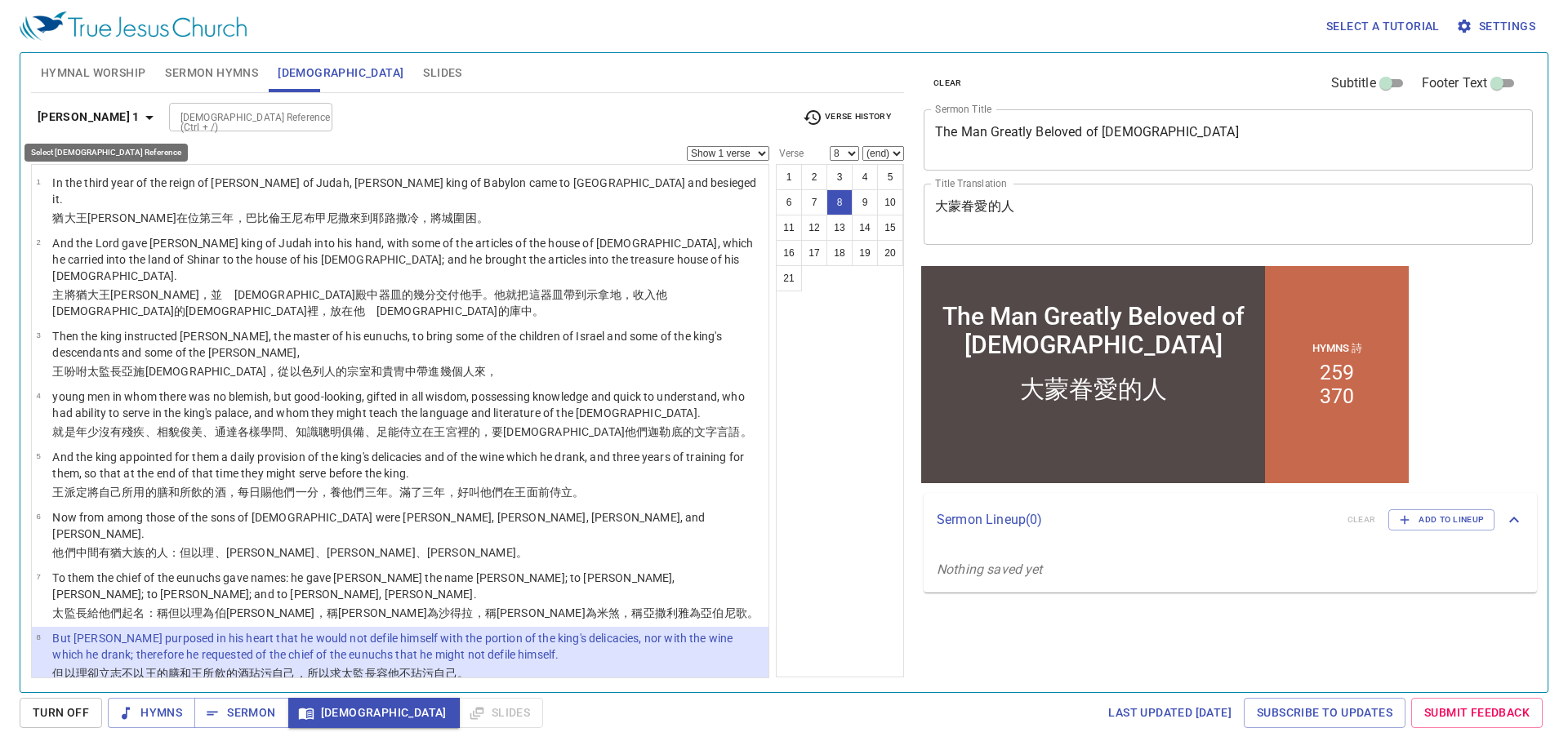
click at [140, 110] on icon "button" at bounding box center [149, 117] width 20 height 20
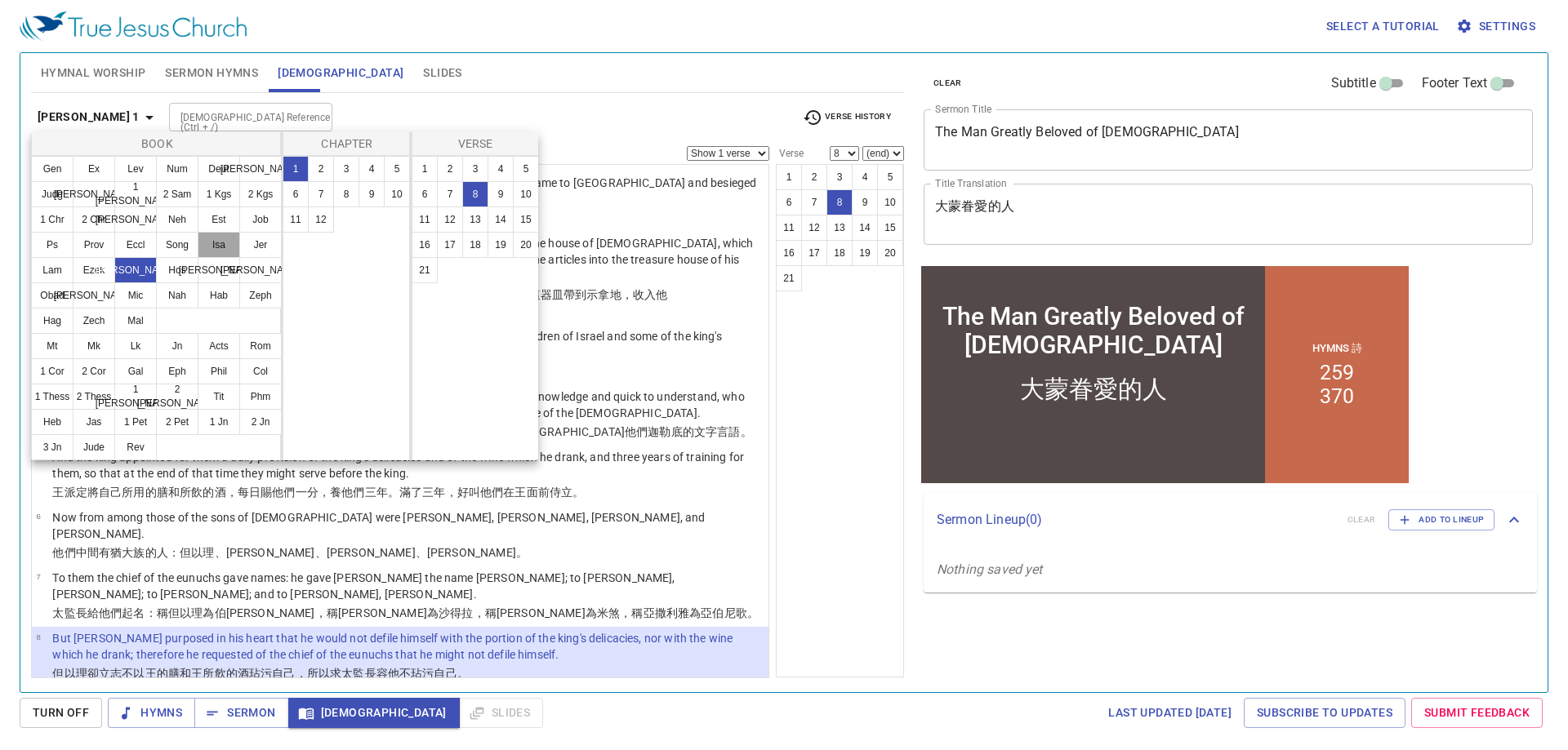
click at [230, 236] on button "Isa" at bounding box center [218, 245] width 42 height 26
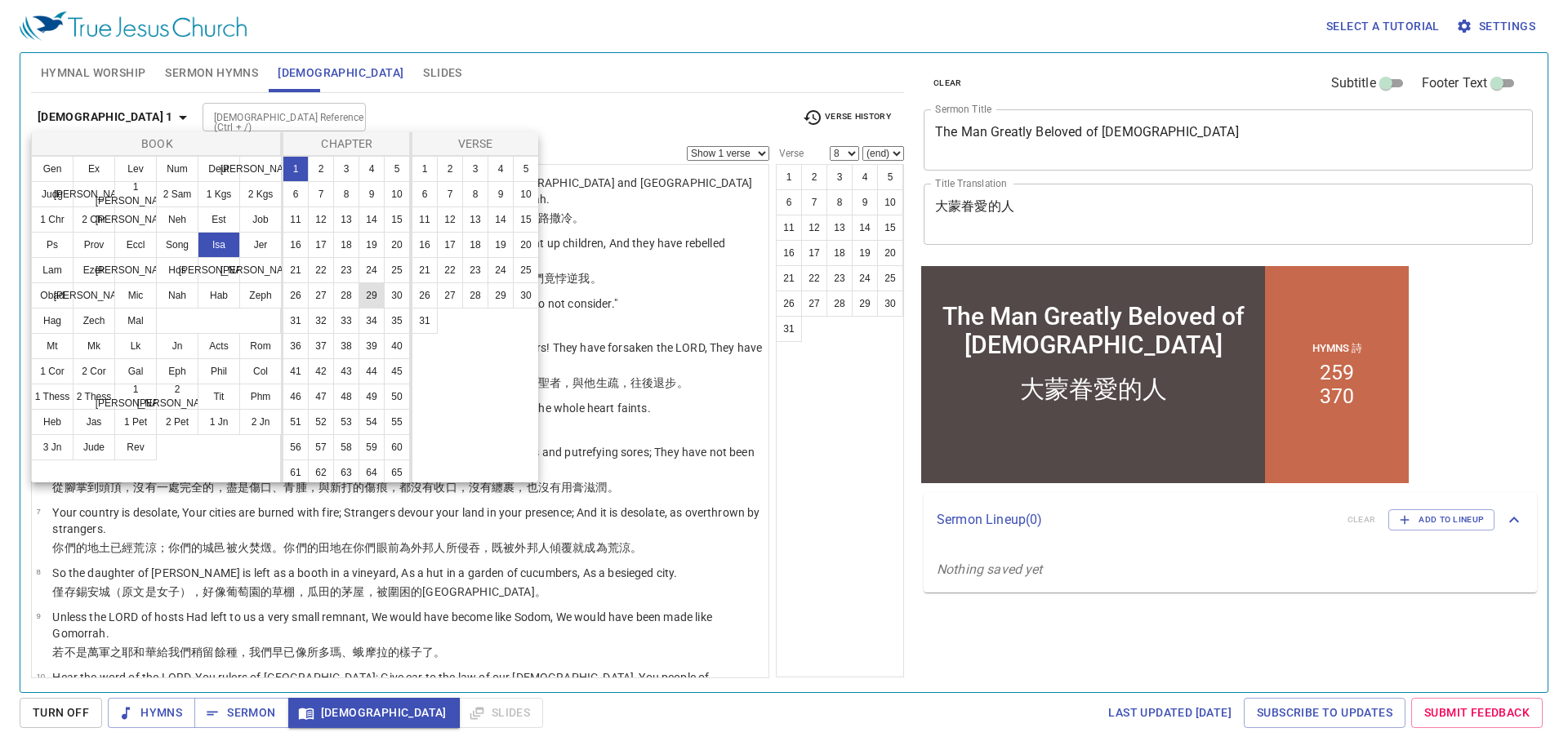
scroll to position [105, 0]
click at [333, 416] on button "58" at bounding box center [347, 419] width 26 height 26
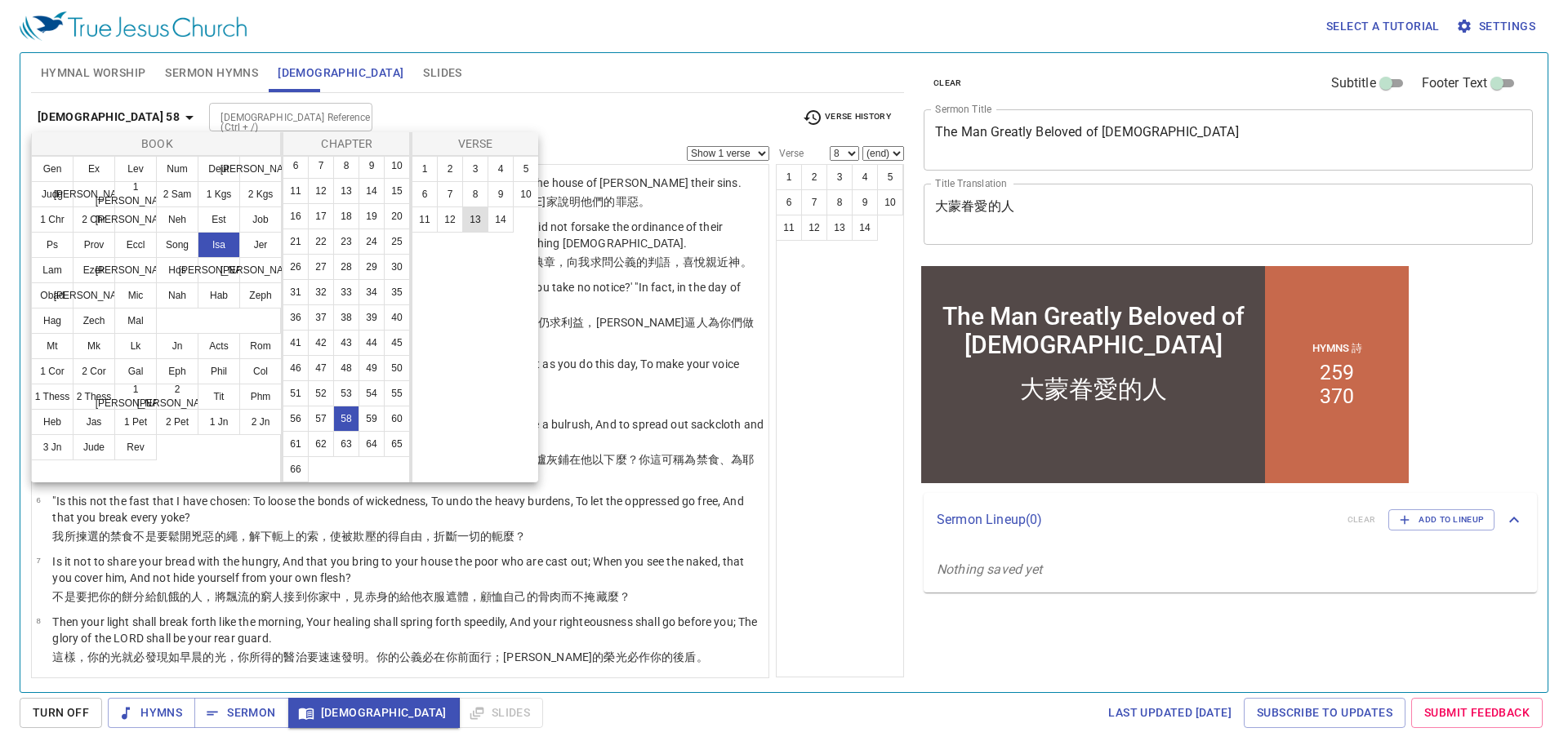
click at [474, 226] on button "13" at bounding box center [475, 220] width 26 height 26
select select "13"
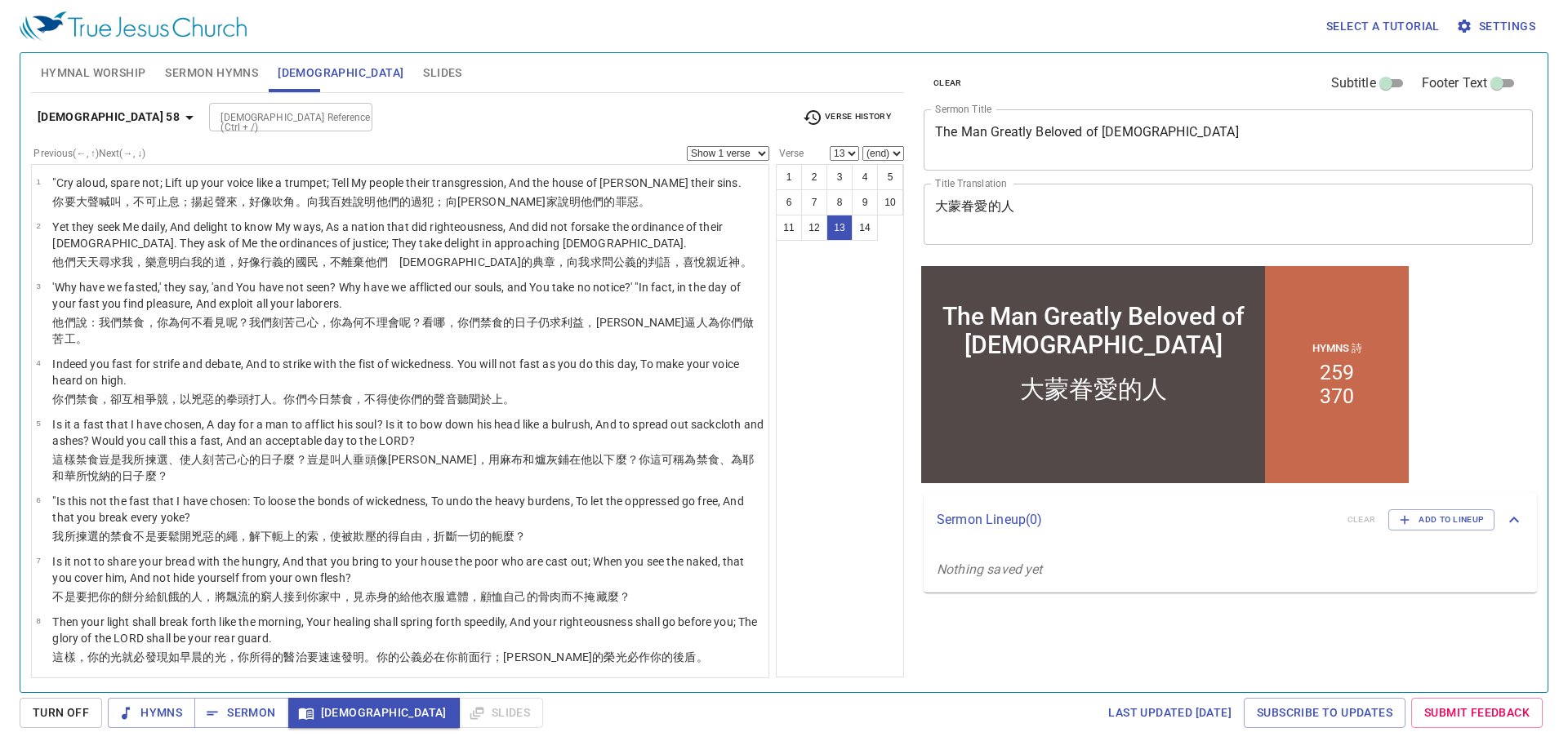
scroll to position [362, 0]
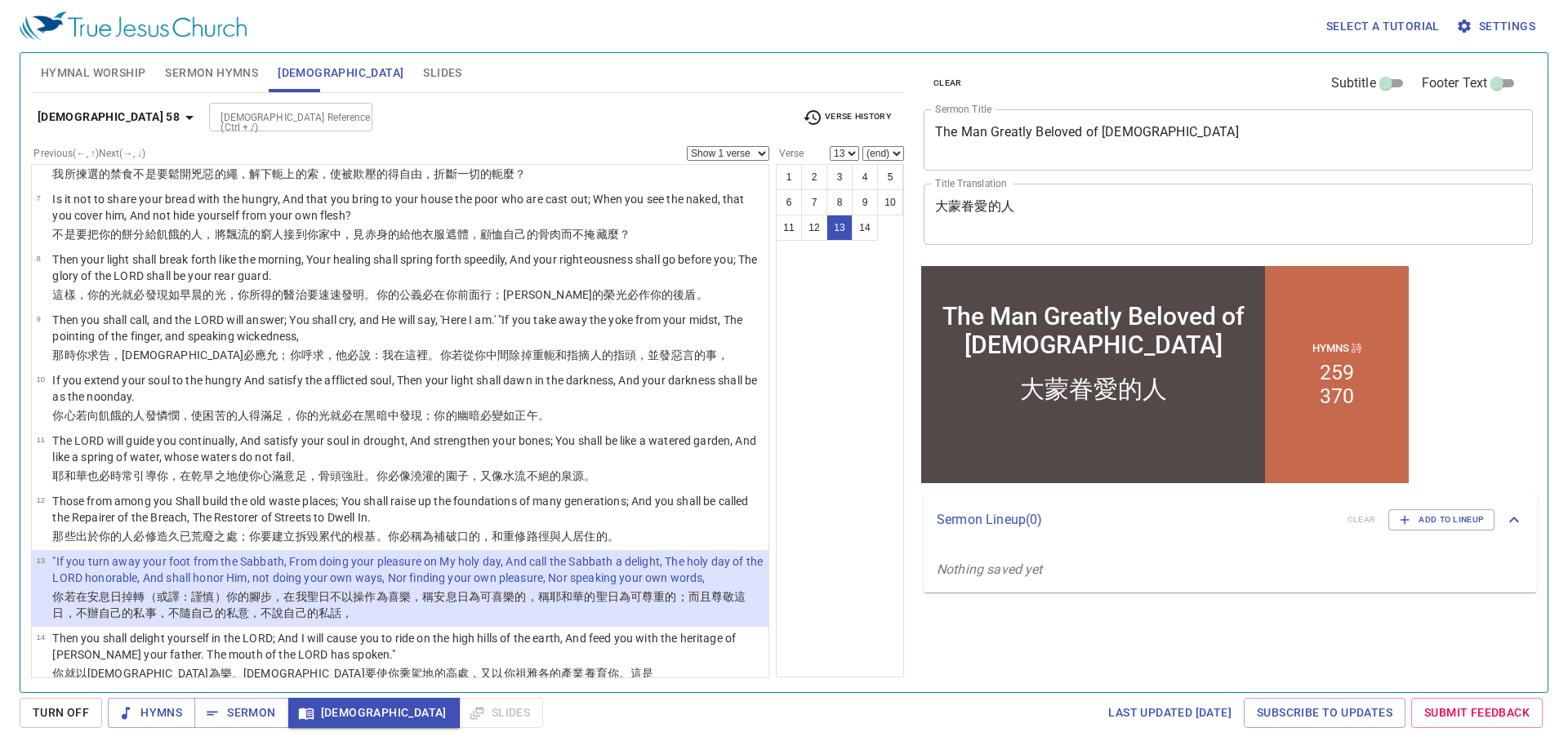
select select "14"
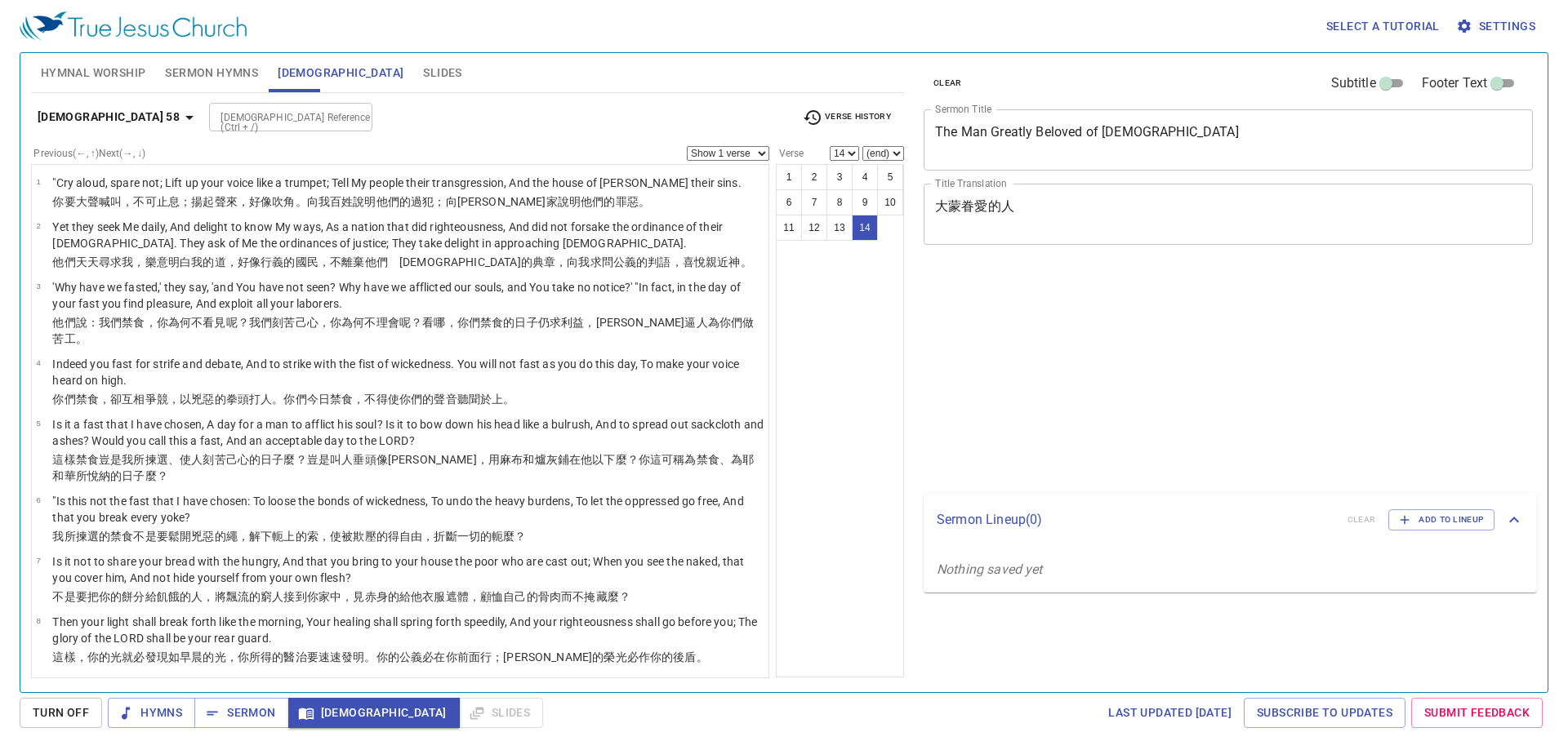
select select "14"
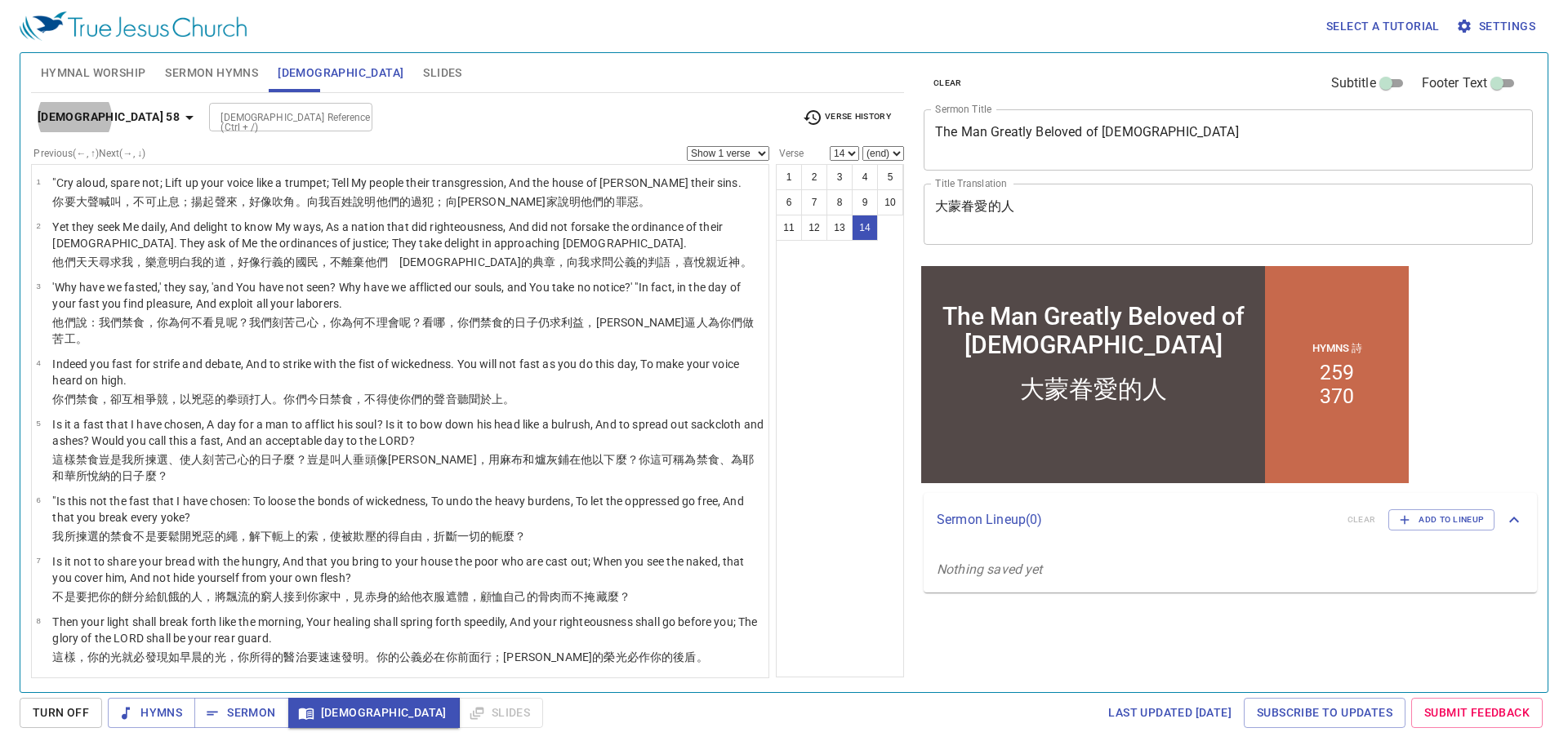
scroll to position [362, 0]
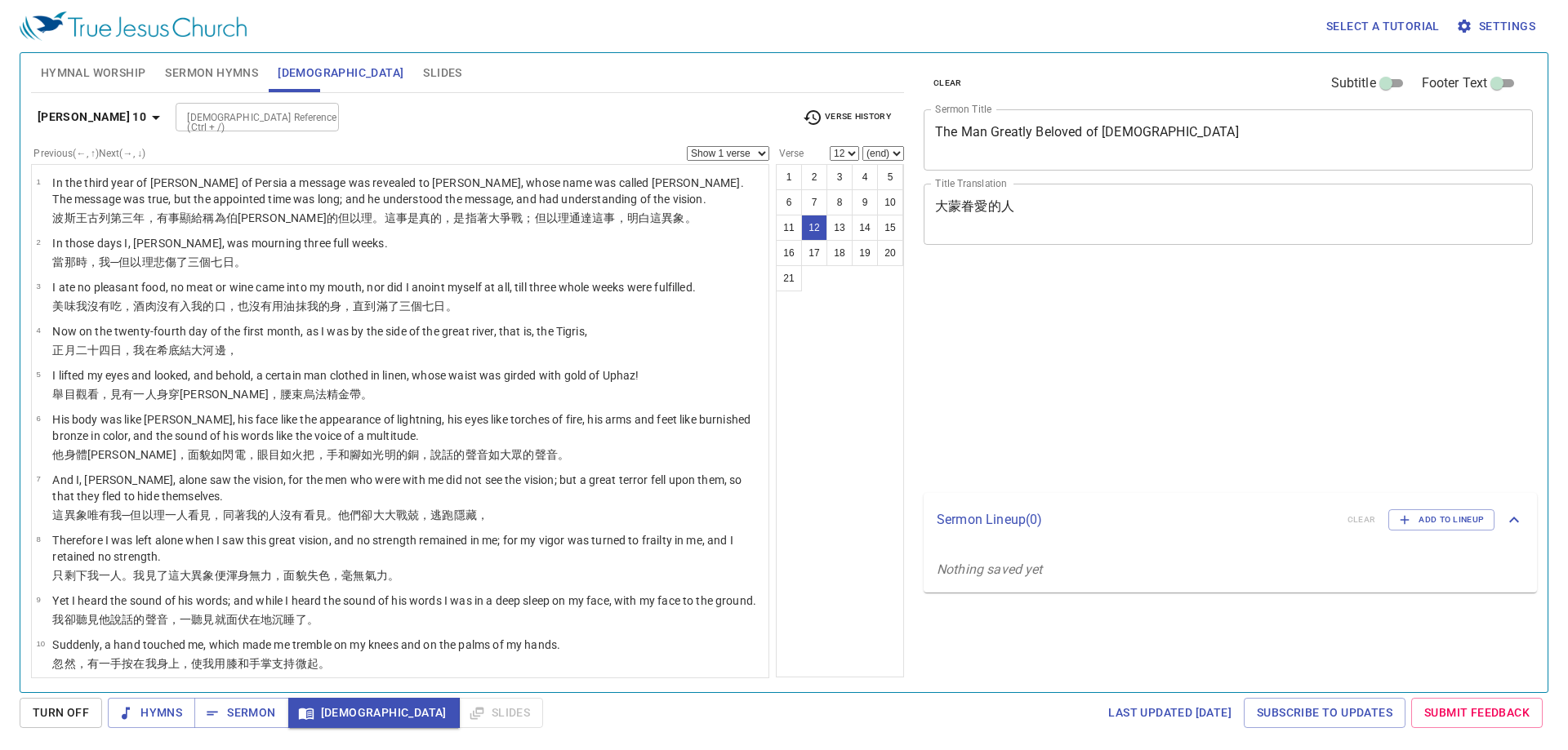
select select "12"
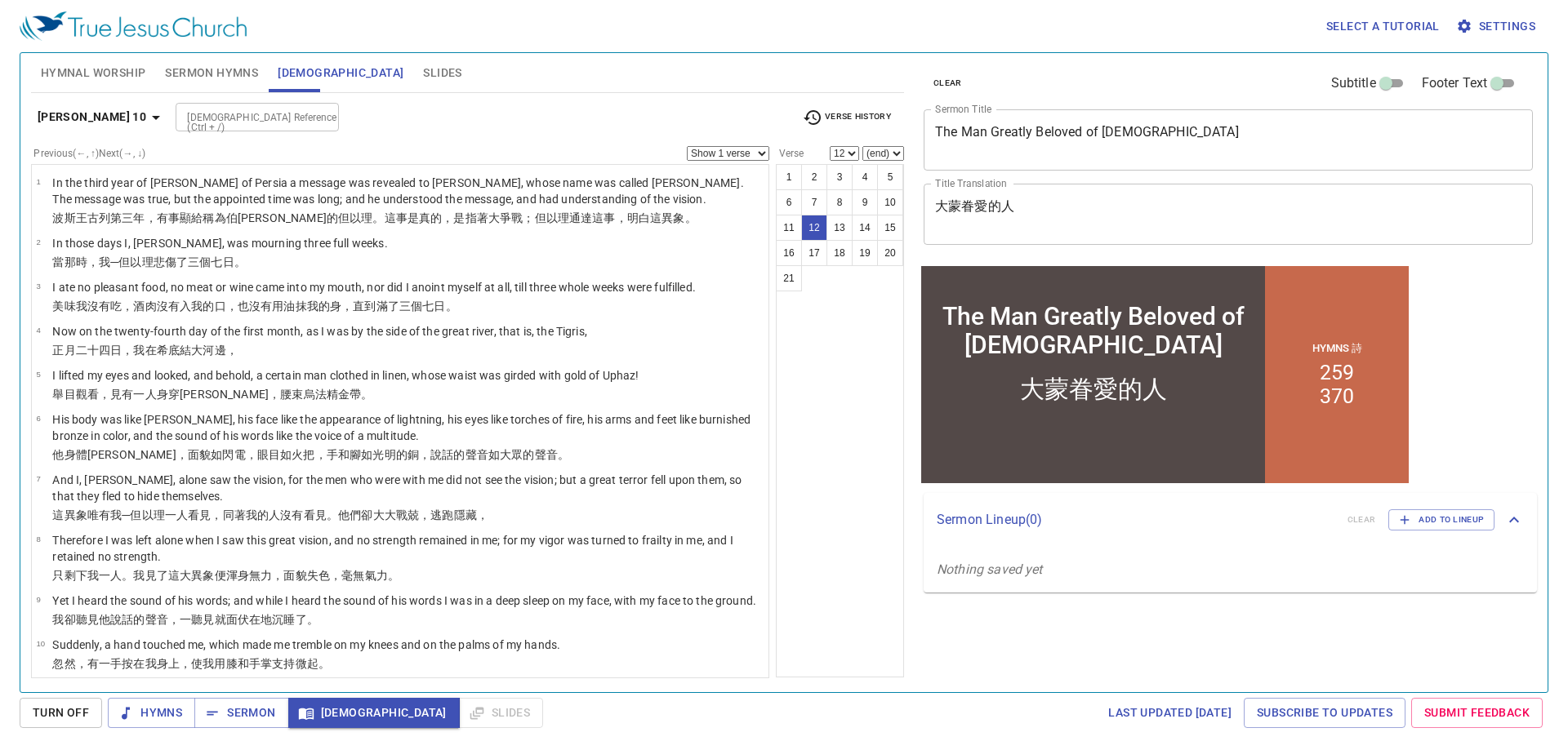
scroll to position [388, 0]
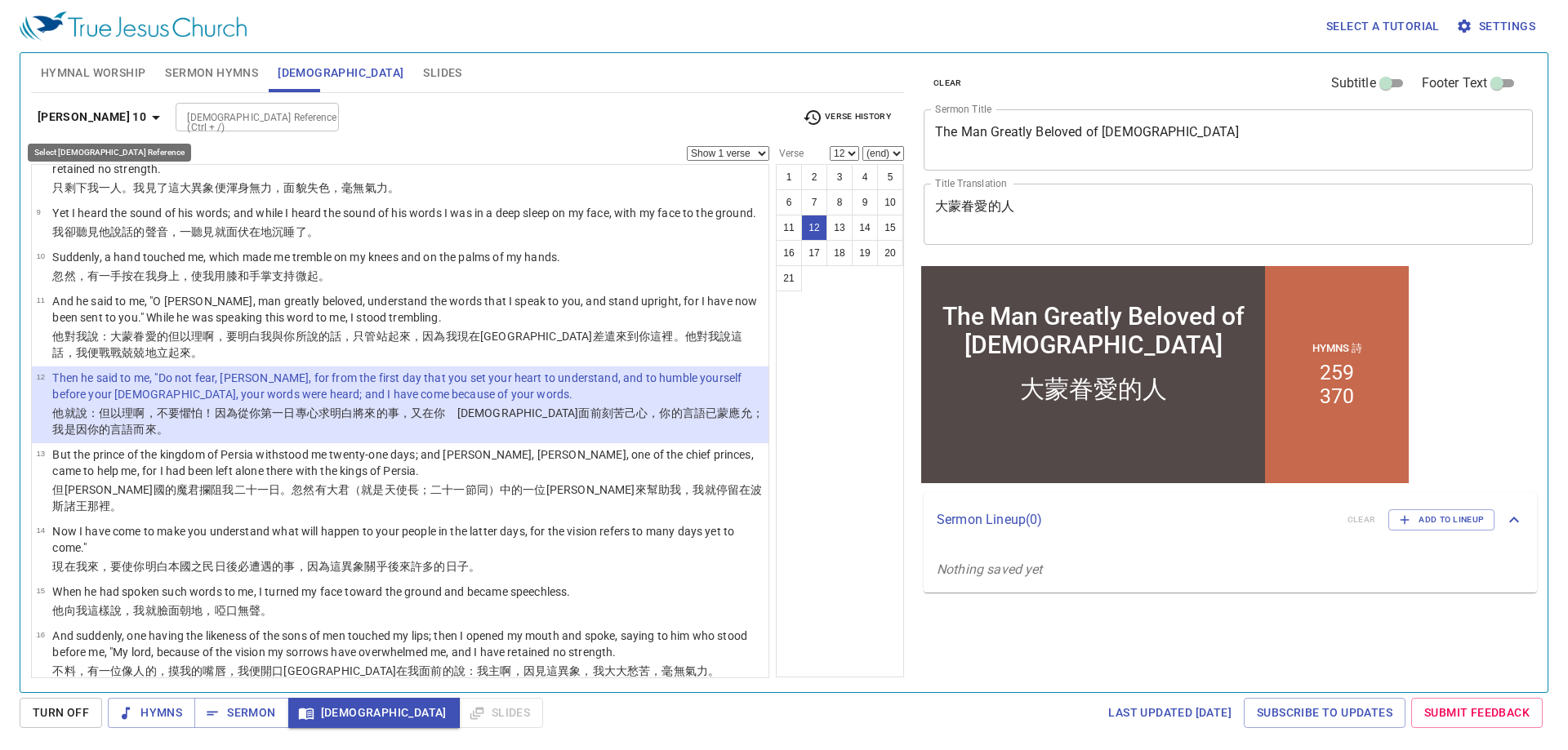
click at [79, 118] on b "[PERSON_NAME] 10" at bounding box center [92, 117] width 109 height 21
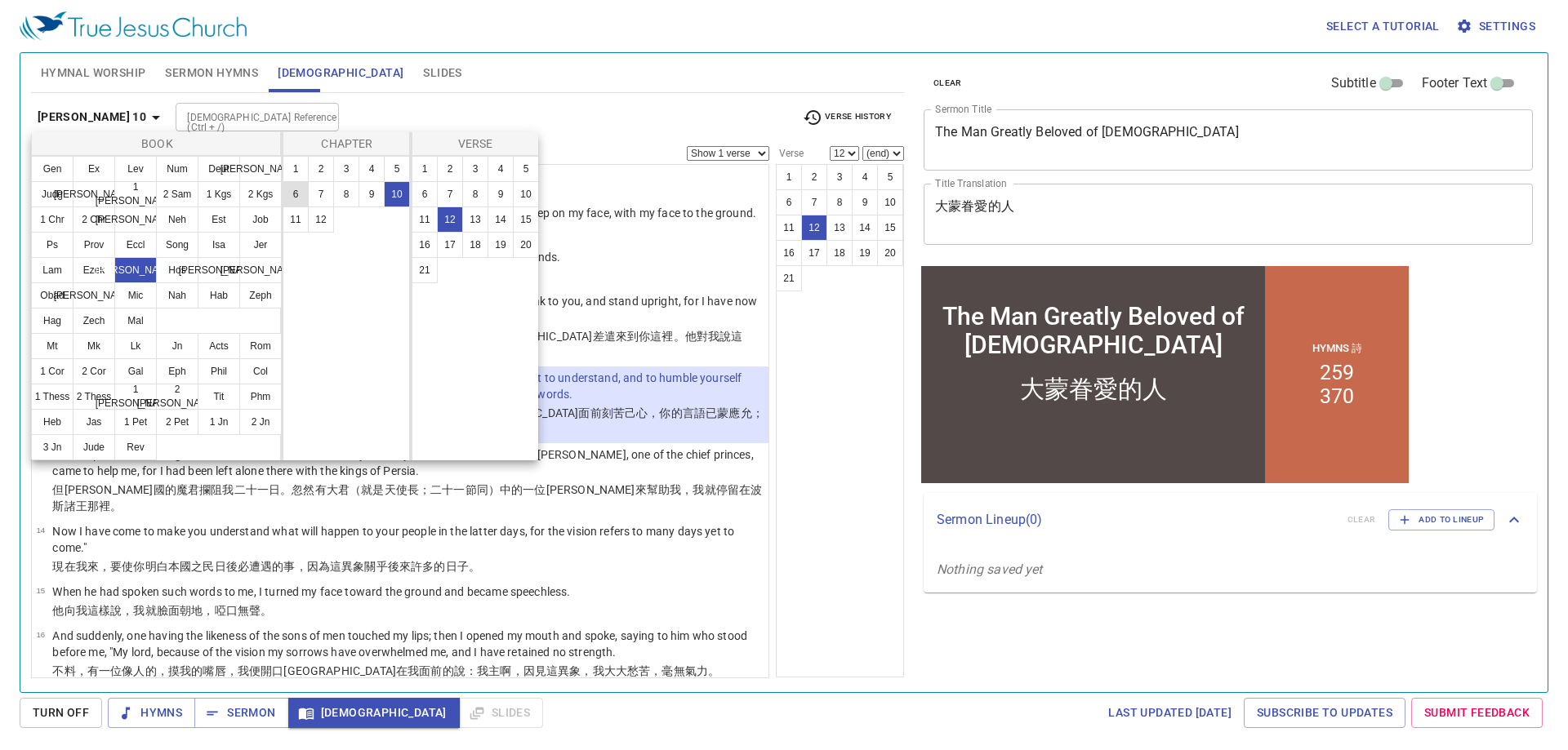
click at [303, 192] on button "6" at bounding box center [296, 195] width 26 height 26
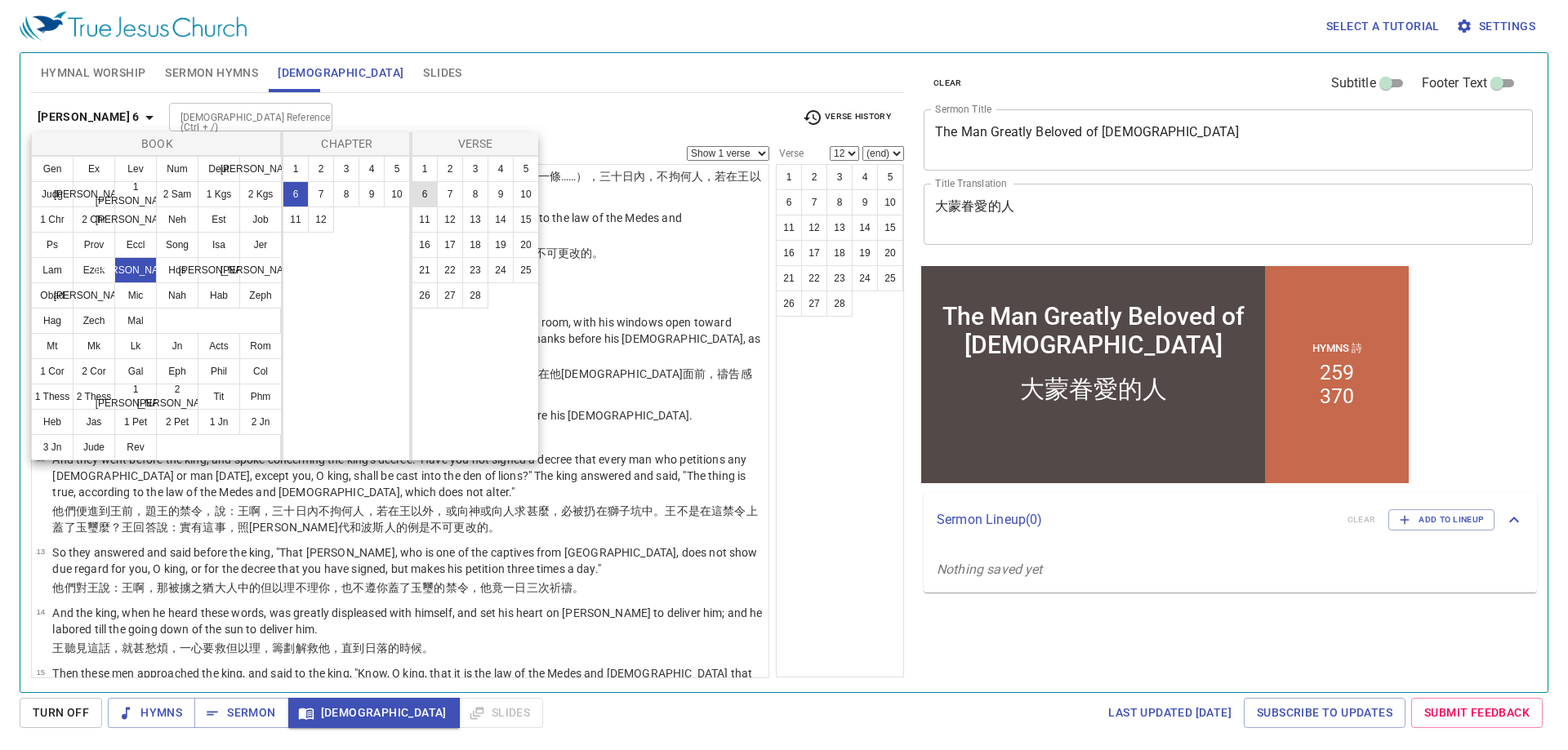
scroll to position [0, 0]
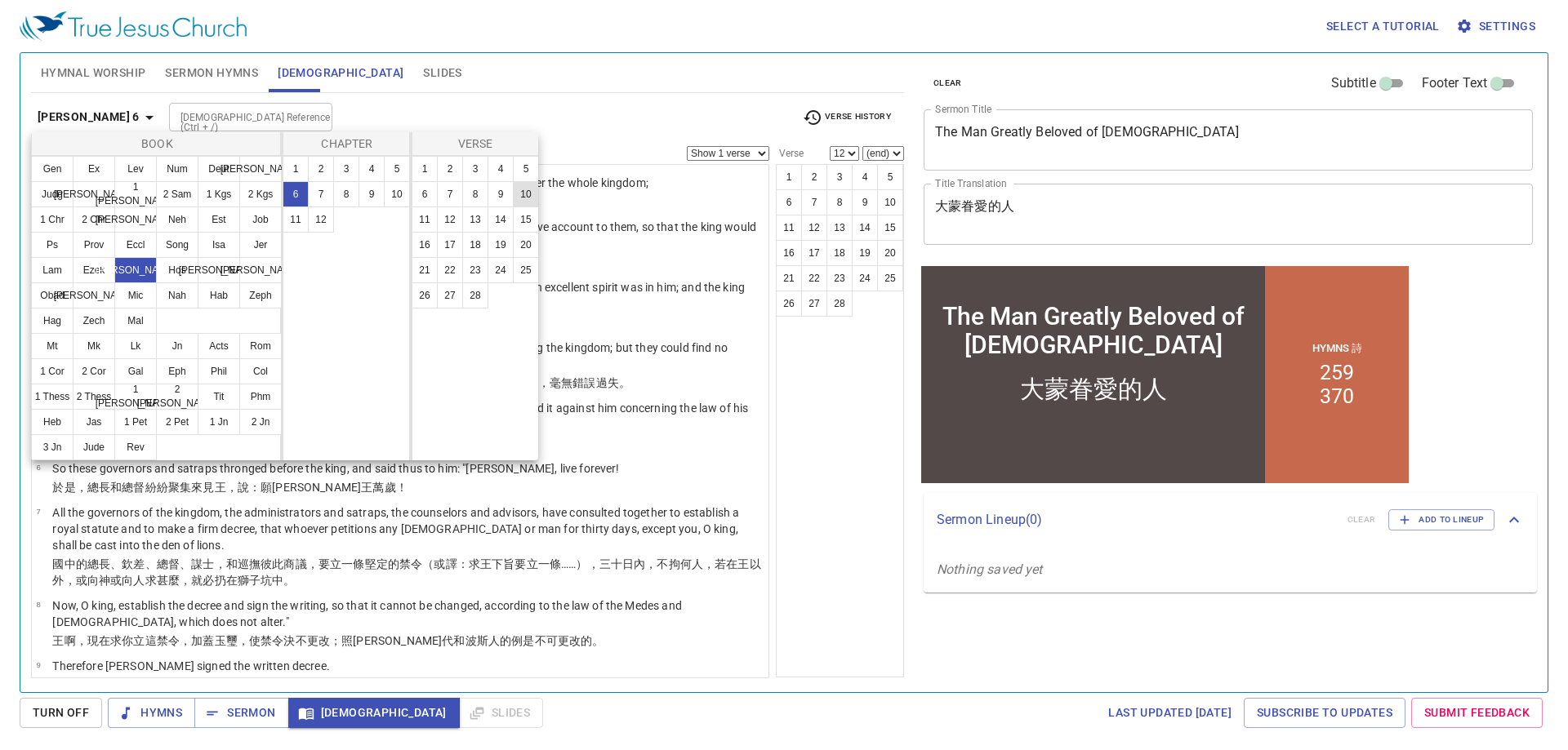
click at [517, 194] on button "10" at bounding box center [525, 195] width 26 height 26
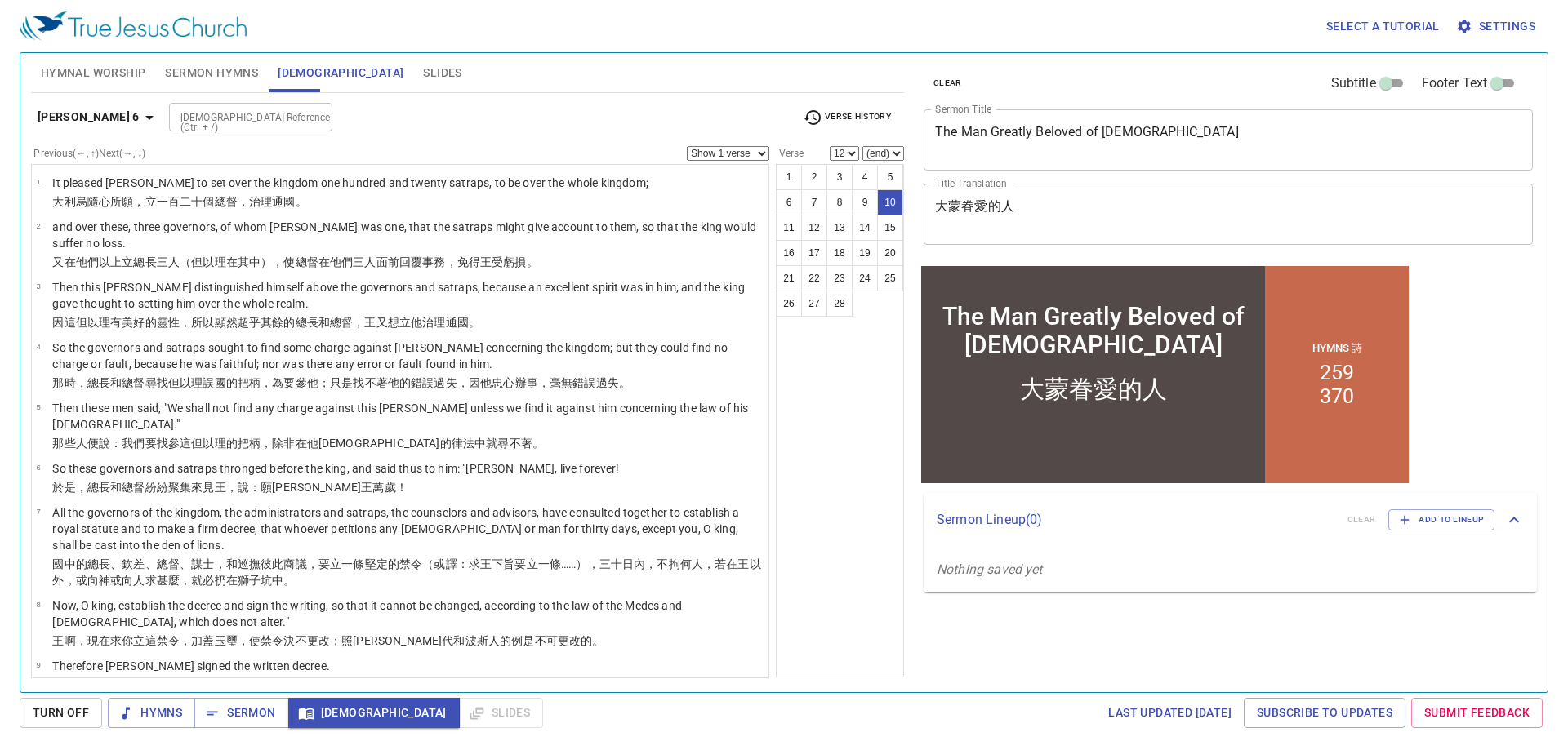
select select "10"
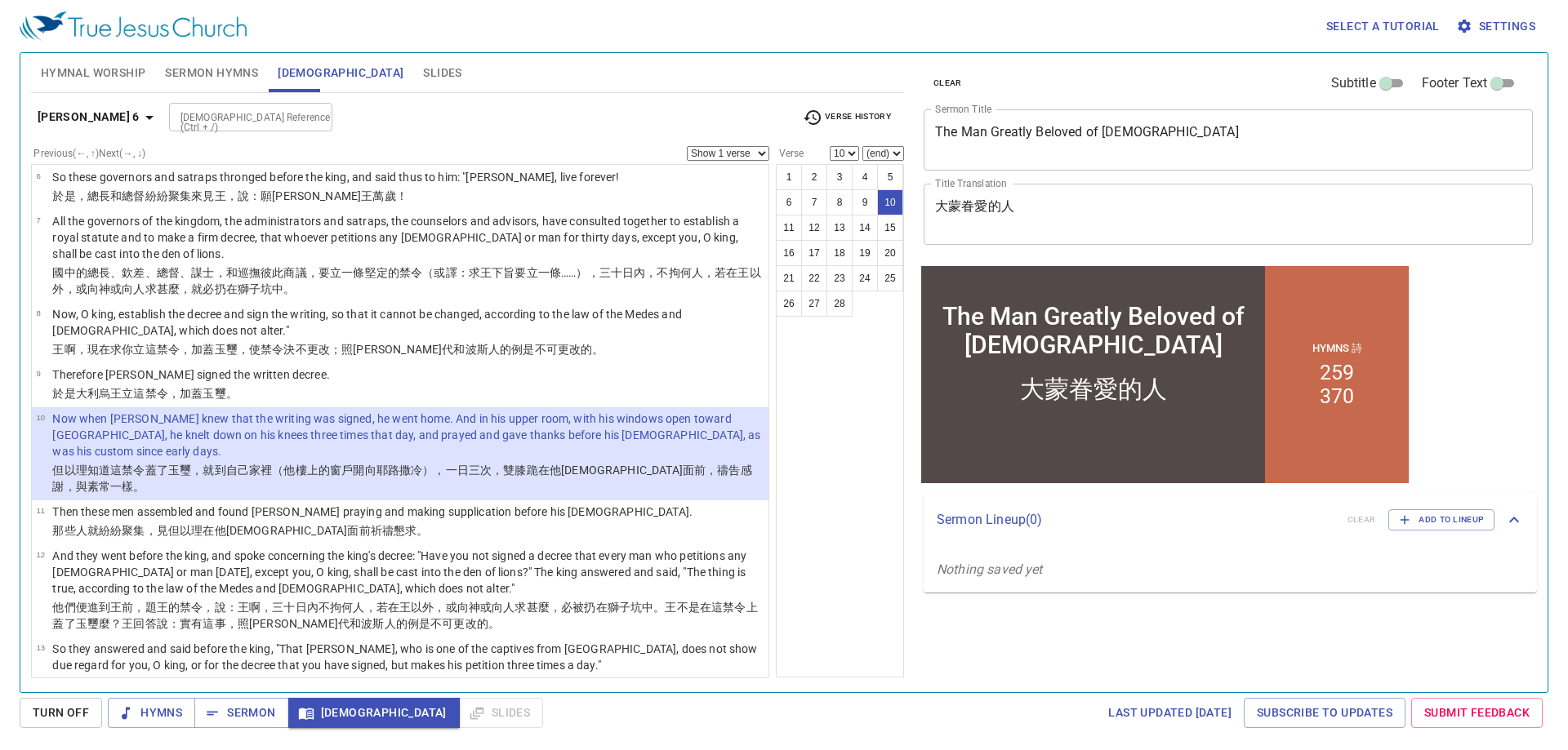
click at [826, 458] on div "1 2 3 4 5 6 7 8 9 10 11 12 13 14 15 16 17 18 19 20 21 22 23 24 25 26 27 28" at bounding box center [839, 420] width 128 height 513
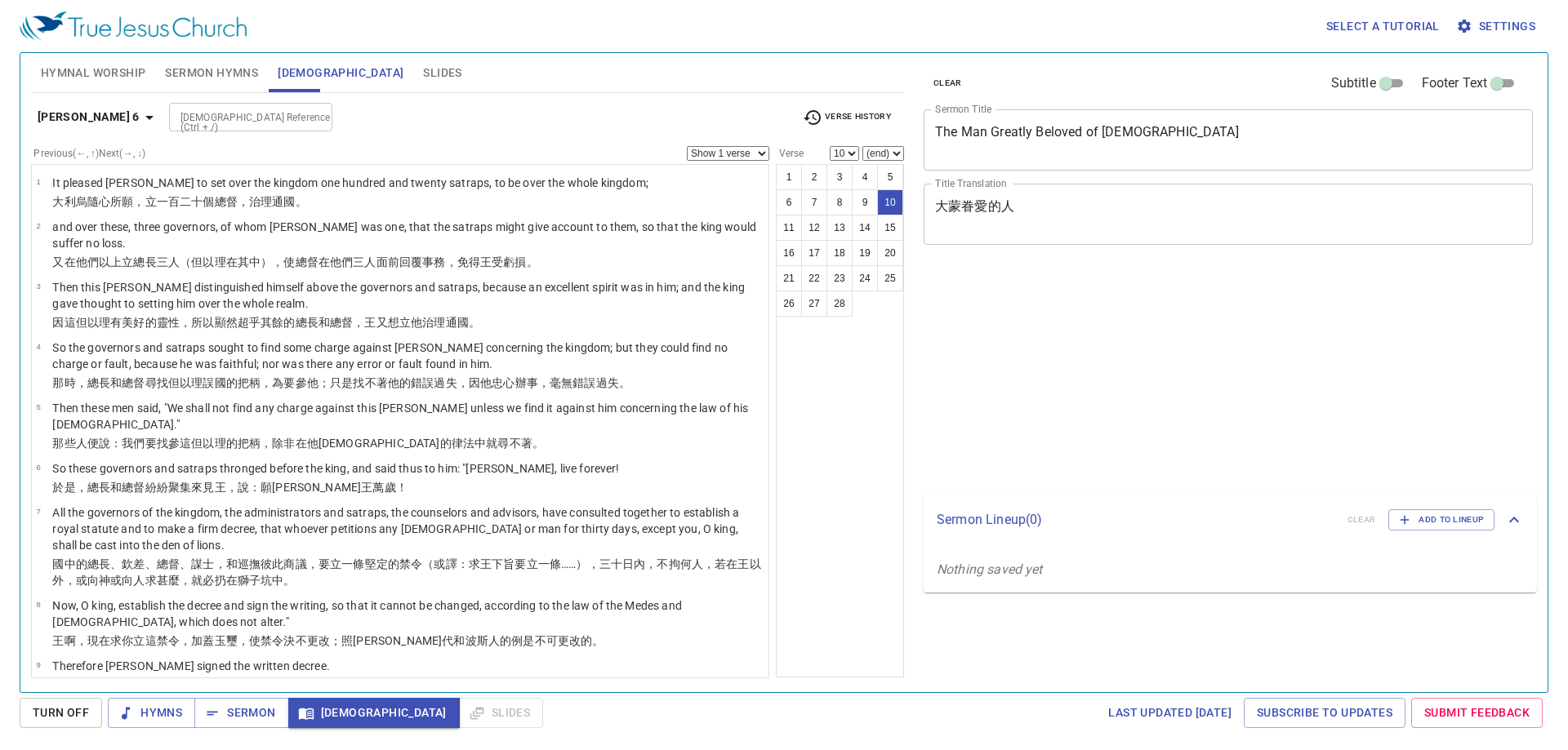
select select "10"
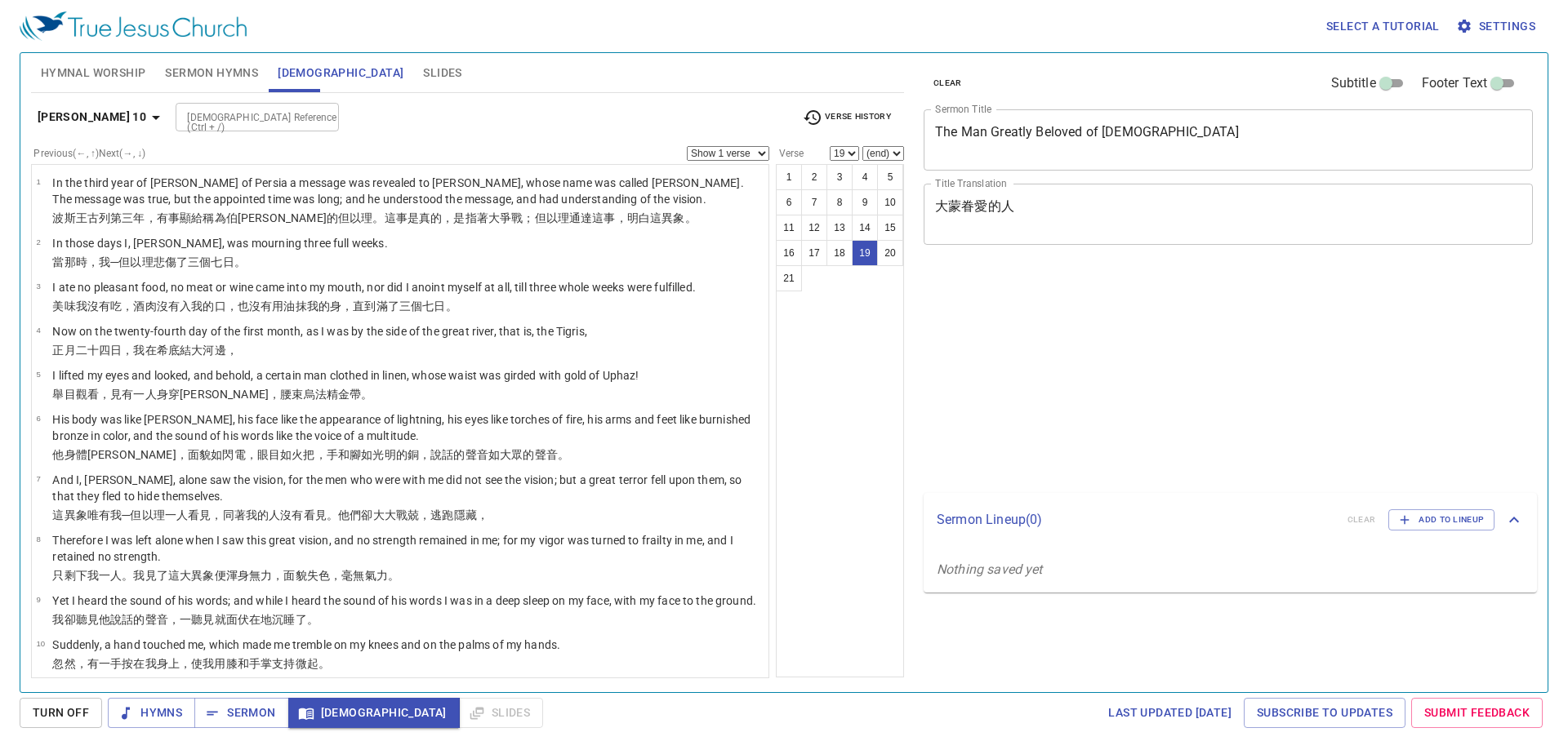
select select "19"
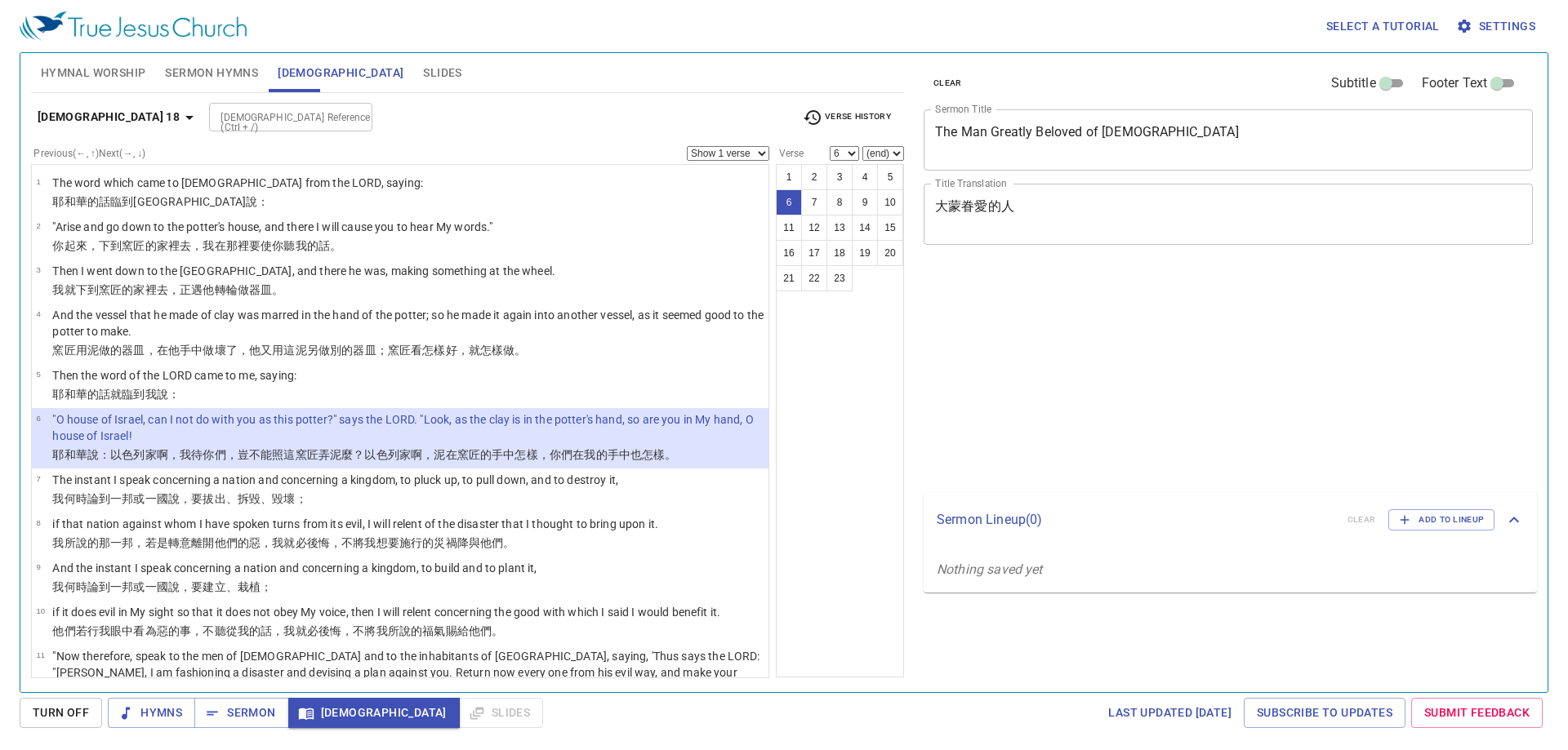
select select "6"
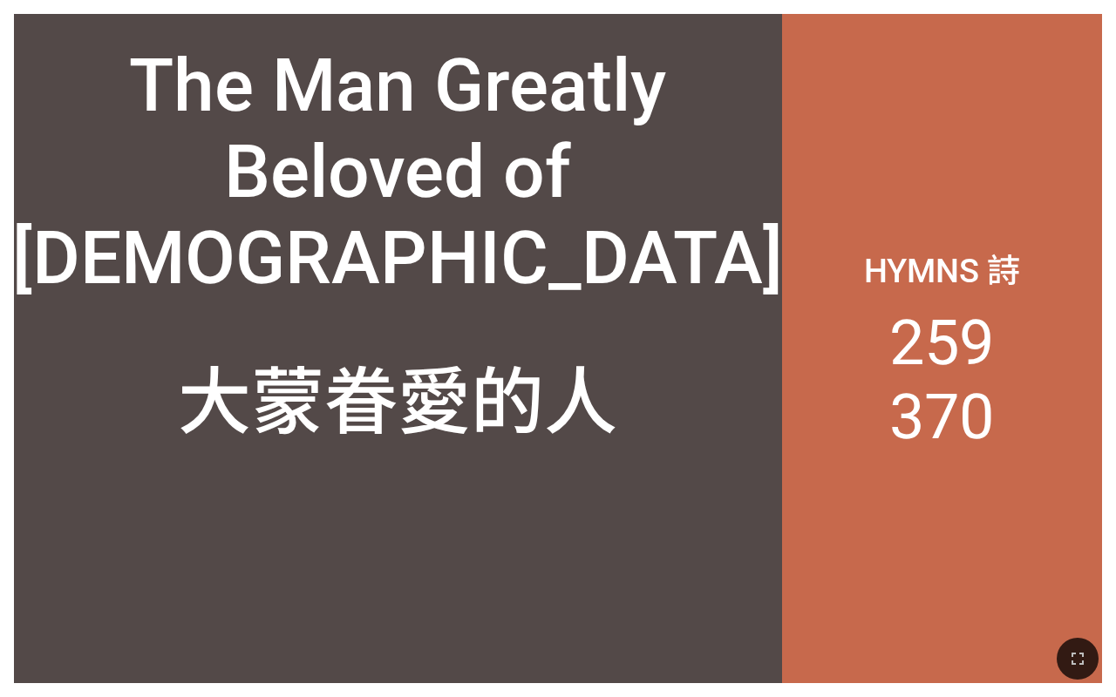
click at [698, 102] on div "The Man Greatly Beloved of [DEMOGRAPHIC_DATA]" at bounding box center [398, 181] width 768 height 268
